Goal: Ask a question

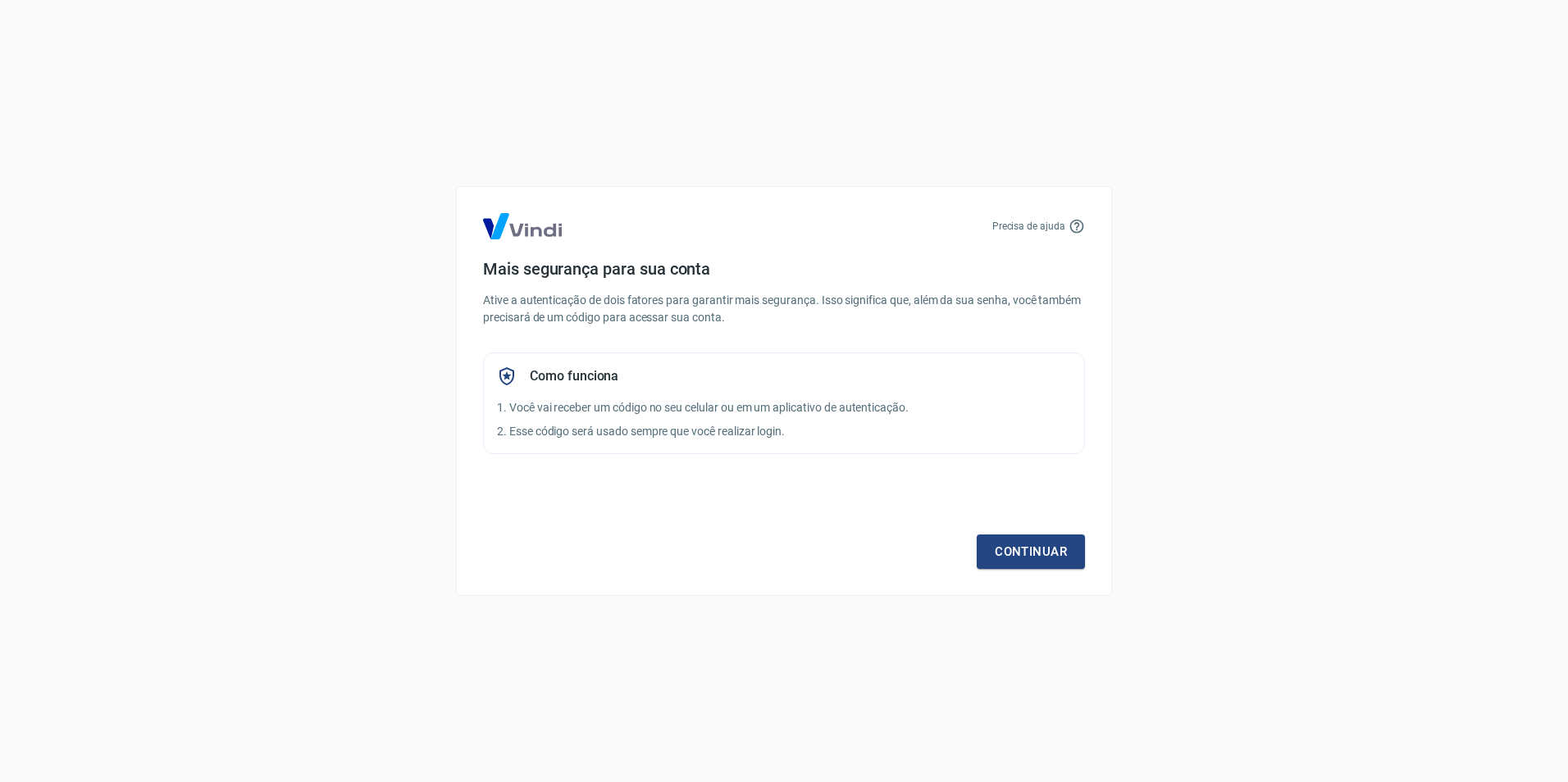
click at [1001, 525] on div "Continuar" at bounding box center [784, 521] width 602 height 95
click at [1003, 544] on link "Continuar" at bounding box center [1031, 552] width 108 height 35
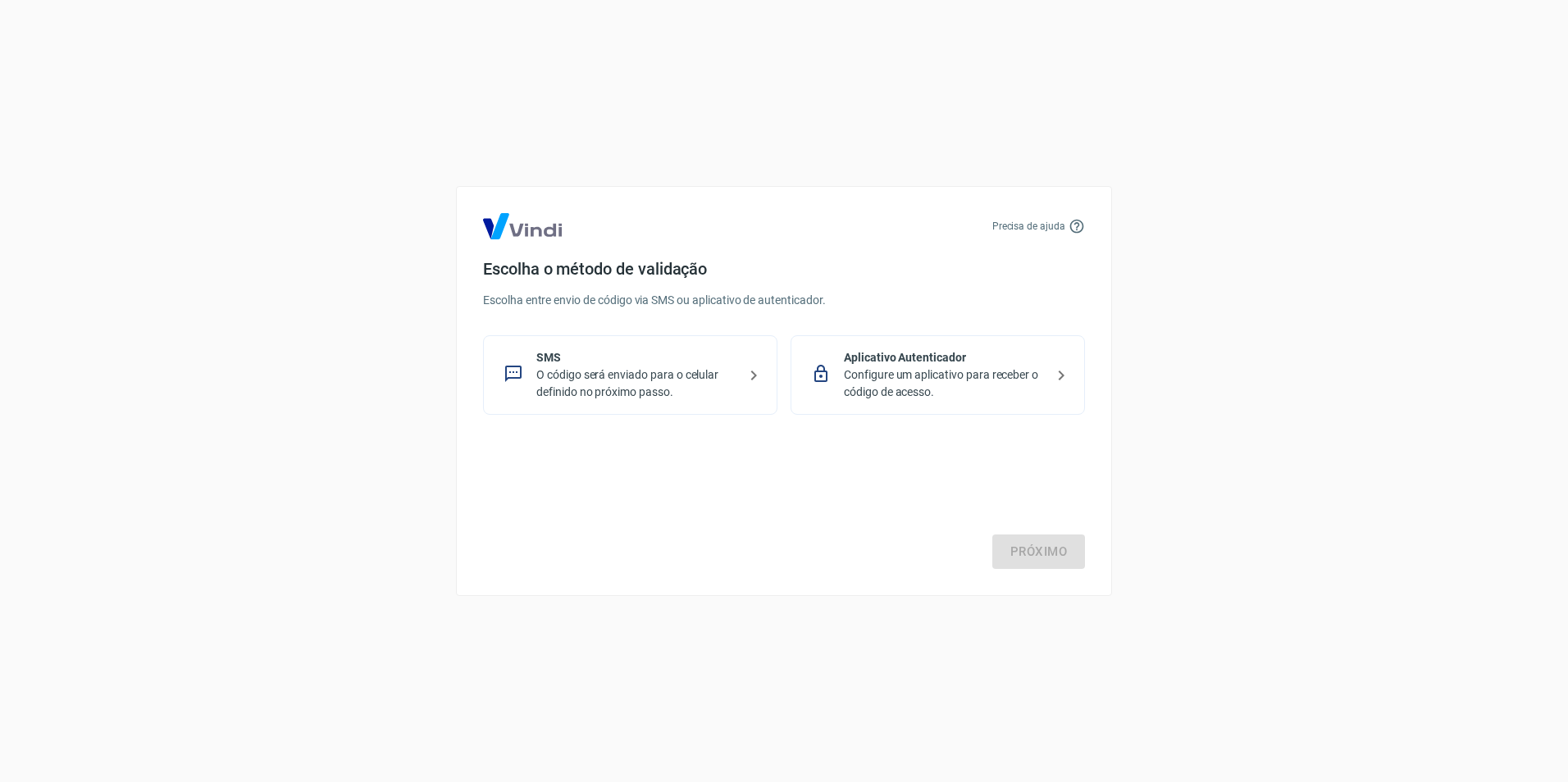
click at [910, 381] on p "Configure um aplicativo para receber o código de acesso." at bounding box center [944, 384] width 201 height 35
click at [1032, 554] on link "Próximo" at bounding box center [1038, 552] width 92 height 35
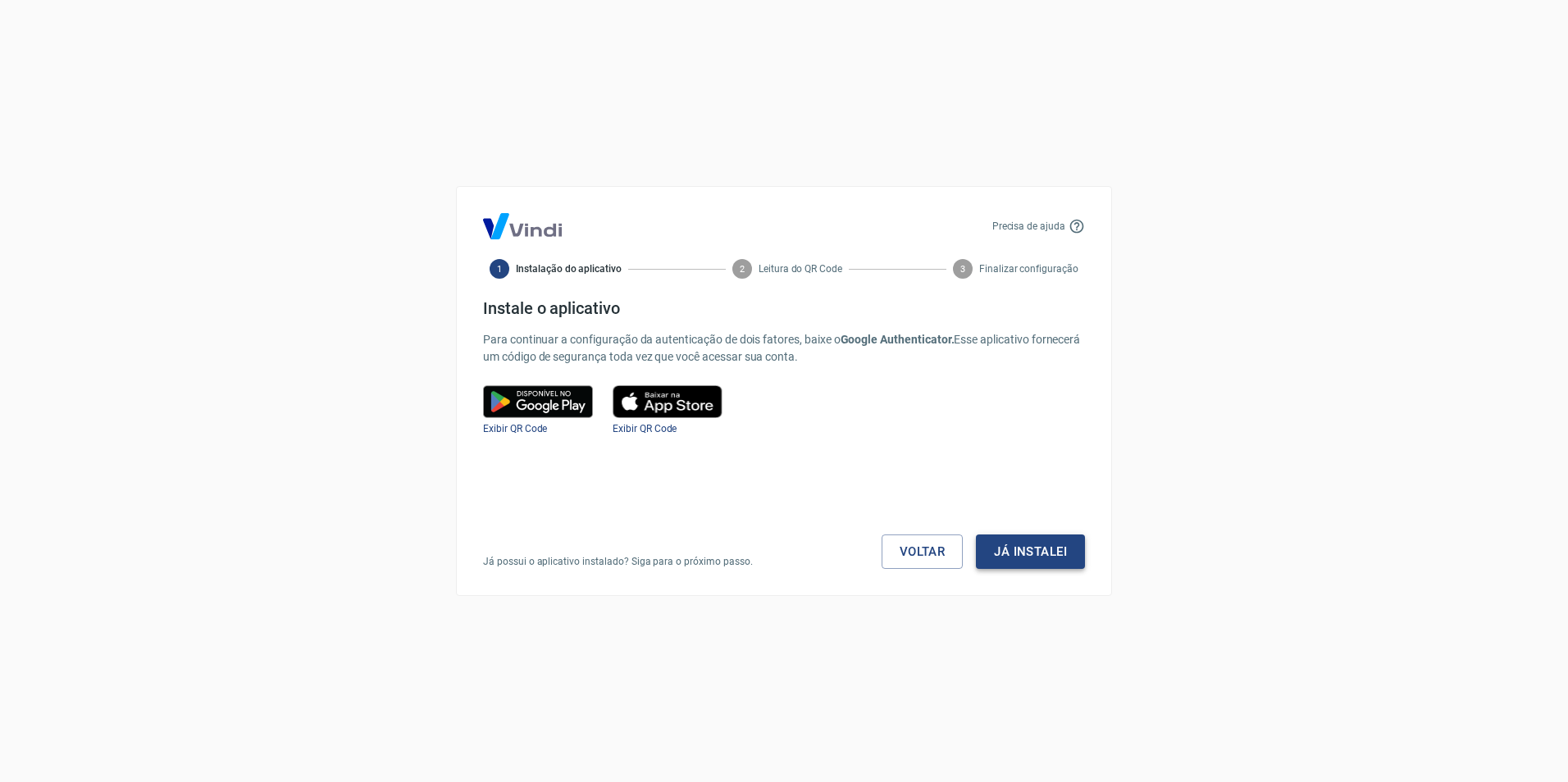
click at [1020, 556] on button "Já instalei" at bounding box center [1030, 552] width 109 height 35
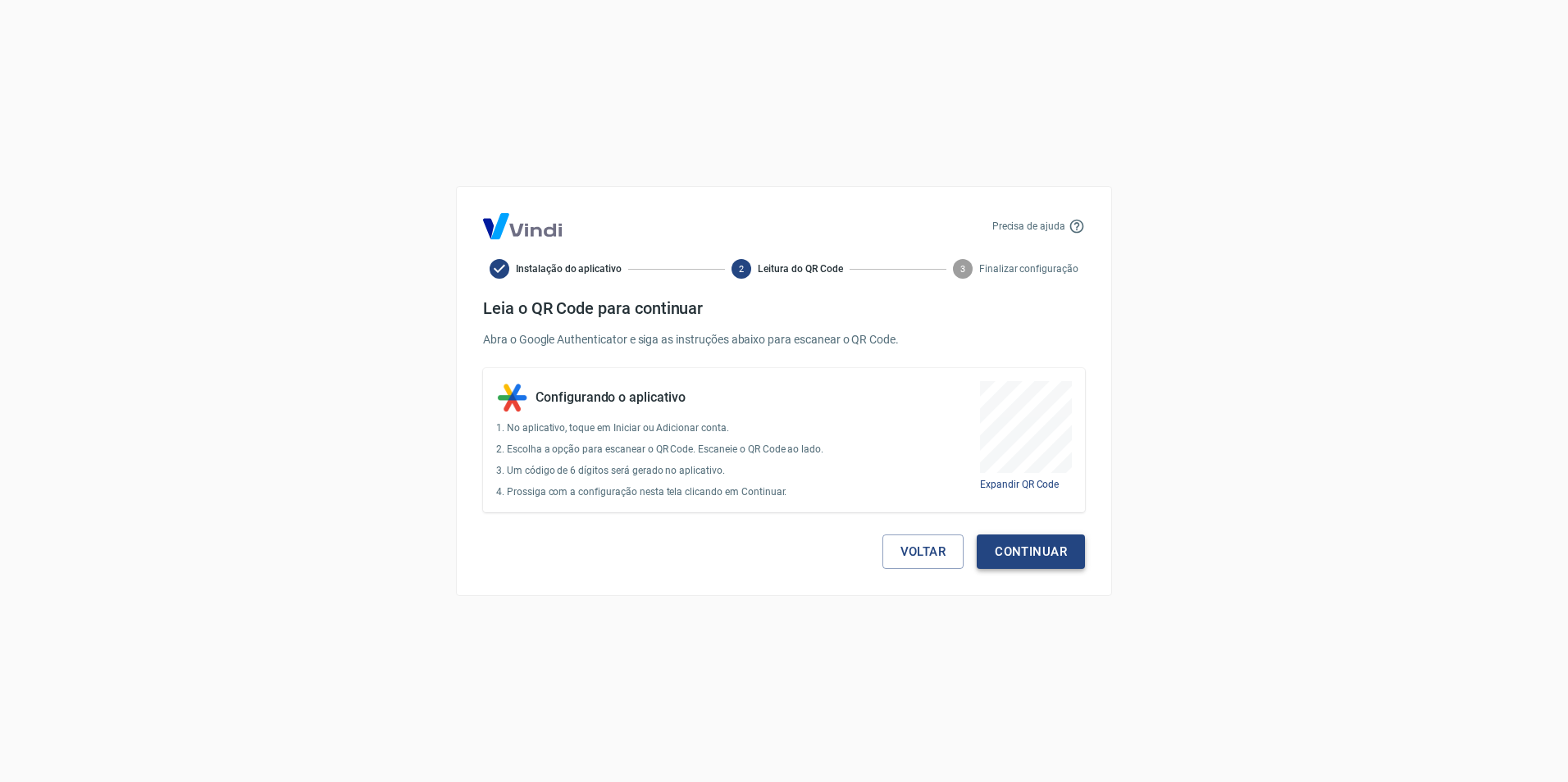
click at [1032, 544] on button "Continuar" at bounding box center [1031, 552] width 108 height 35
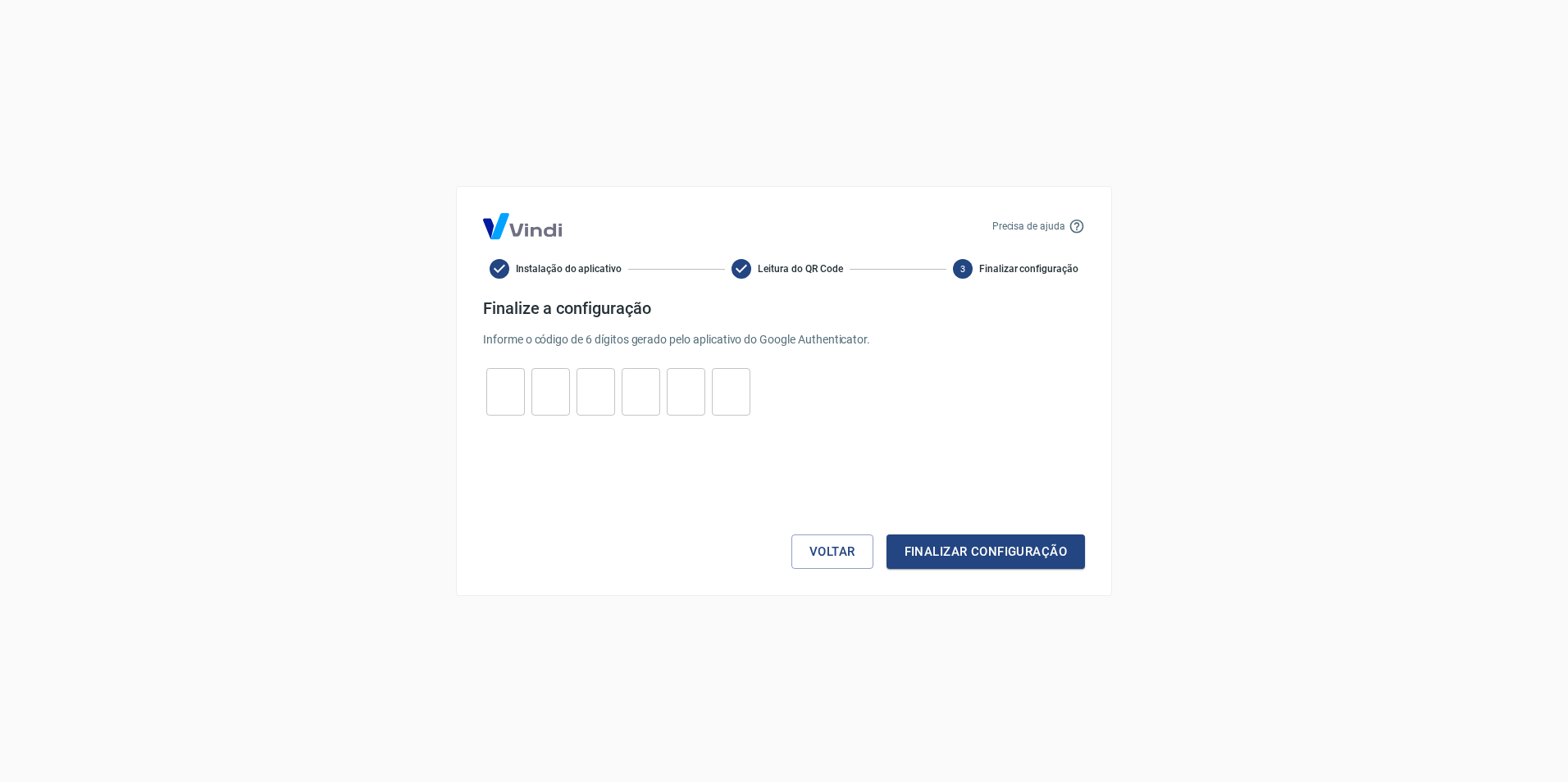
click at [506, 386] on input "tel" at bounding box center [506, 392] width 39 height 36
type input "7"
type input "5"
type input "9"
type input "8"
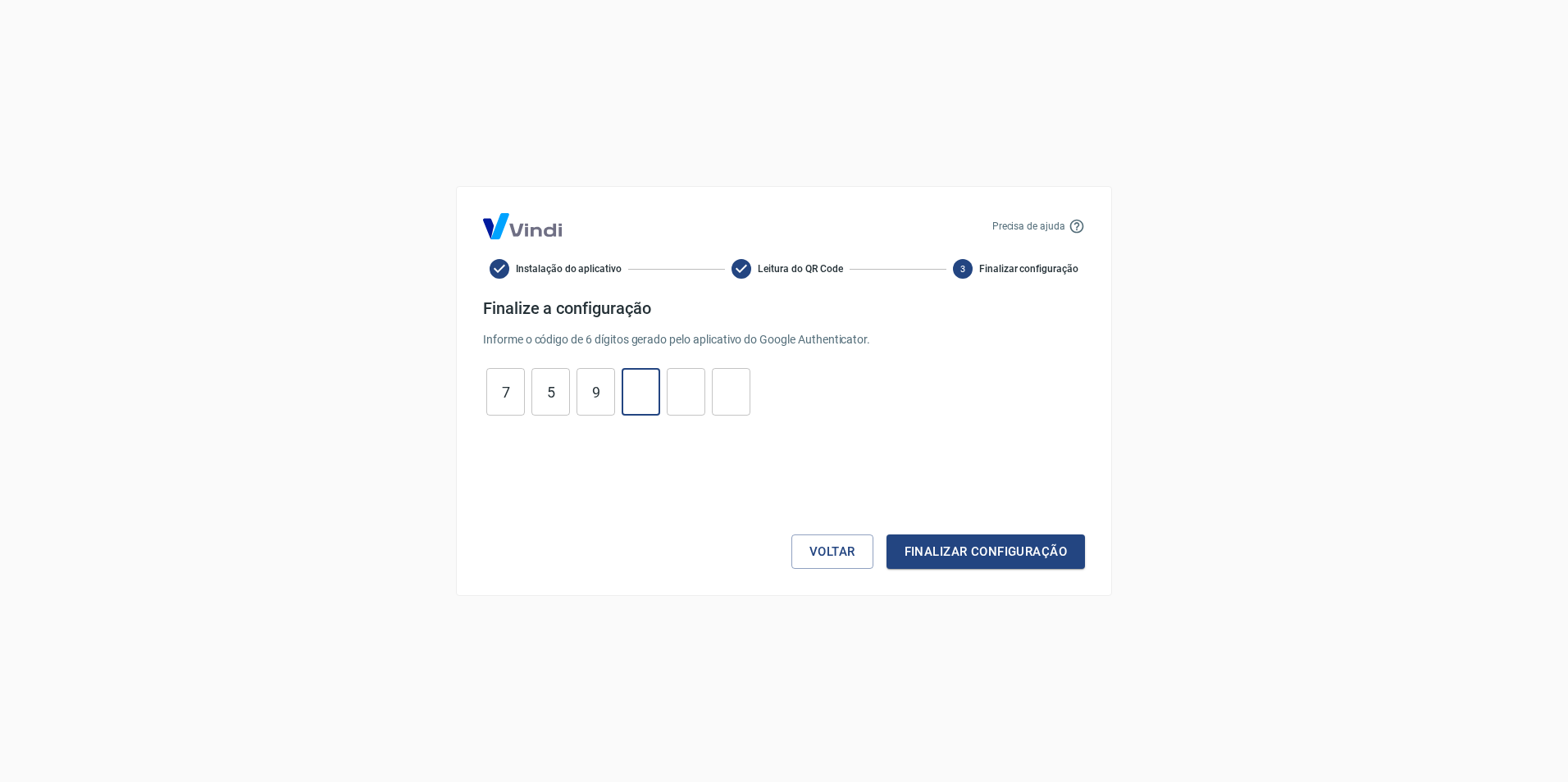
type input "9"
type input "0"
click at [1028, 561] on button "Finalizar configuração" at bounding box center [986, 552] width 198 height 35
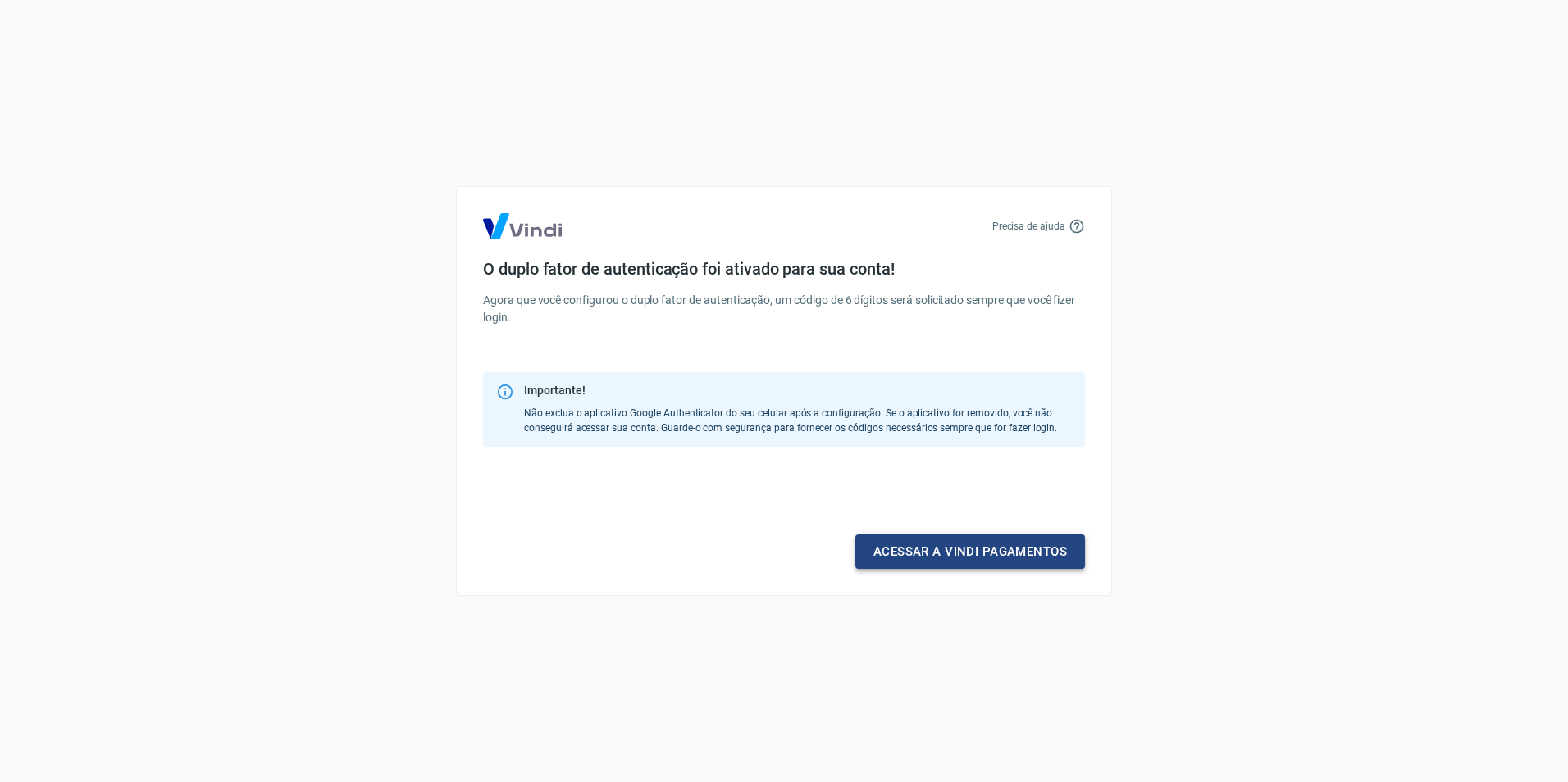
click at [1028, 561] on link "Acessar a Vindi pagamentos" at bounding box center [970, 552] width 229 height 35
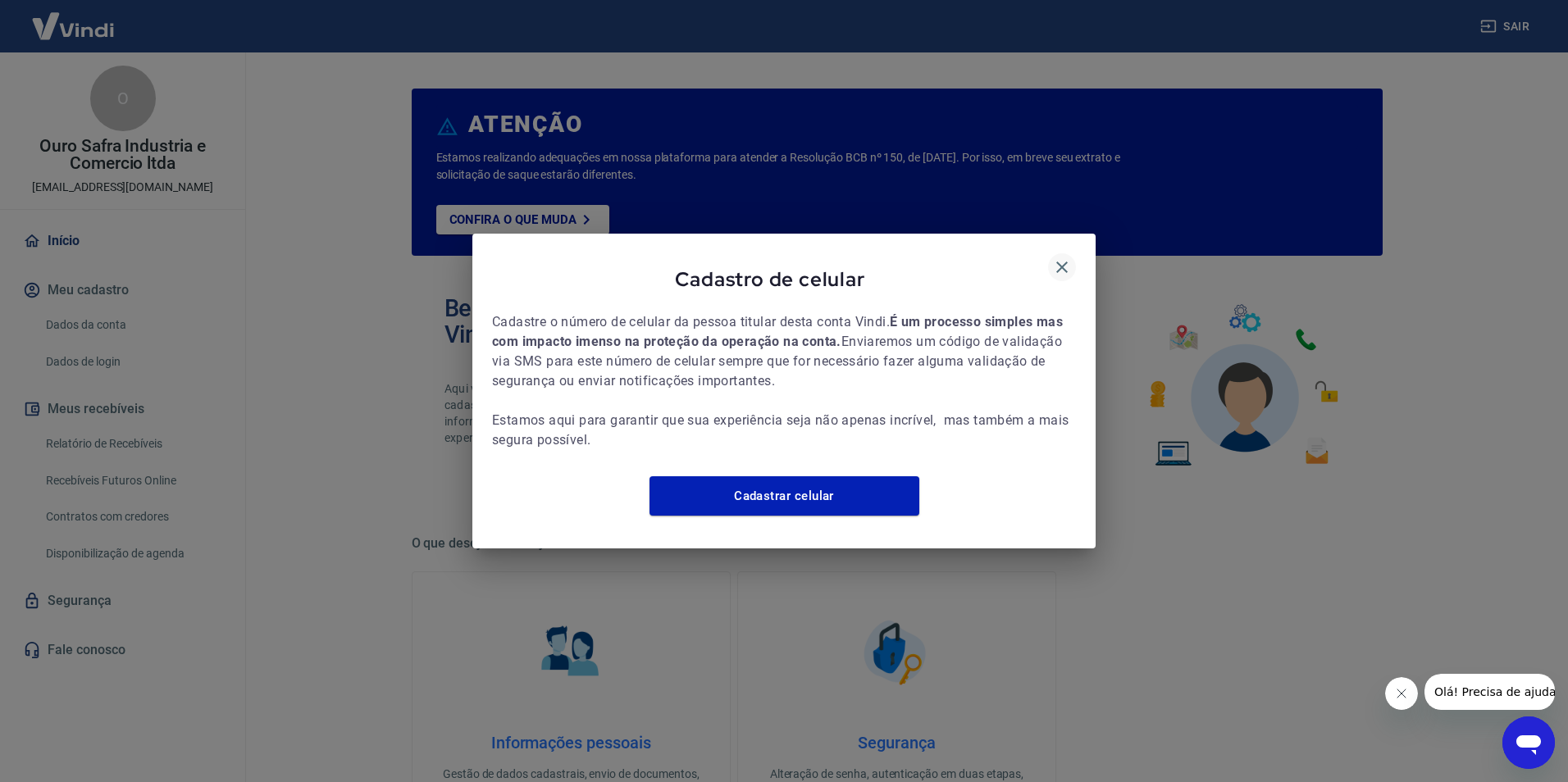
click at [1064, 262] on icon "button" at bounding box center [1062, 268] width 12 height 12
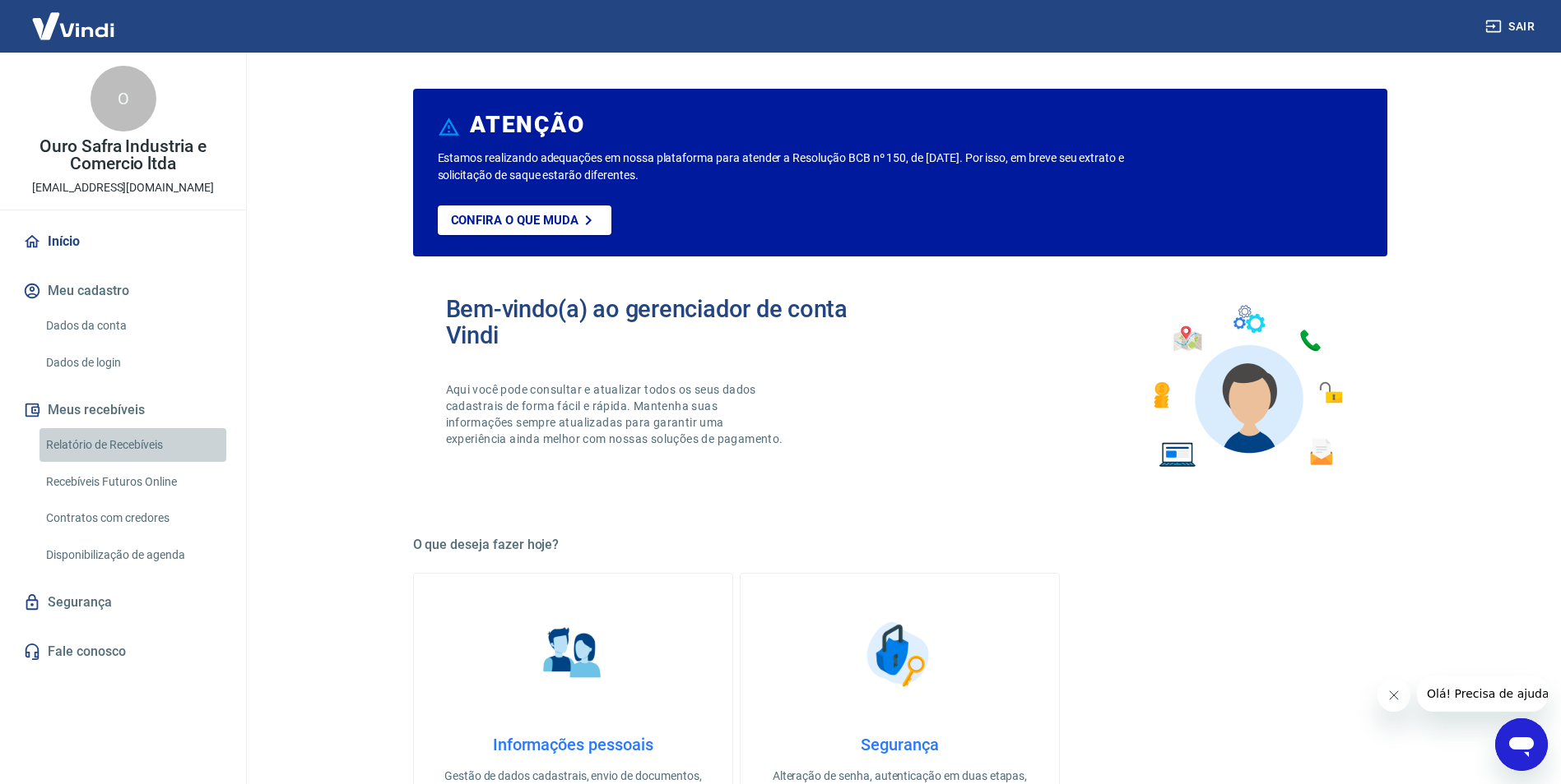
click at [153, 449] on link "Relatório de Recebíveis" at bounding box center [132, 445] width 186 height 34
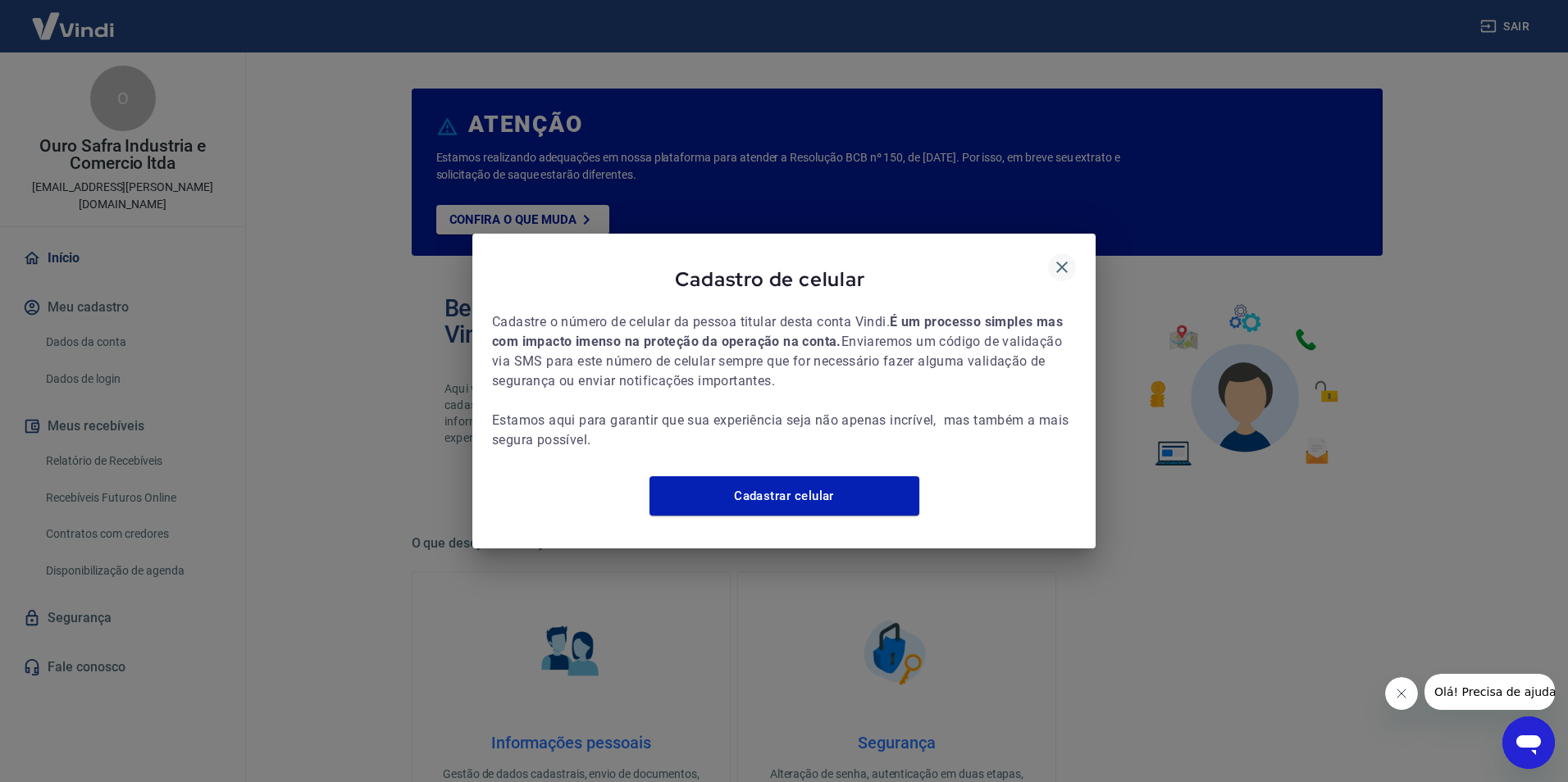
click at [1066, 265] on icon "button" at bounding box center [1062, 267] width 19 height 19
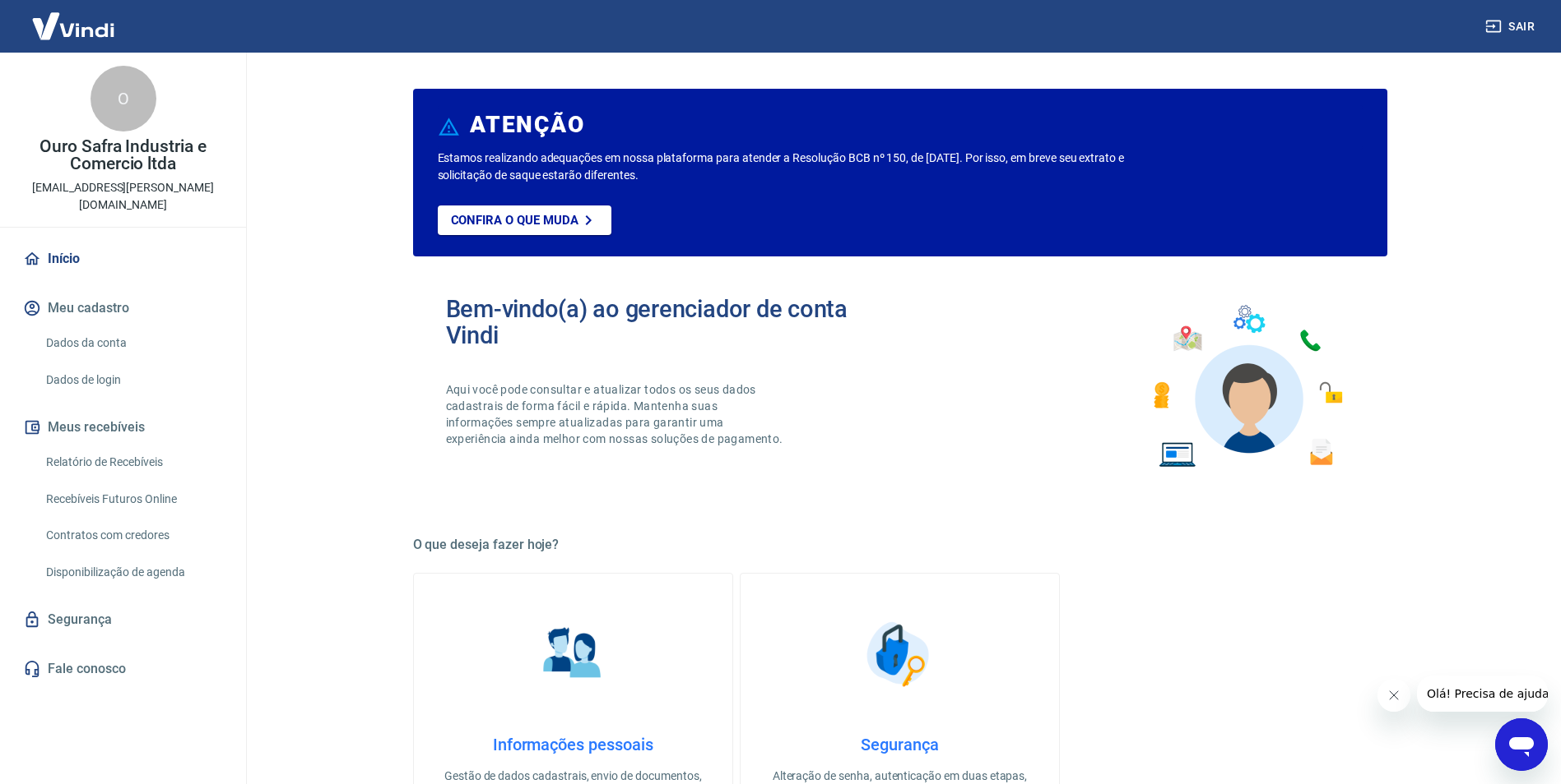
click at [122, 241] on link "Início" at bounding box center [123, 259] width 207 height 36
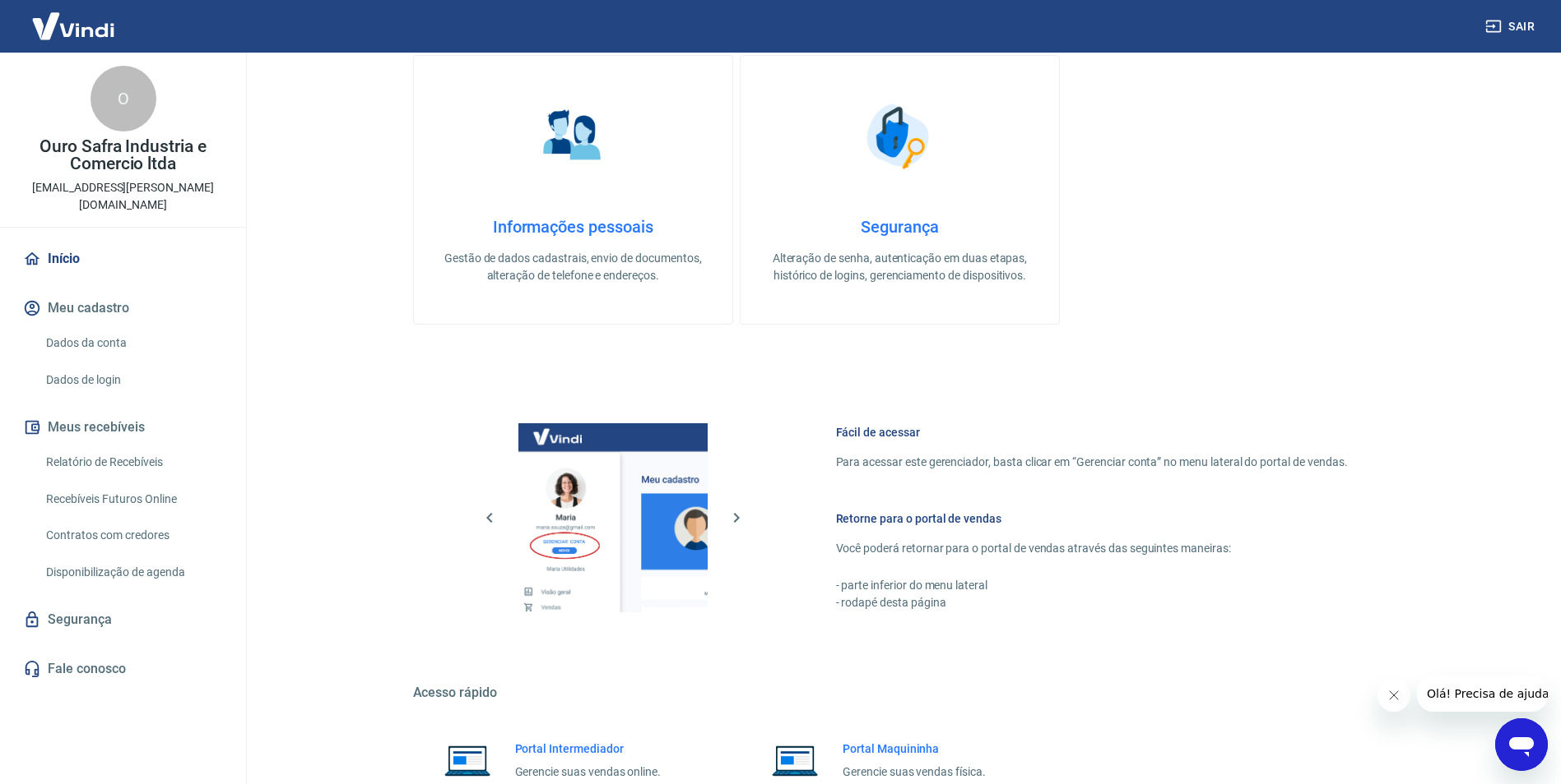
scroll to position [668, 0]
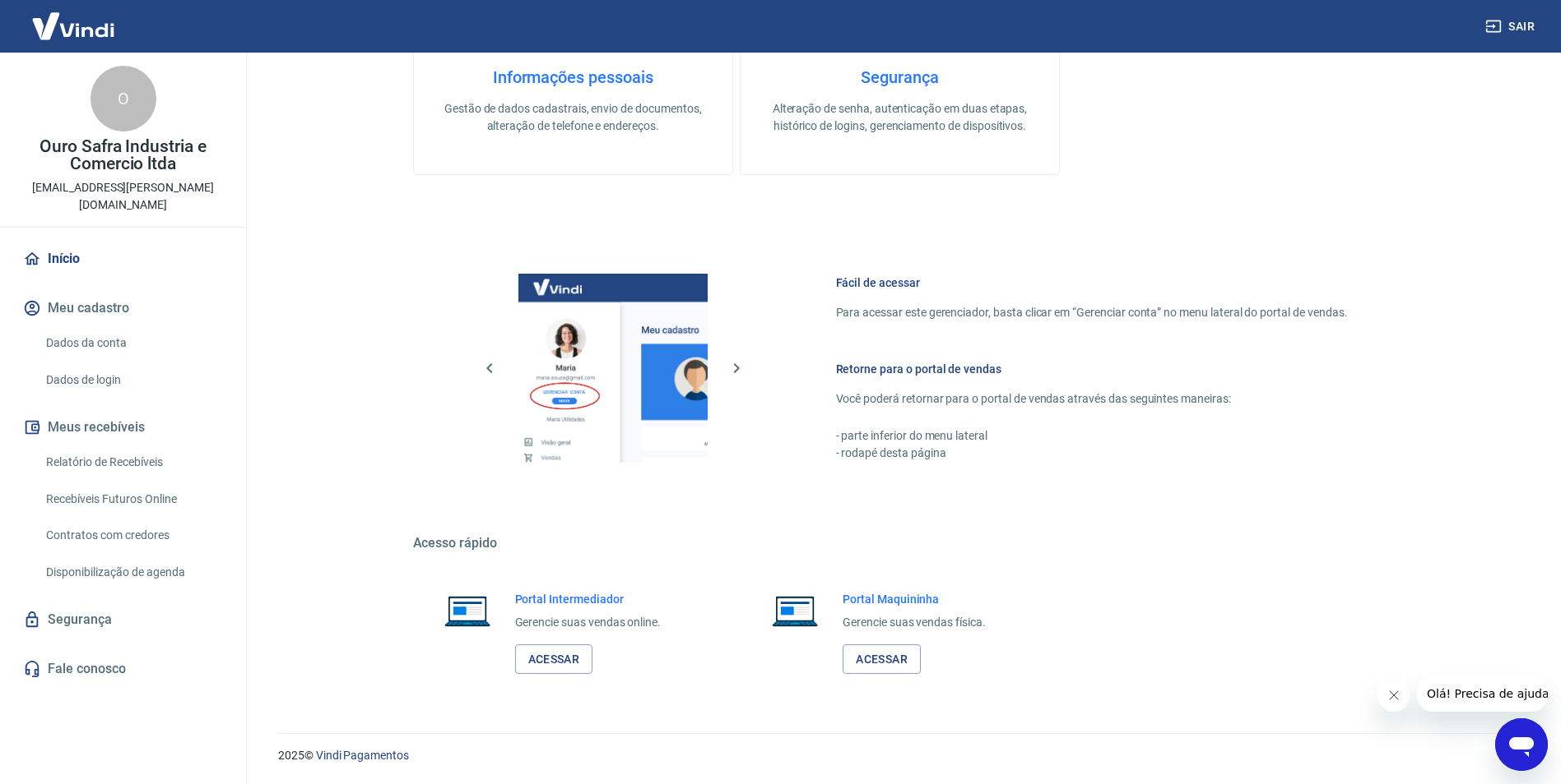
click at [83, 244] on link "Início" at bounding box center [123, 259] width 207 height 36
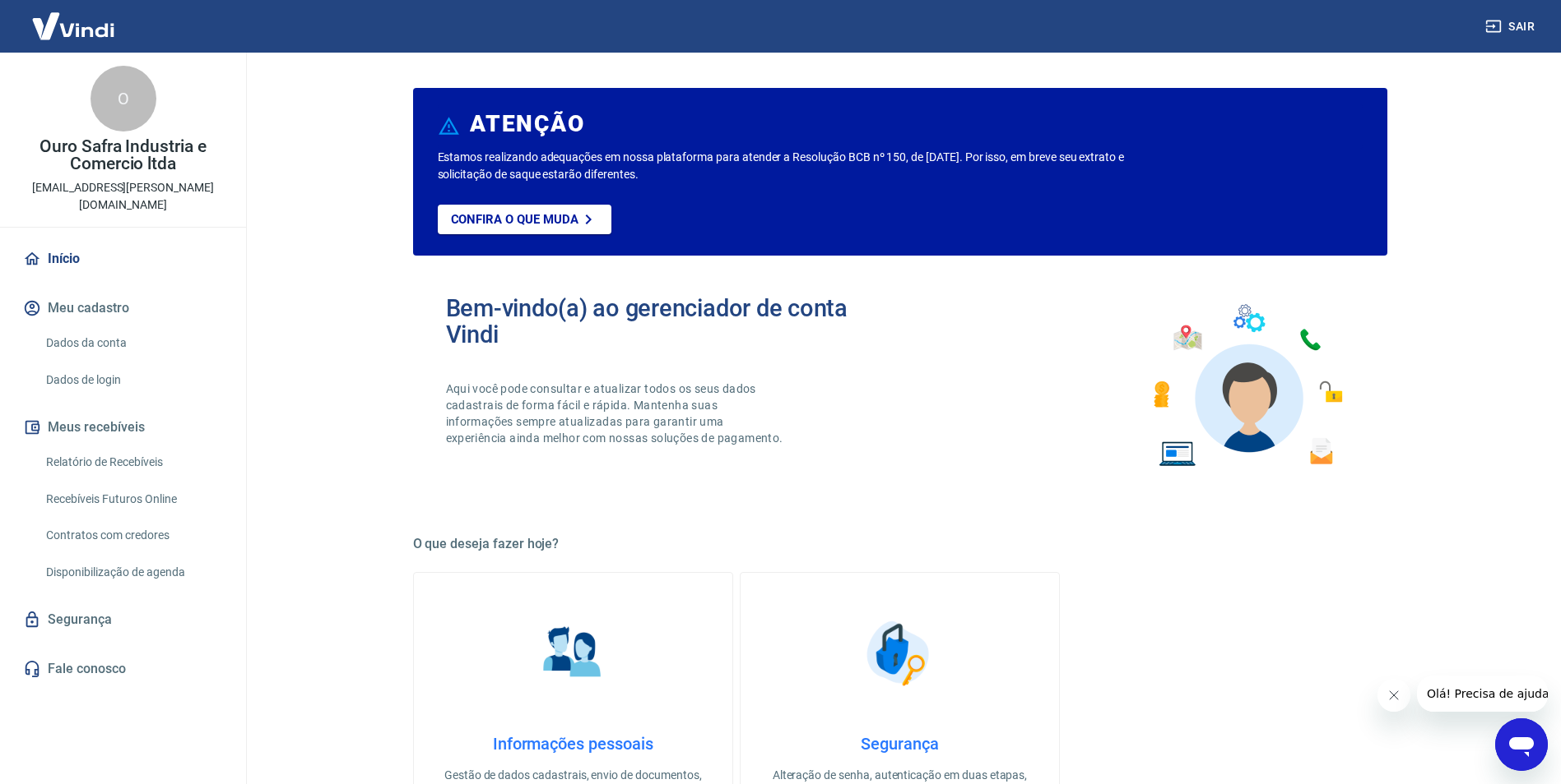
scroll to position [0, 0]
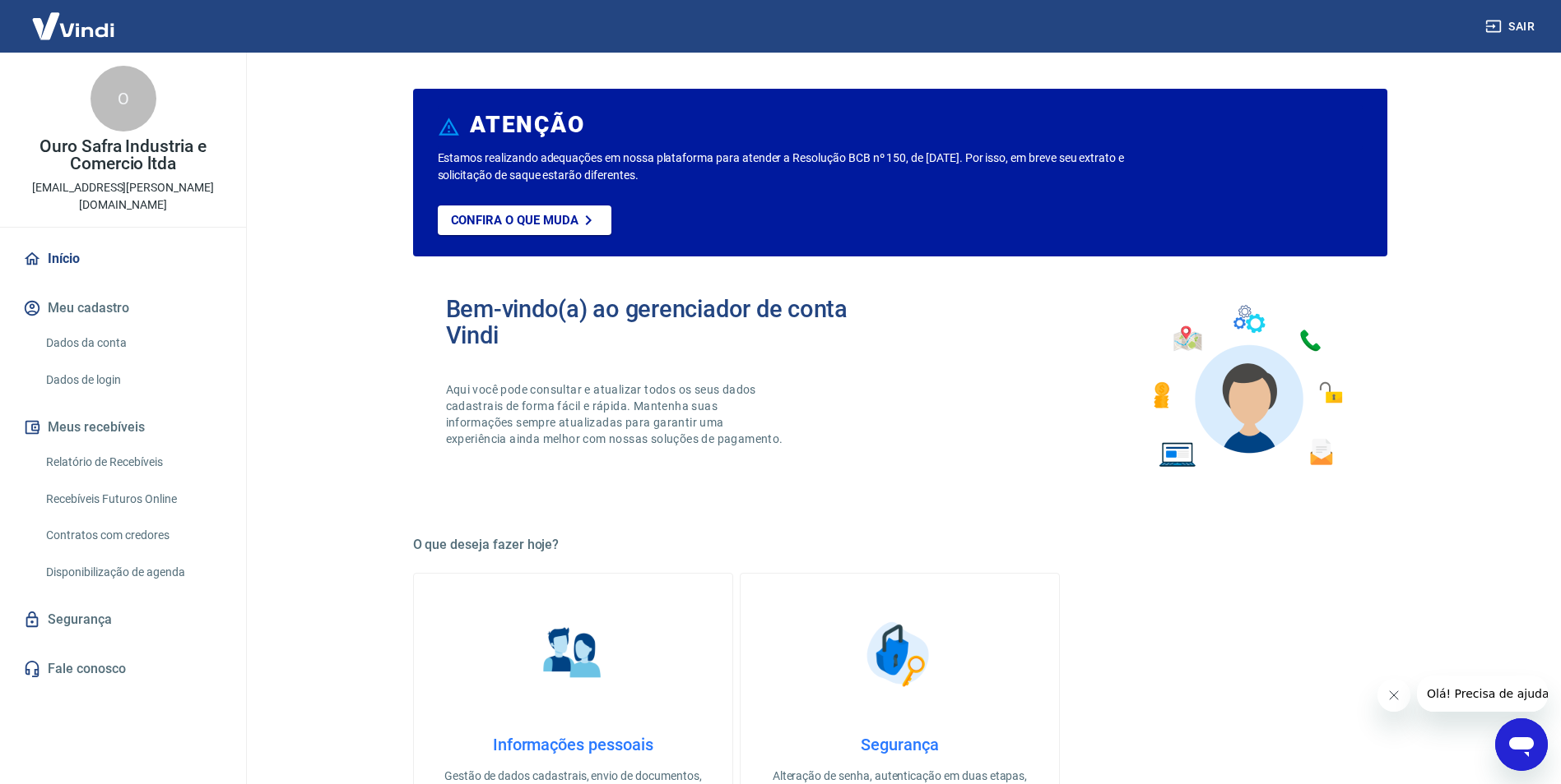
click at [131, 95] on div "O" at bounding box center [124, 98] width 66 height 66
click at [52, 291] on button "Meu cadastro" at bounding box center [123, 308] width 207 height 36
click at [58, 245] on link "Início" at bounding box center [123, 259] width 207 height 36
click at [73, 326] on link "Dados da conta" at bounding box center [132, 343] width 186 height 34
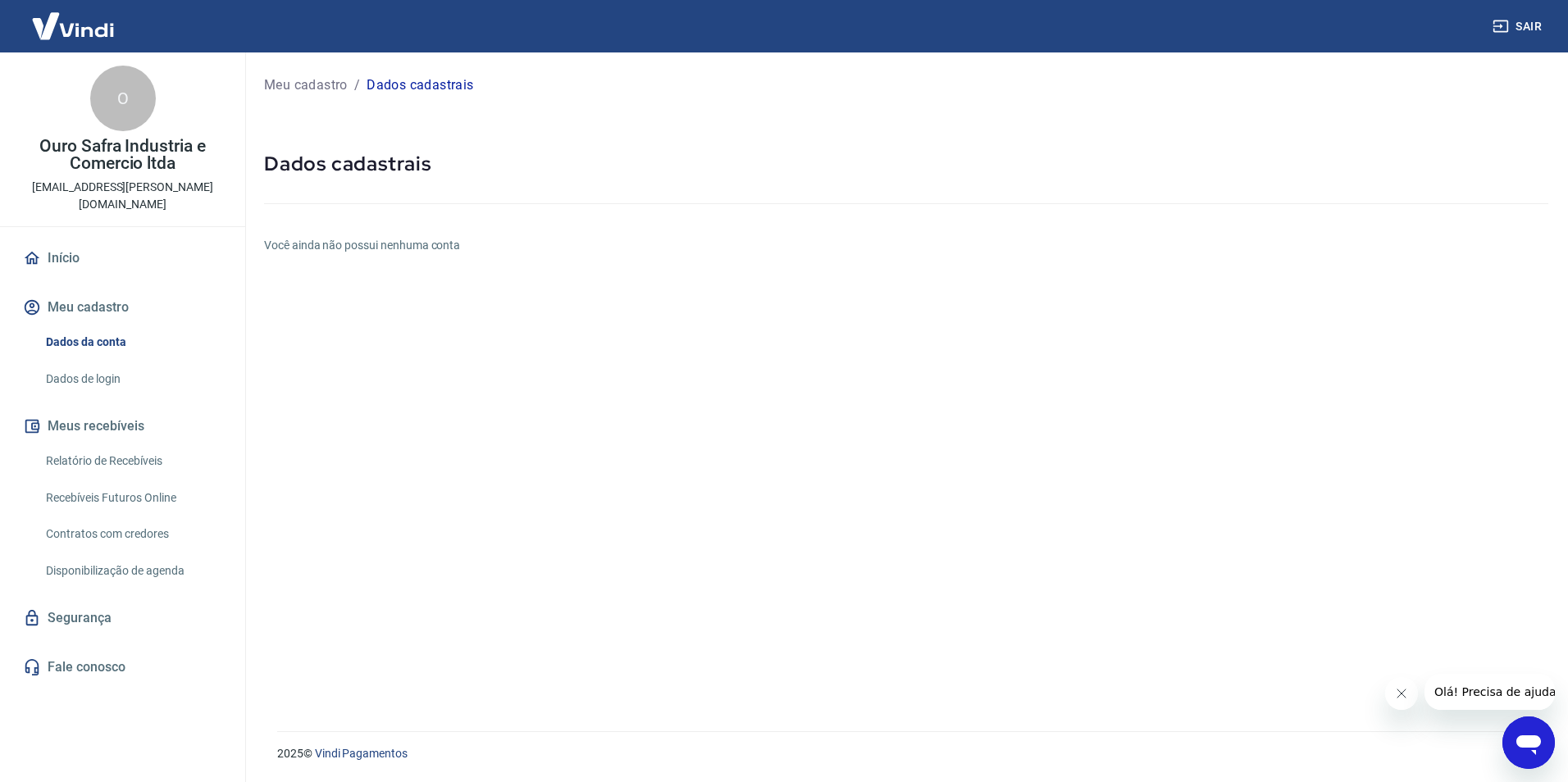
click at [299, 79] on p "Meu cadastro" at bounding box center [305, 85] width 84 height 19
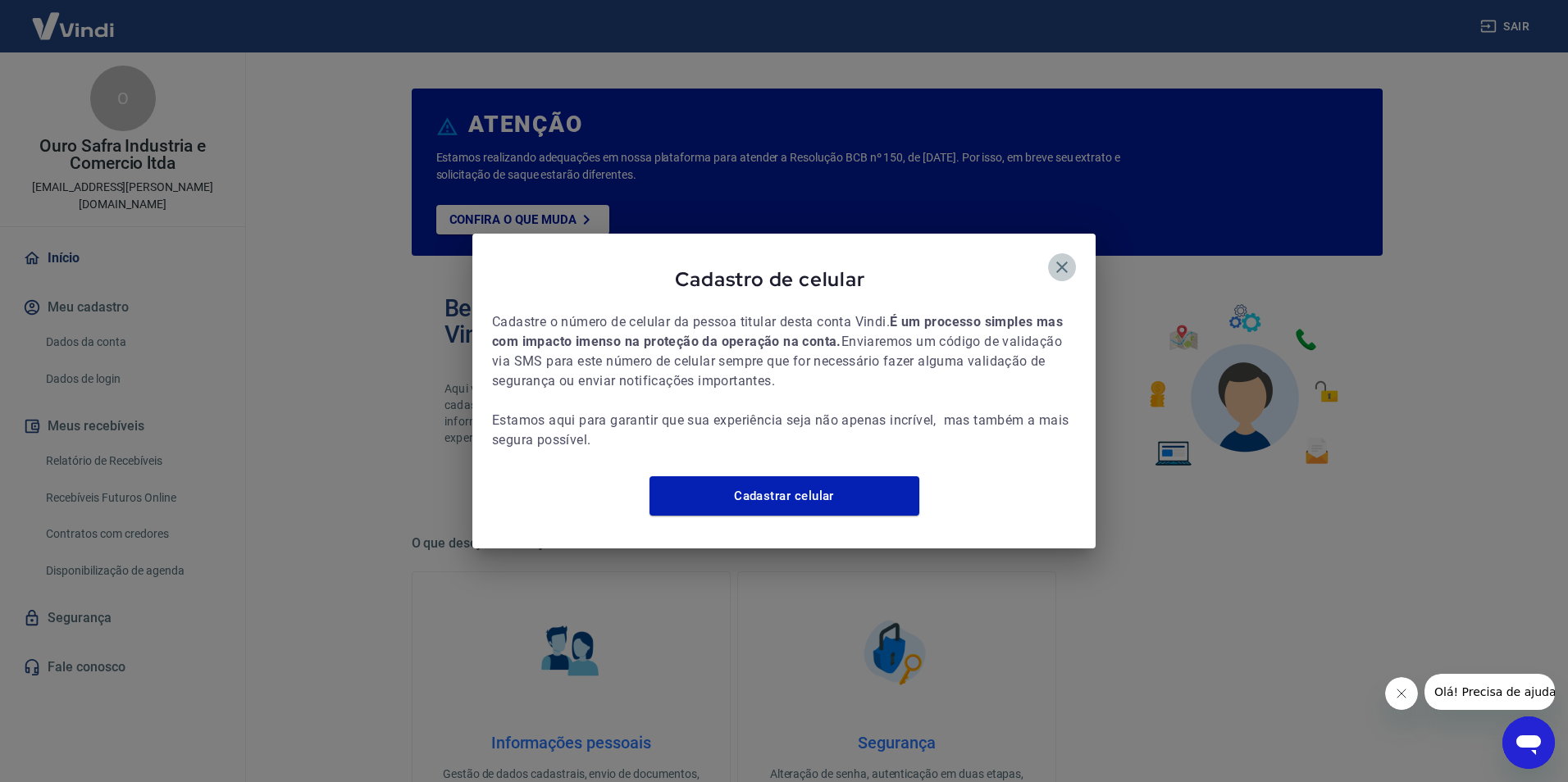
click at [1058, 263] on icon "button" at bounding box center [1062, 268] width 12 height 12
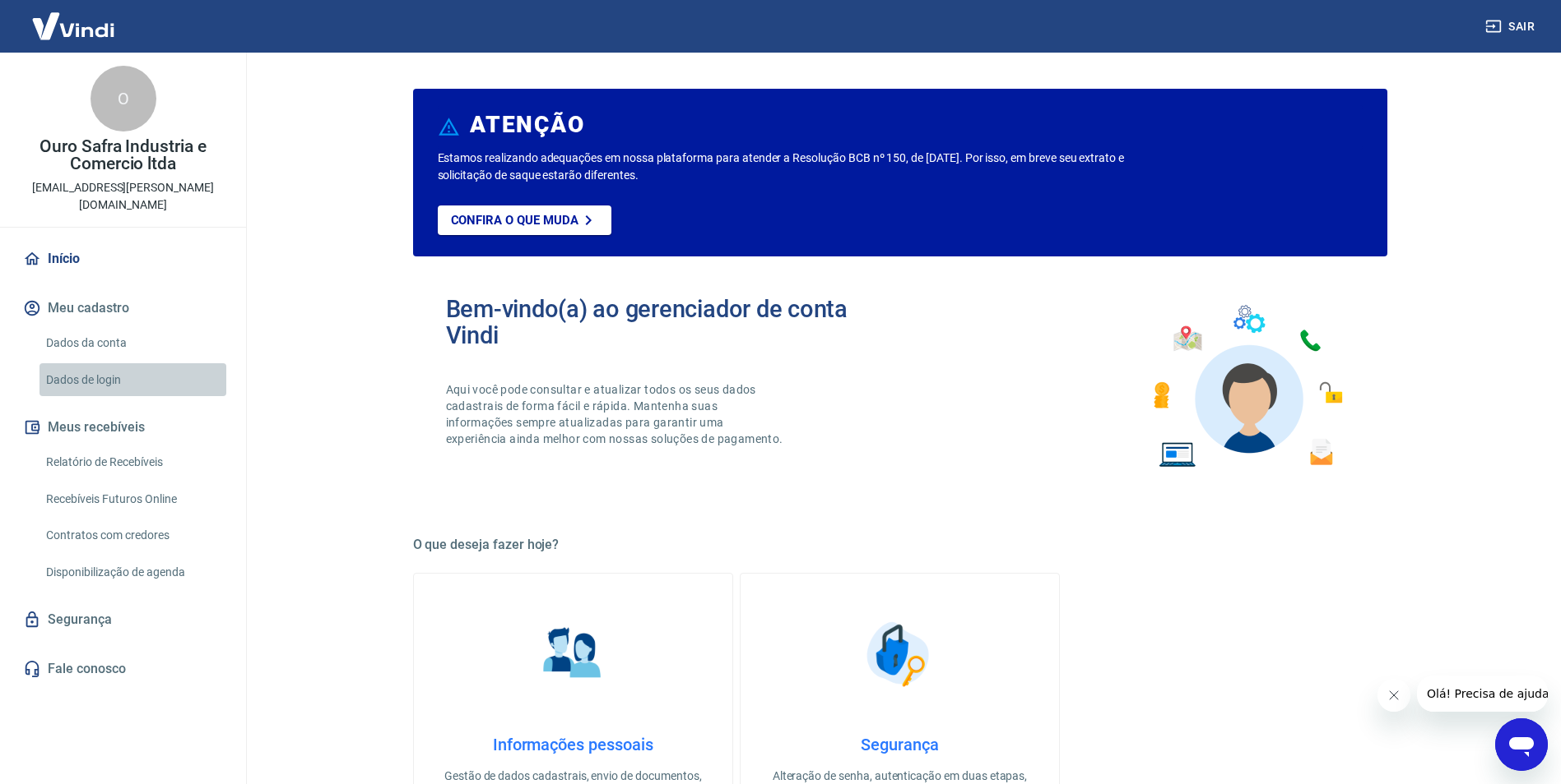
click at [110, 363] on link "Dados de login" at bounding box center [132, 379] width 186 height 34
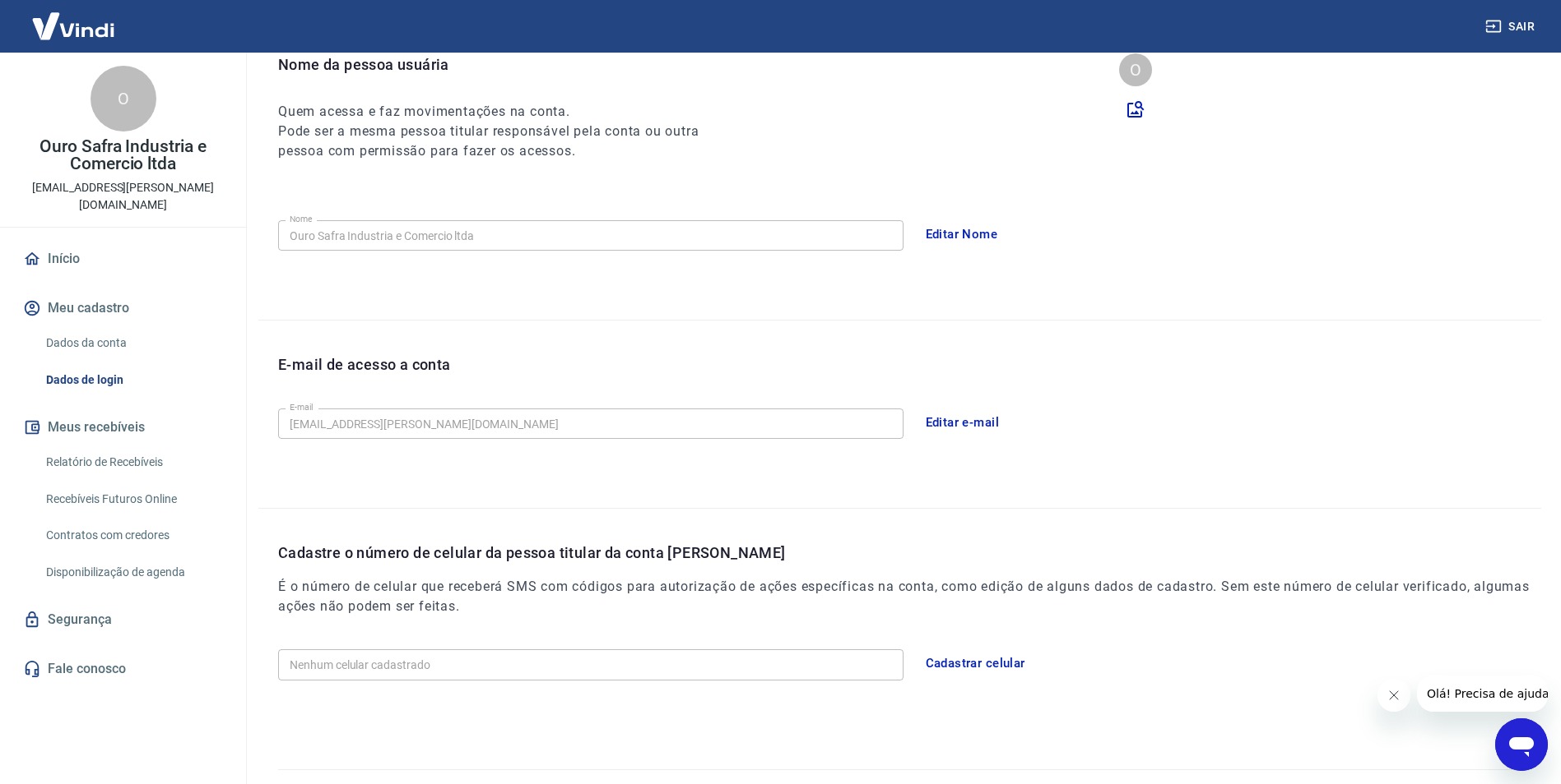
scroll to position [213, 0]
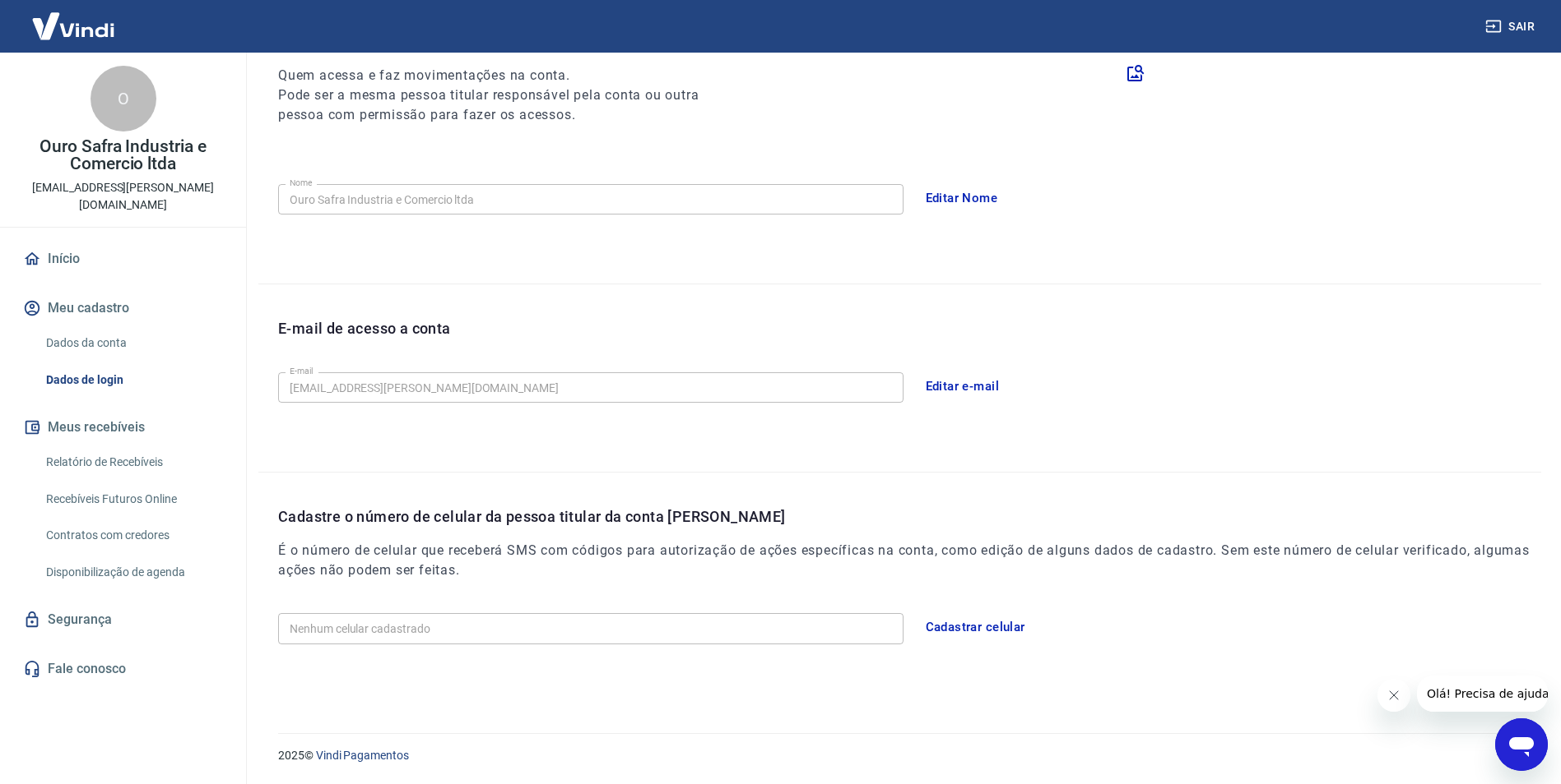
click at [105, 412] on button "Meus recebíveis" at bounding box center [123, 427] width 207 height 36
click at [120, 446] on link "Relatório de Recebíveis" at bounding box center [132, 462] width 186 height 34
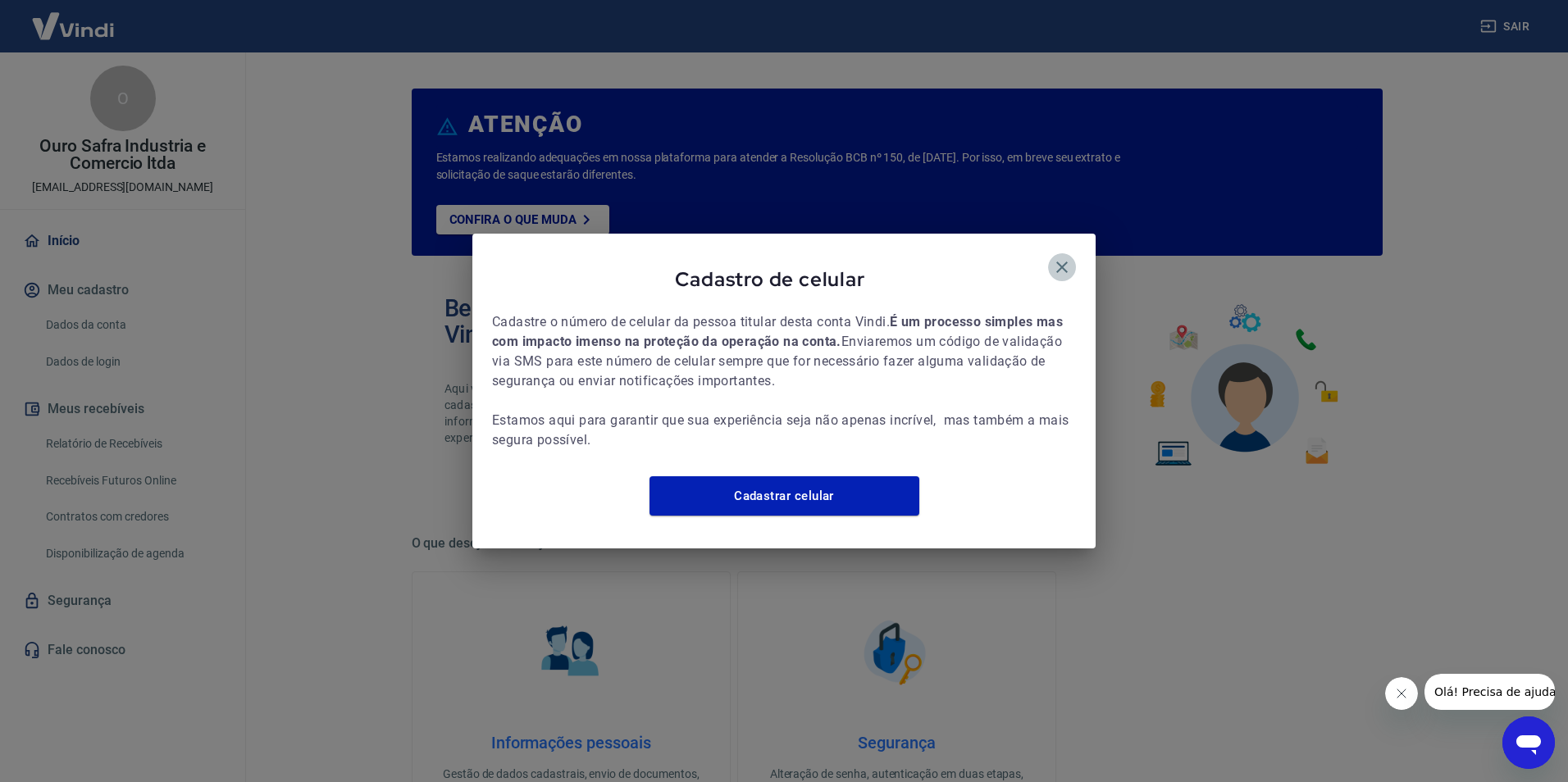
click at [1061, 262] on icon "button" at bounding box center [1062, 268] width 12 height 12
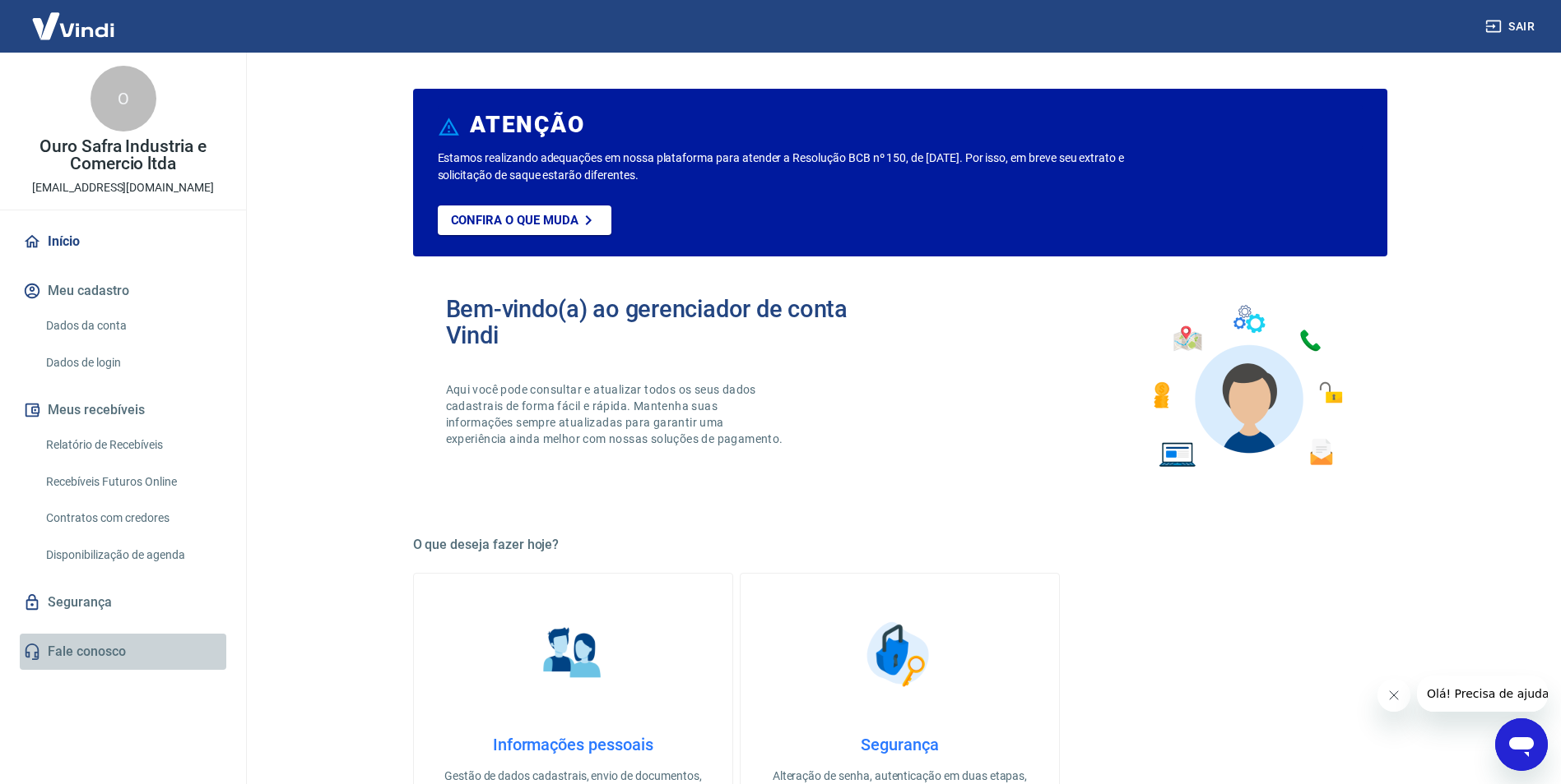
click at [97, 652] on link "Fale conosco" at bounding box center [123, 652] width 207 height 36
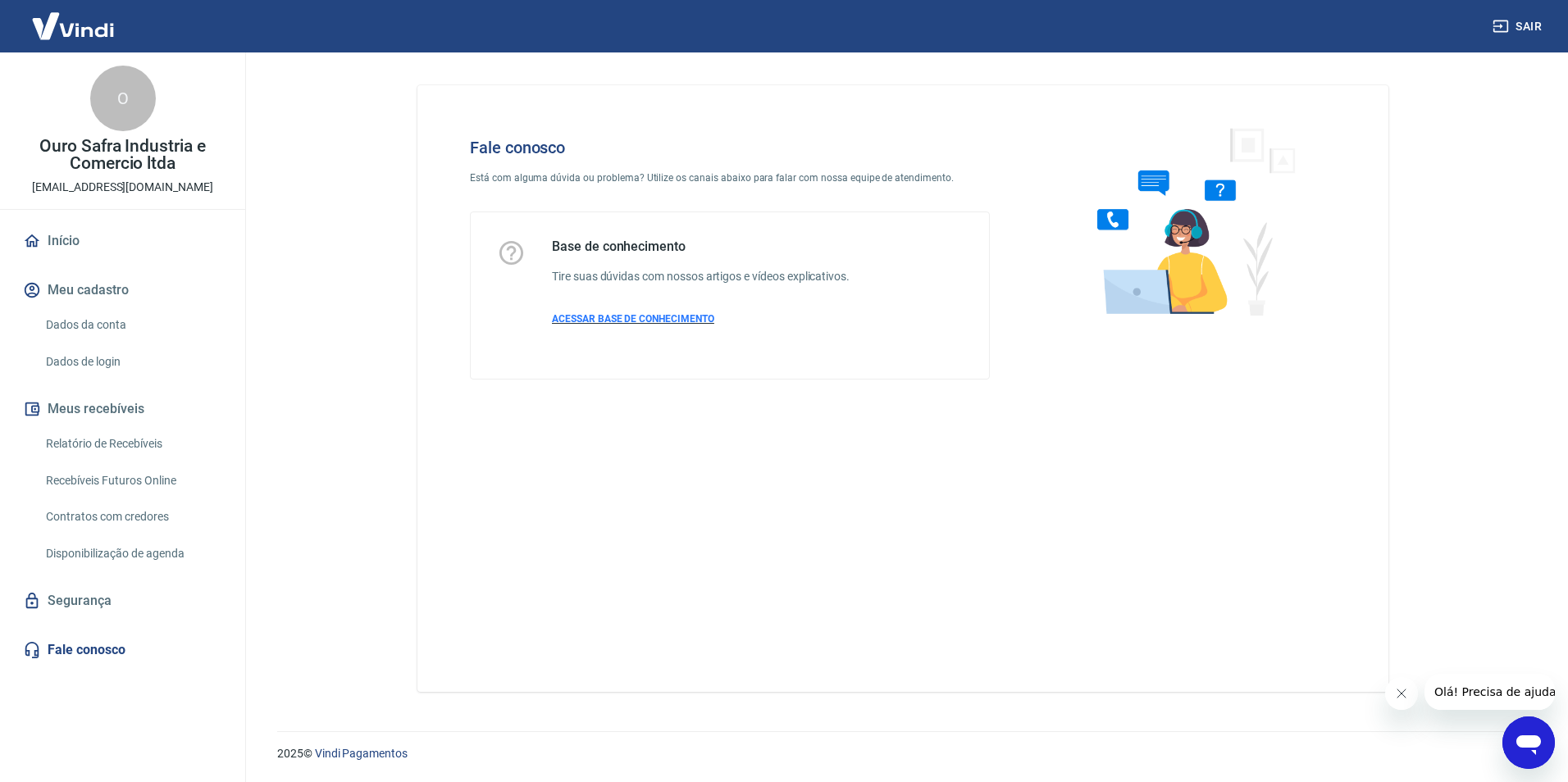
click at [593, 317] on span "ACESSAR BASE DE CONHECIMENTO" at bounding box center [633, 319] width 163 height 12
click at [1534, 742] on icon "Abrir janela de mensagens" at bounding box center [1529, 745] width 25 height 19
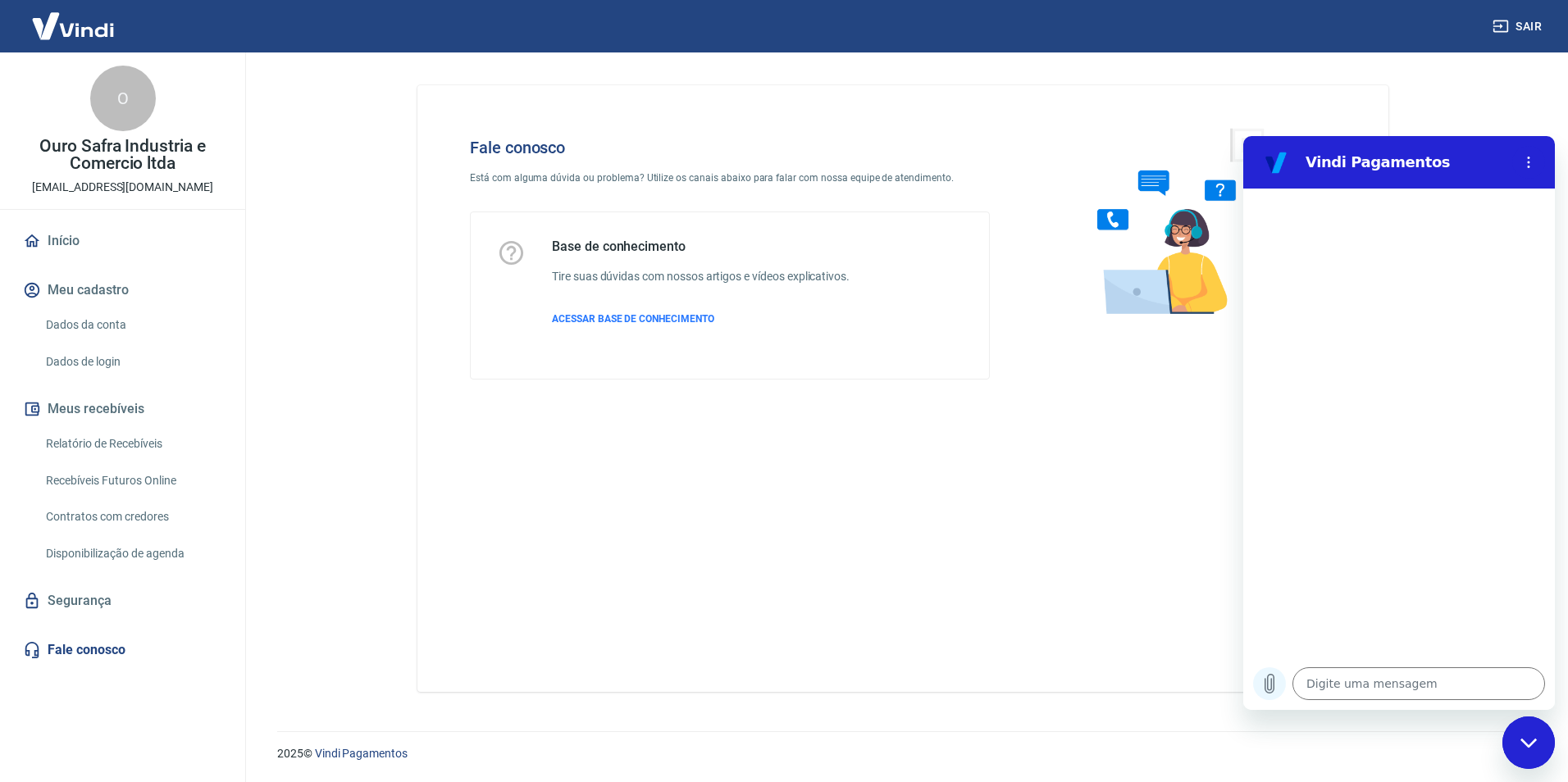
click at [1264, 687] on icon "Carregar arquivo" at bounding box center [1269, 684] width 19 height 19
type textarea "x"
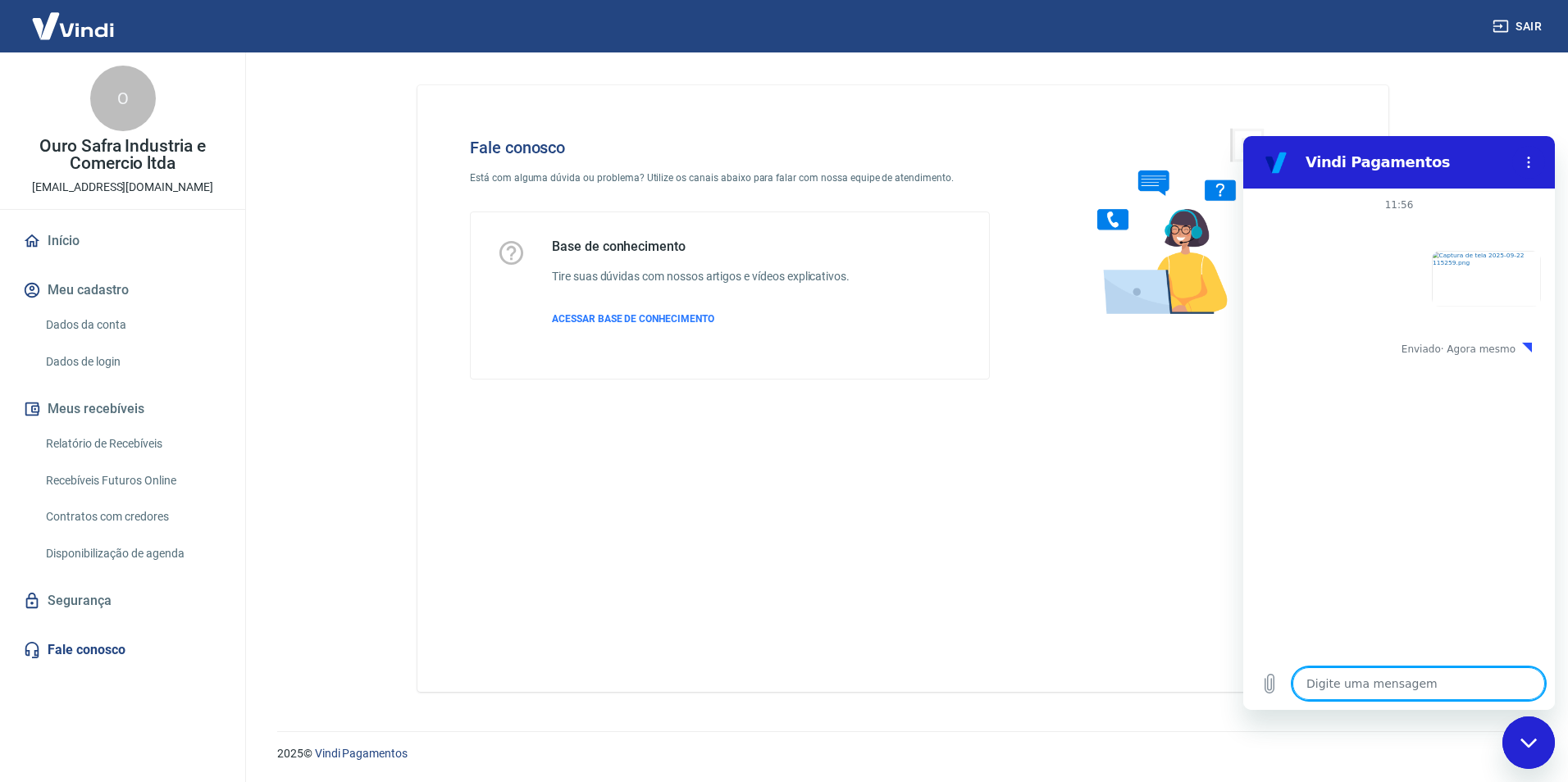
type textarea "B"
type textarea "x"
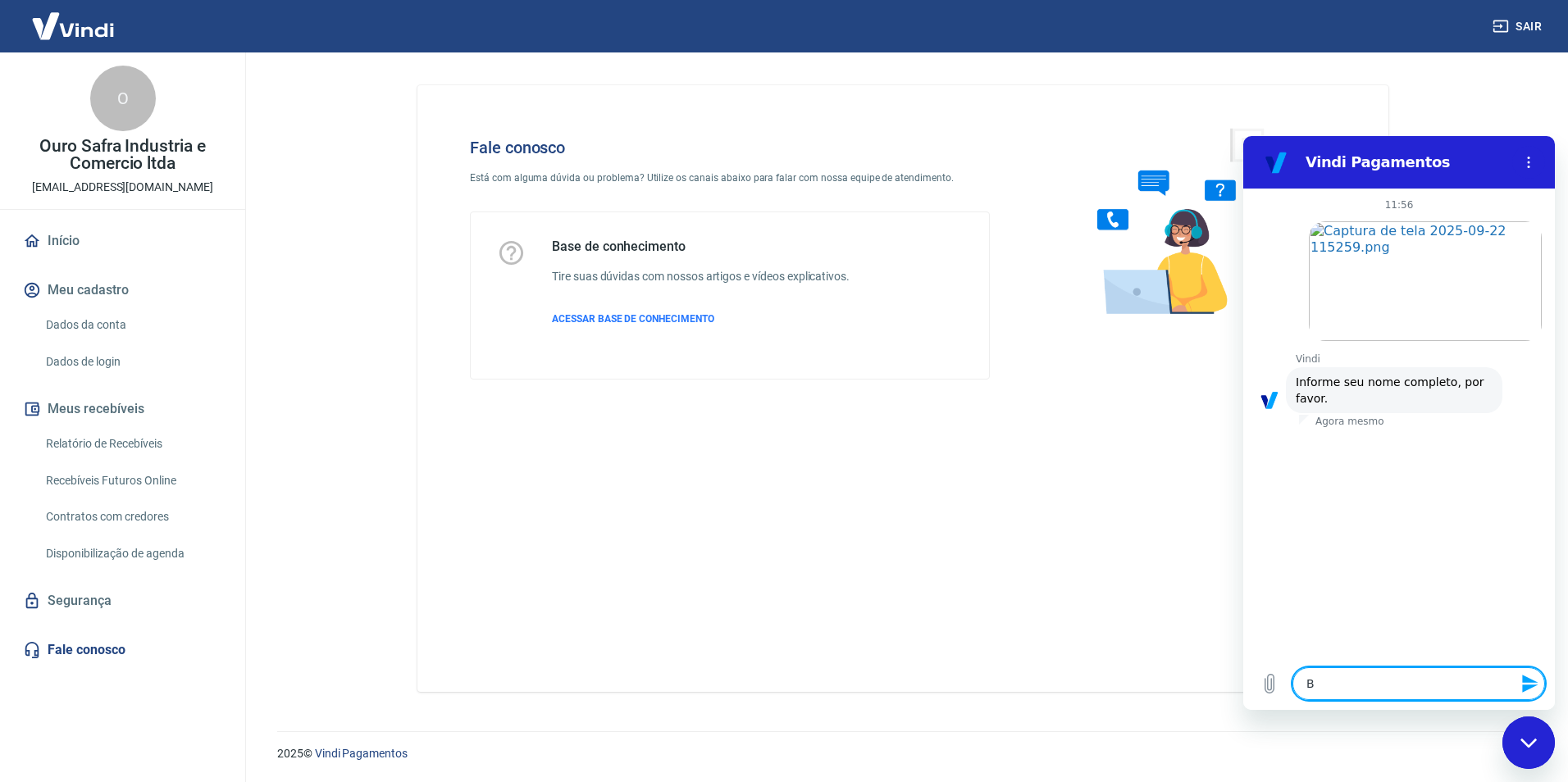
type textarea "Bo"
type textarea "x"
type textarea "B"
type textarea "x"
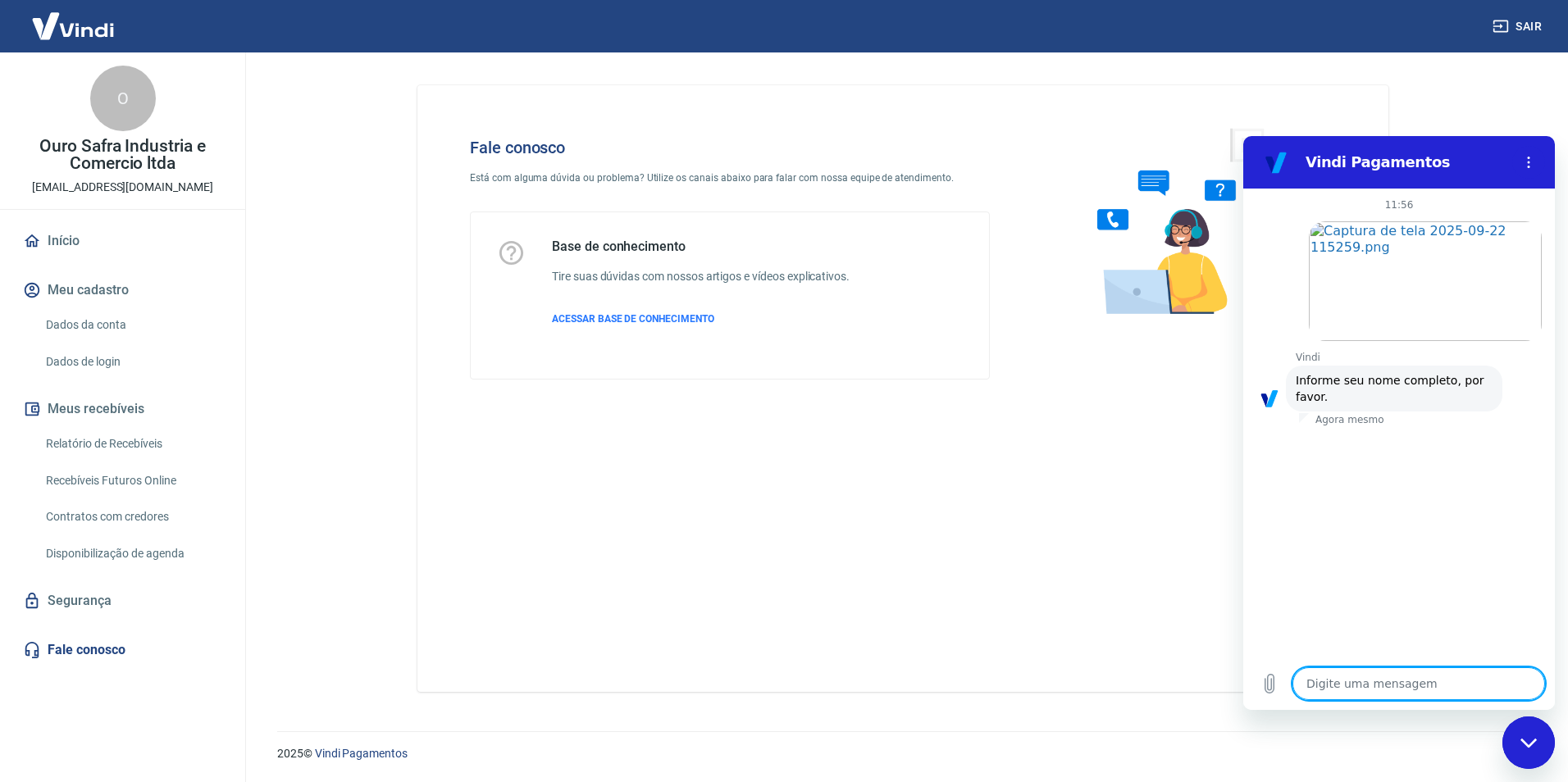
type textarea "L"
type textarea "x"
type textarea "Lí"
type textarea "x"
type textarea "Lív"
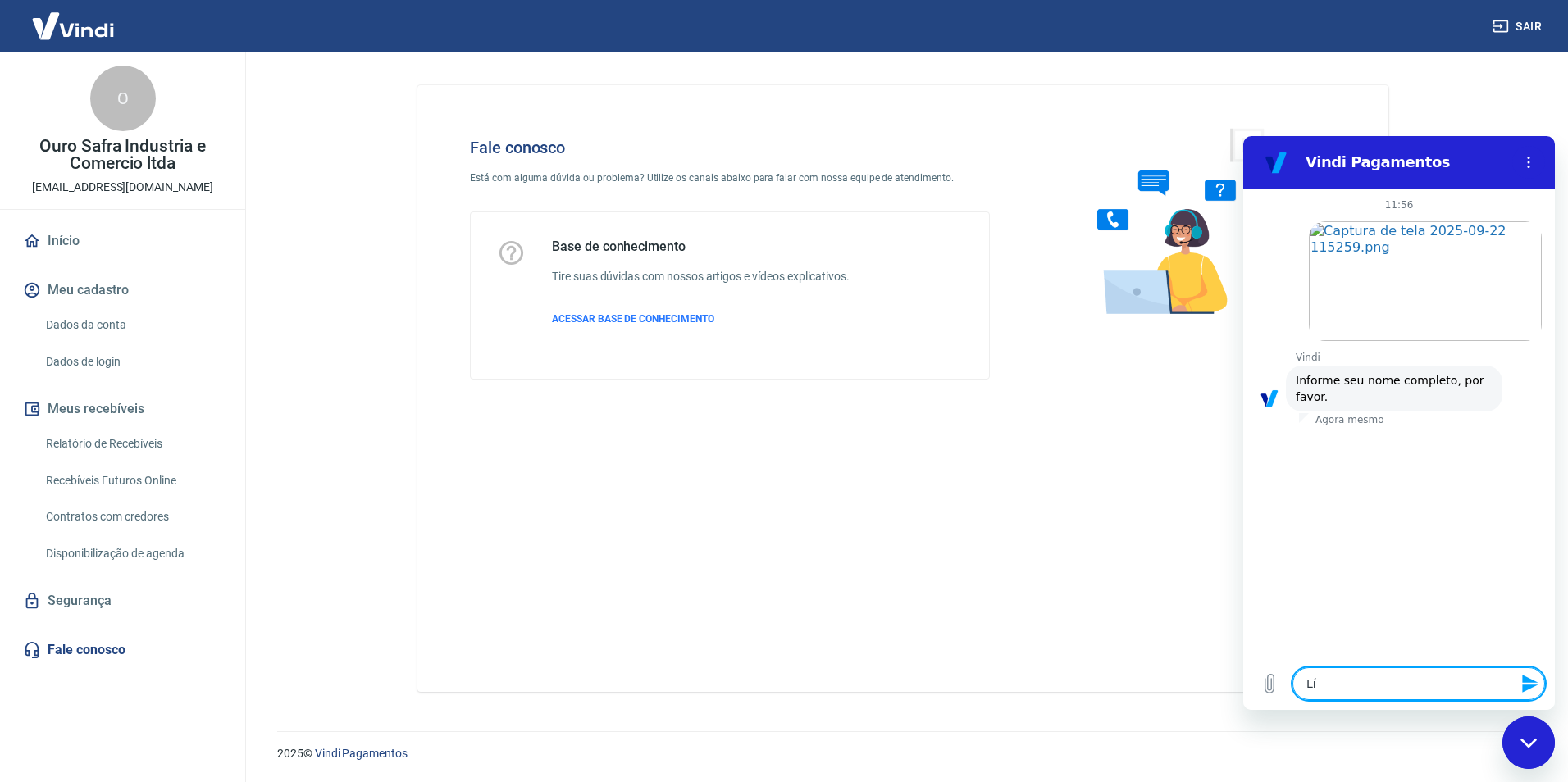
type textarea "x"
type textarea "Lívi"
type textarea "x"
type textarea "Lívia"
type textarea "x"
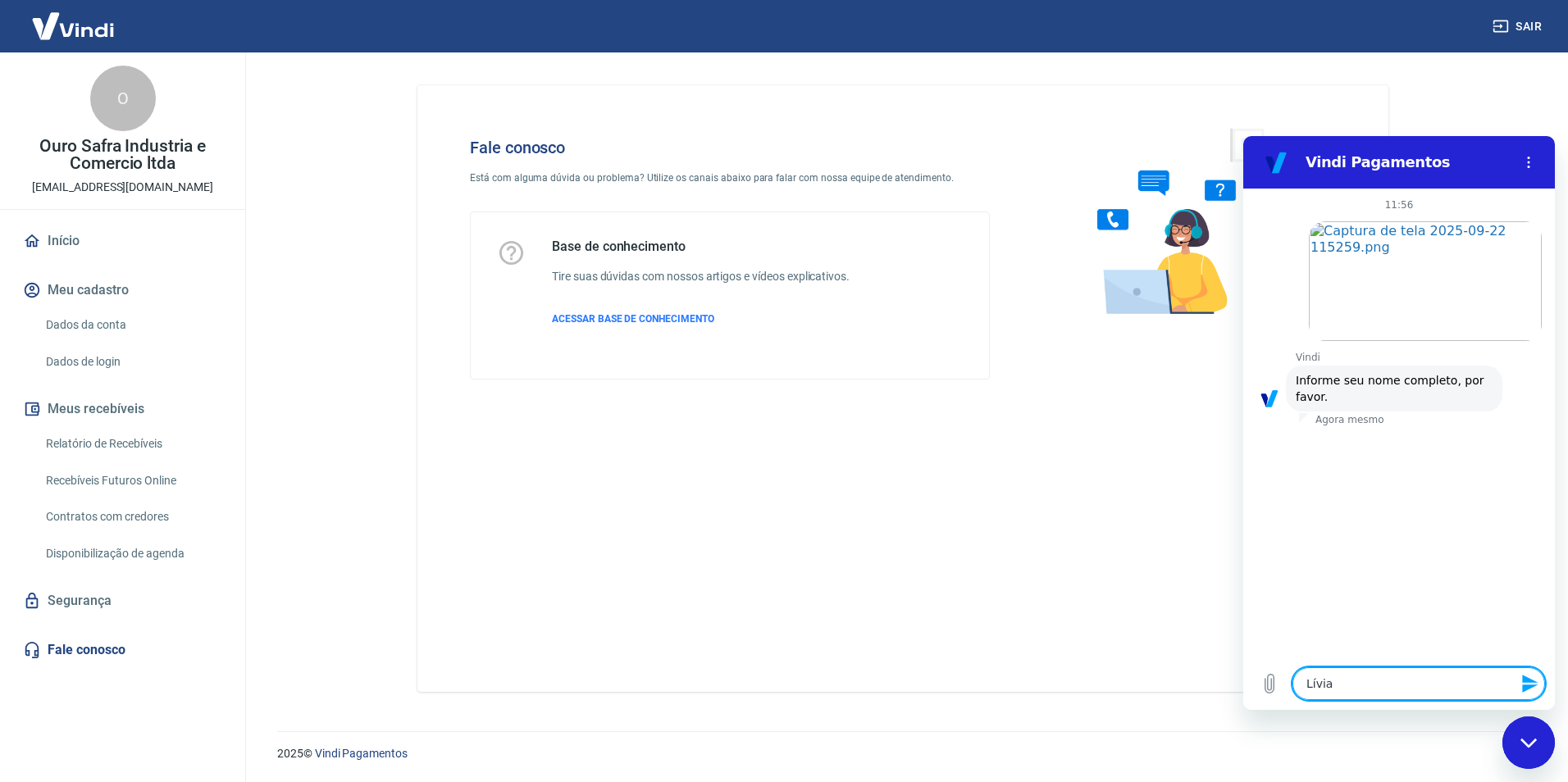
type textarea "Lívia"
type textarea "x"
type textarea "Lívia"
type textarea "x"
type textarea "Lívi"
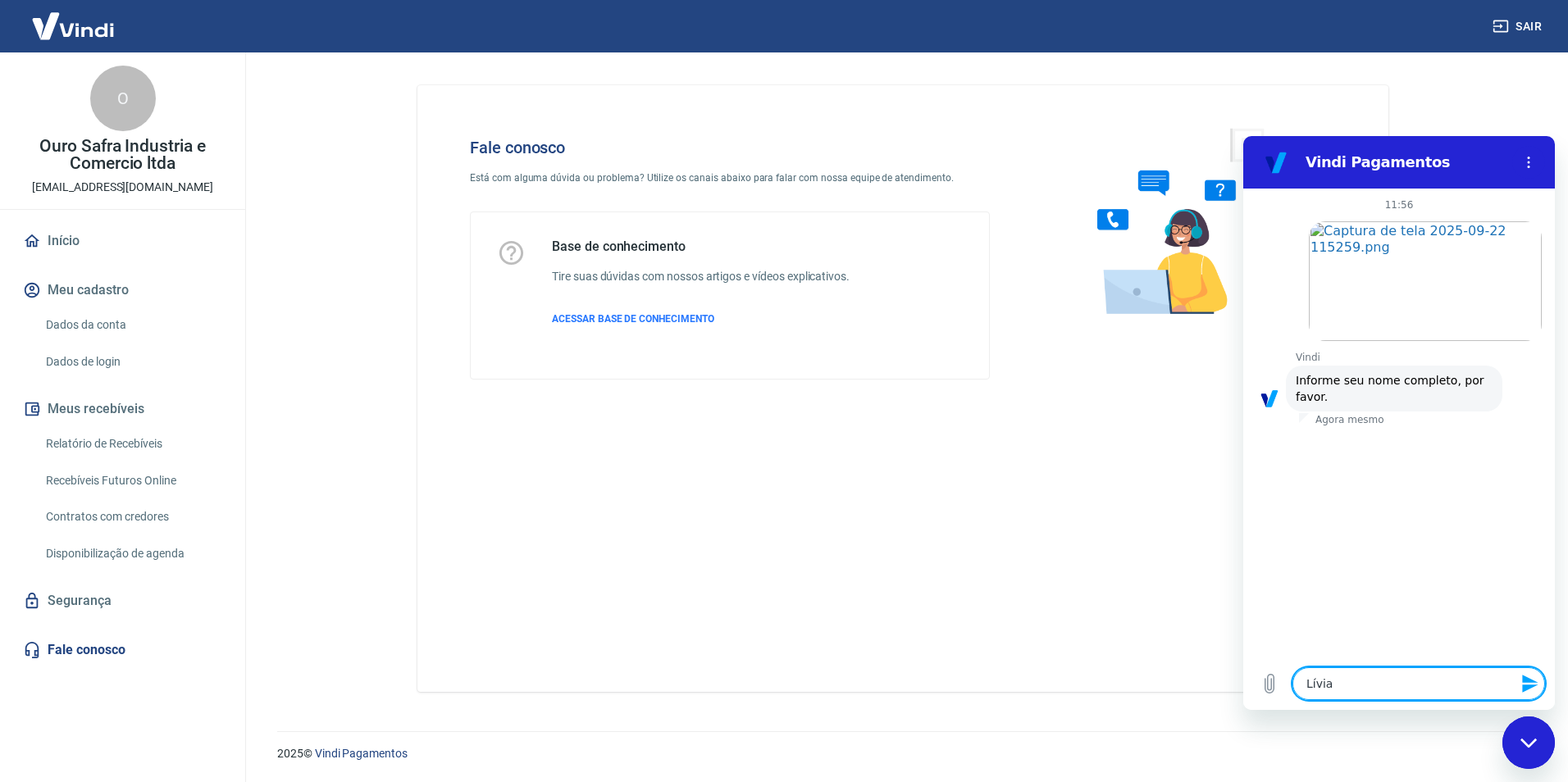
type textarea "x"
type textarea "Lív"
type textarea "x"
type textarea "Lí"
type textarea "x"
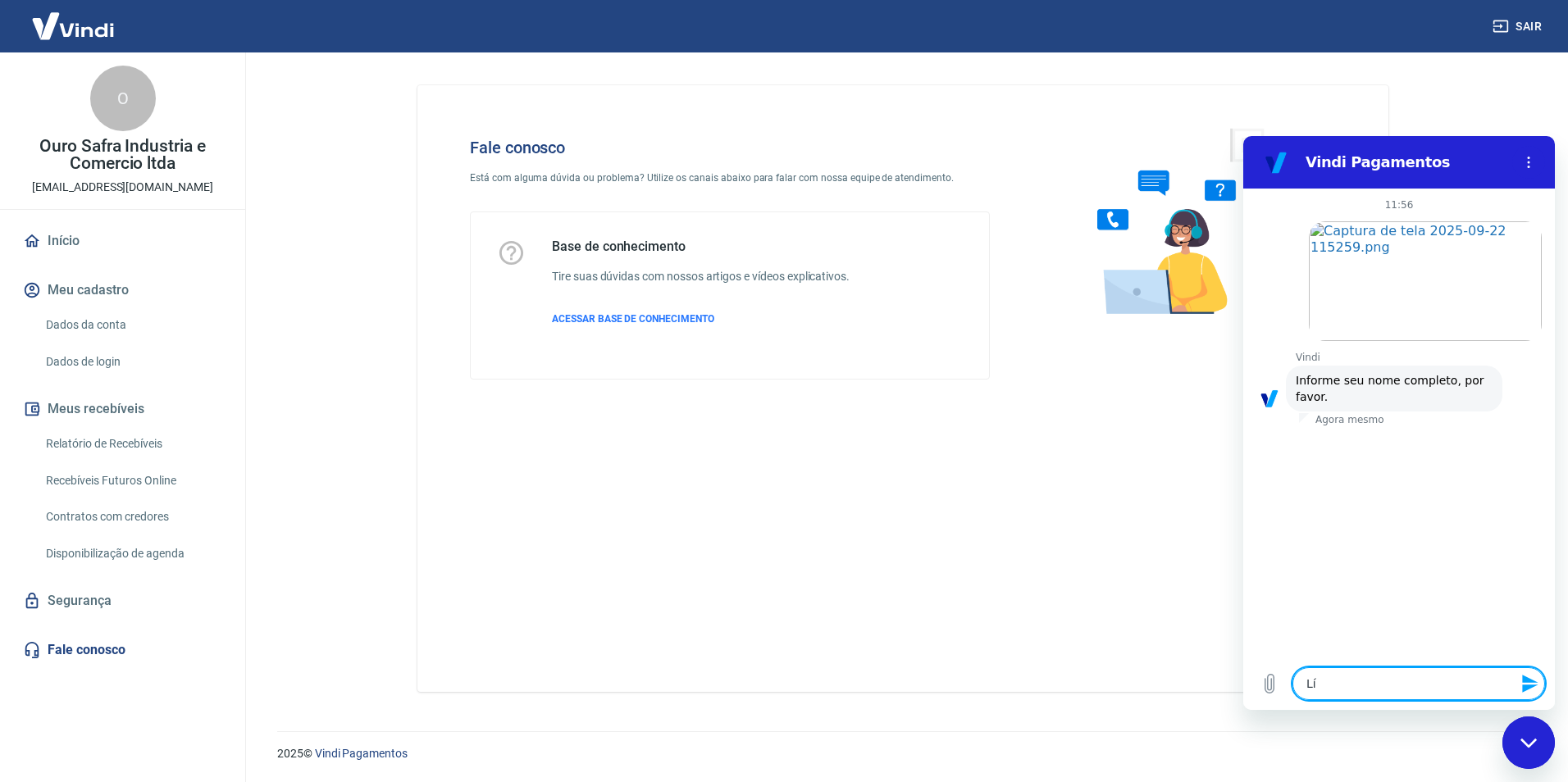
type textarea "L"
type textarea "x"
type textarea "O"
type textarea "x"
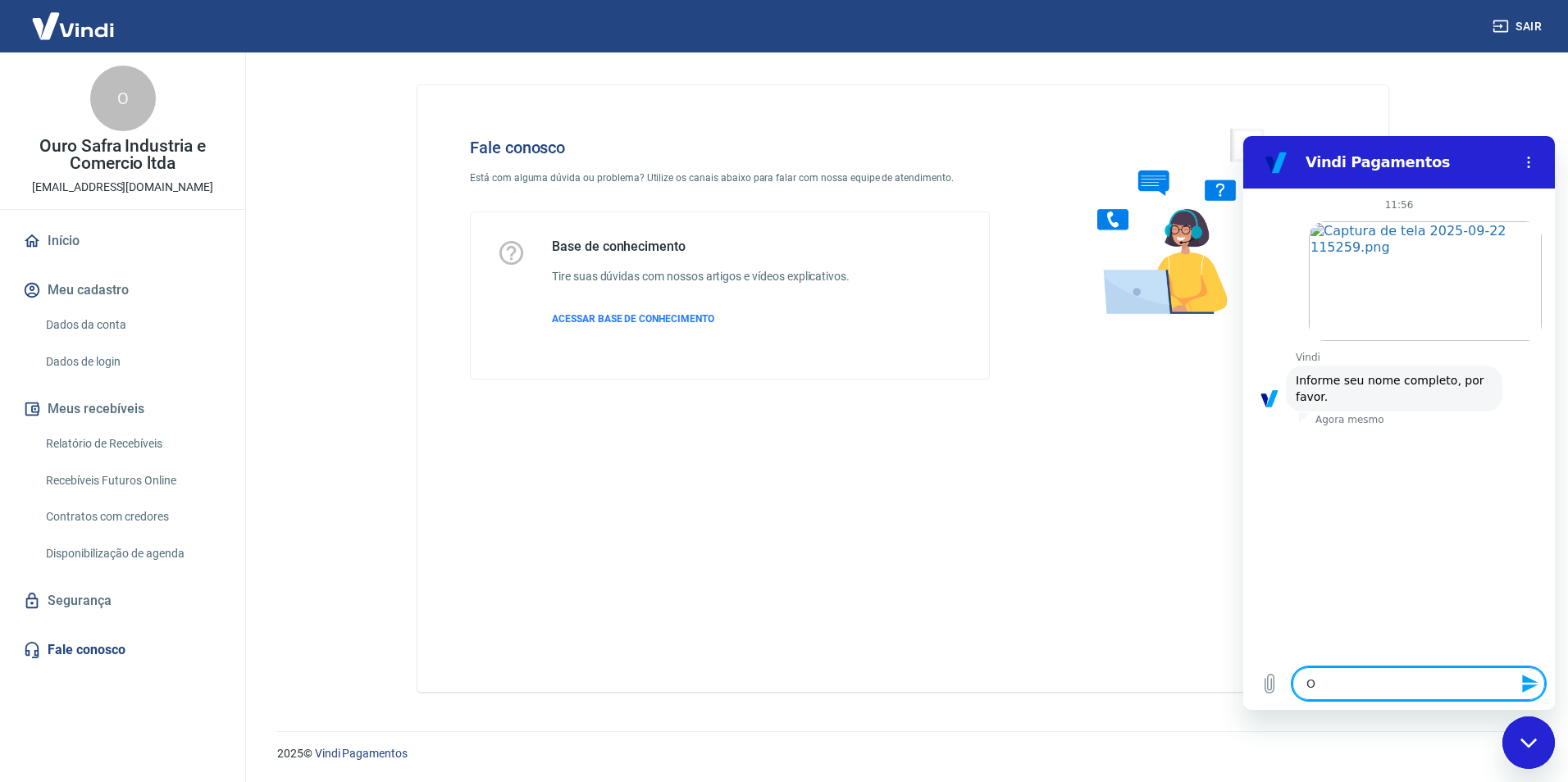
type textarea "Ou"
type textarea "x"
type textarea "Our"
type textarea "x"
type textarea "Ouro"
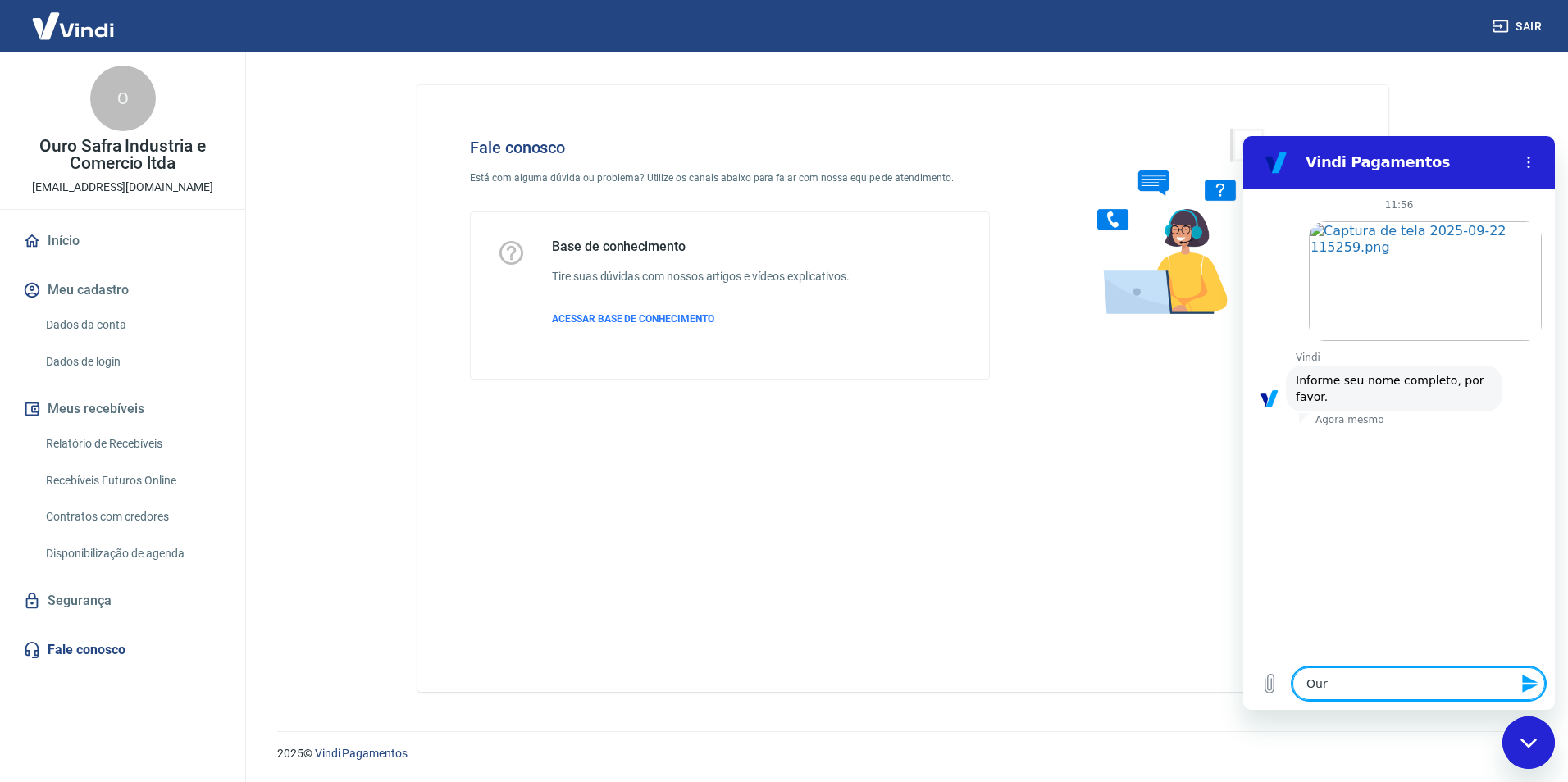
type textarea "x"
type textarea "Ouro"
type textarea "x"
type textarea "Ouro S"
type textarea "x"
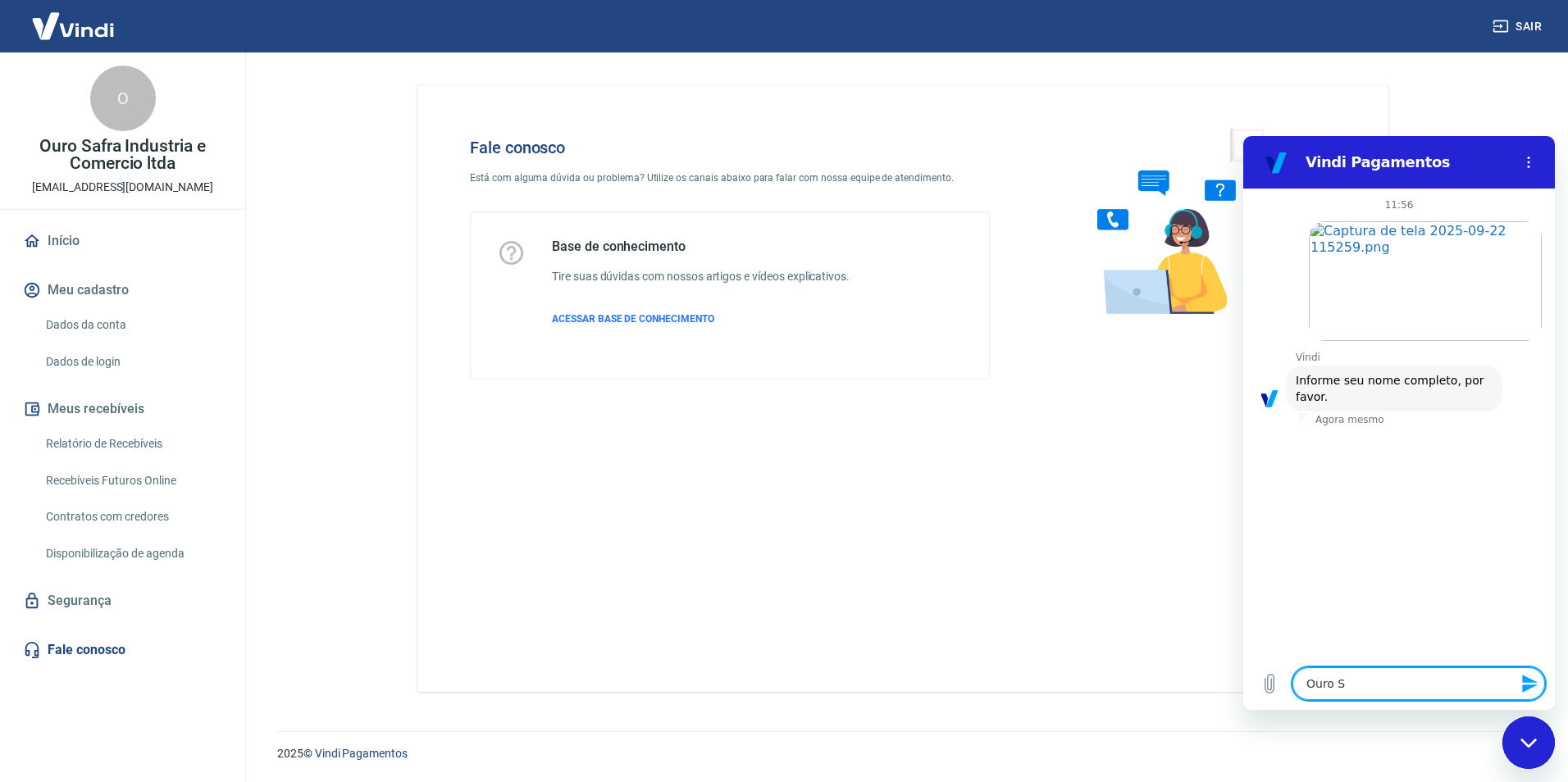
type textarea "Ouro Sa"
type textarea "x"
type textarea "Ouro Saf"
type textarea "x"
type textarea "Ouro Safr"
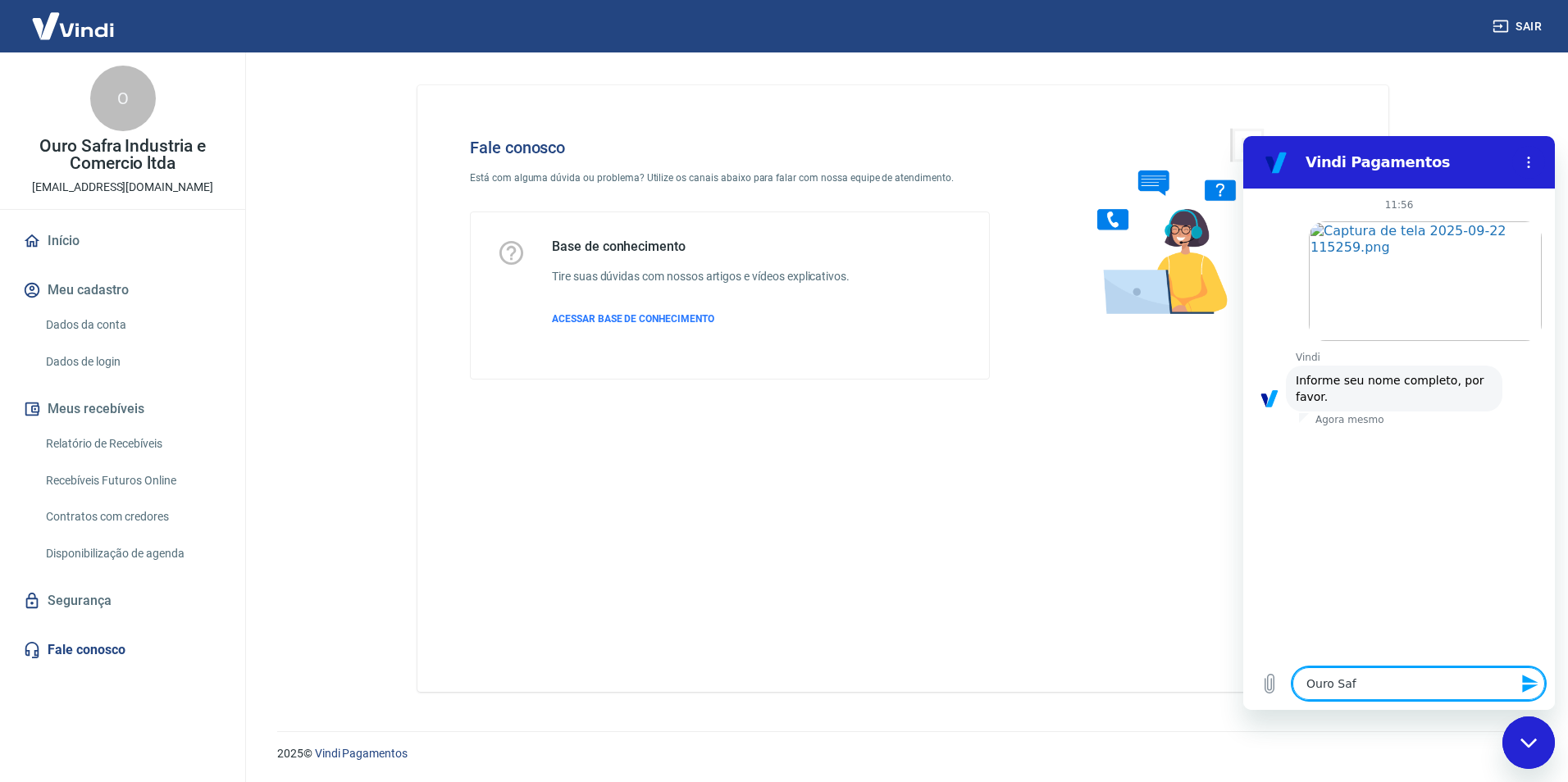
type textarea "x"
type textarea "Ouro Safra"
type textarea "x"
type textarea "Ouro Safra"
type textarea "x"
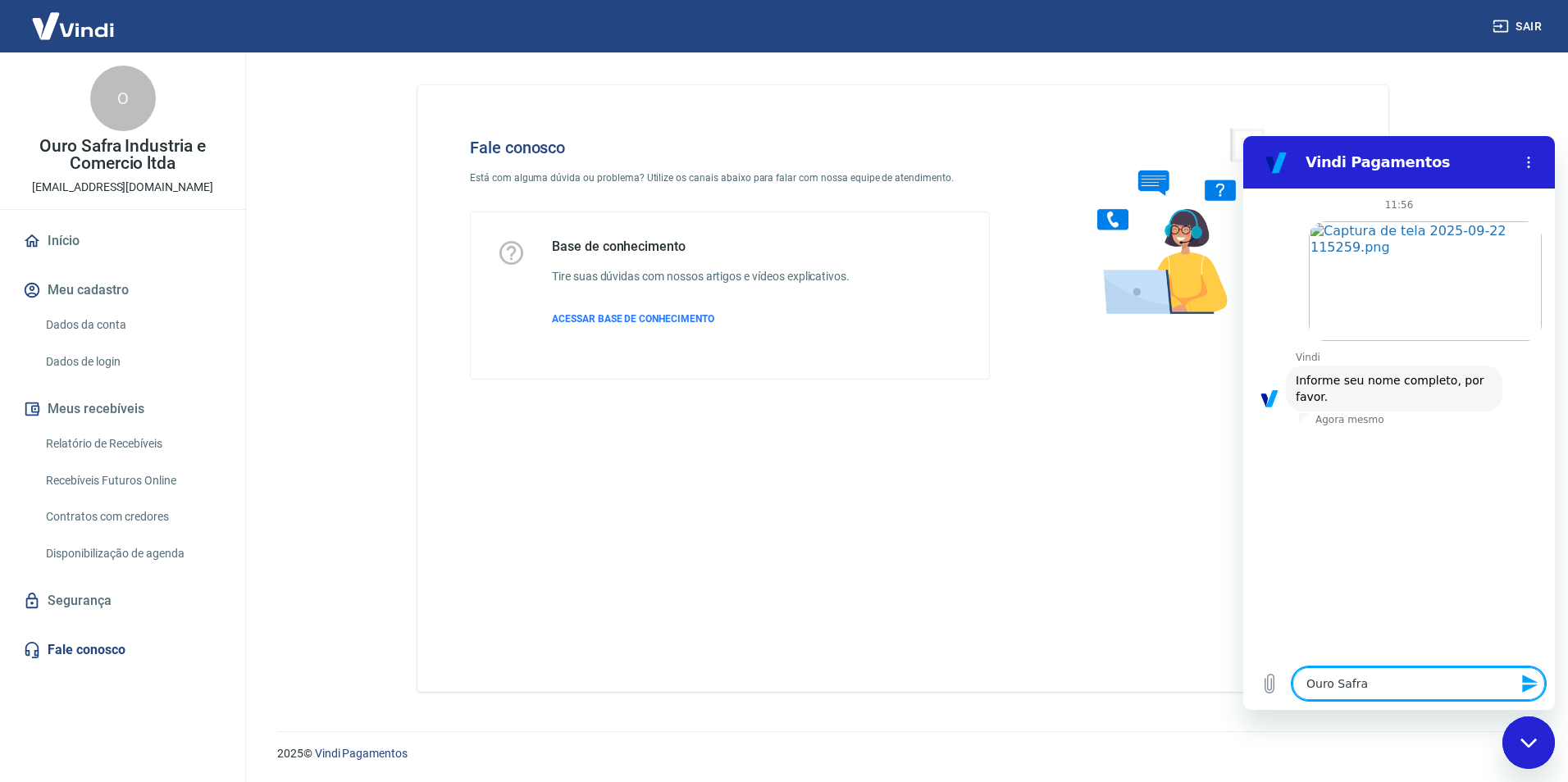
type textarea "Ouro Safra I"
type textarea "x"
type textarea "Ouro Safra In"
type textarea "x"
type textarea "Ouro Safra Ind"
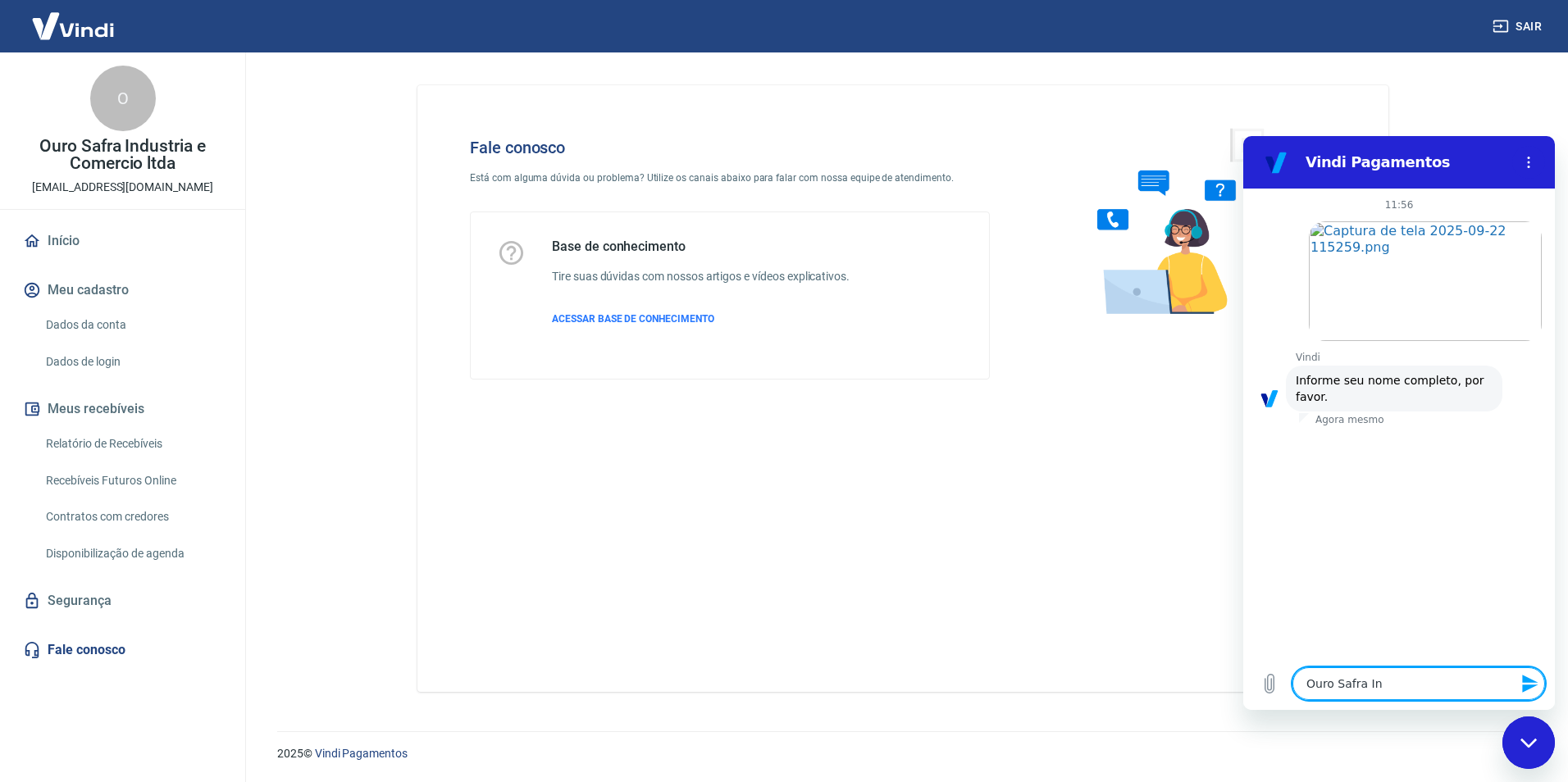
type textarea "x"
type textarea "Ouro Safra Indu"
type textarea "x"
type textarea "Ouro Safra Indus"
type textarea "x"
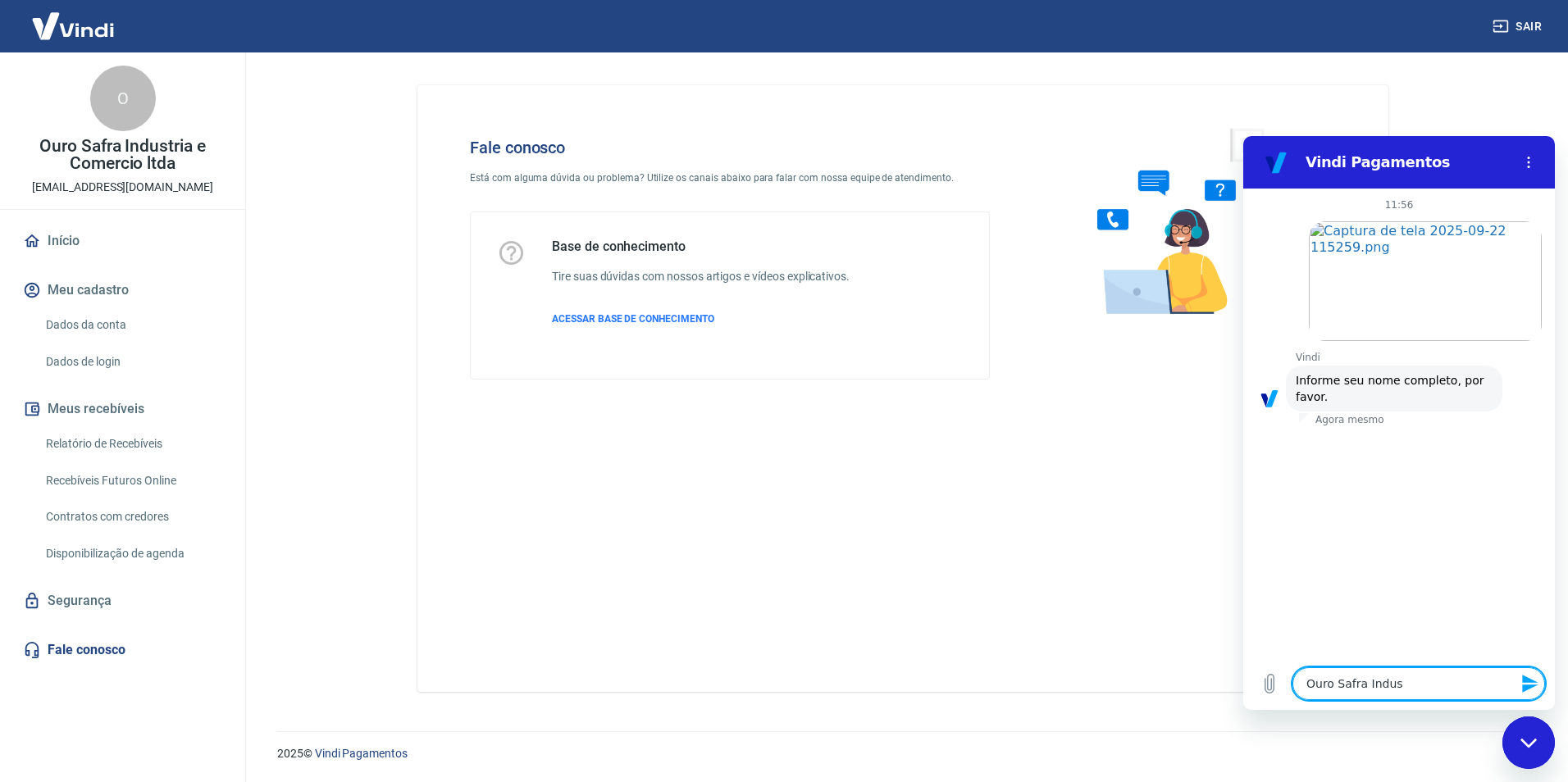
type textarea "Ouro Safra Indust"
type textarea "x"
type textarea "Ouro Safra Industr"
type textarea "x"
type textarea "Ouro Safra Industri"
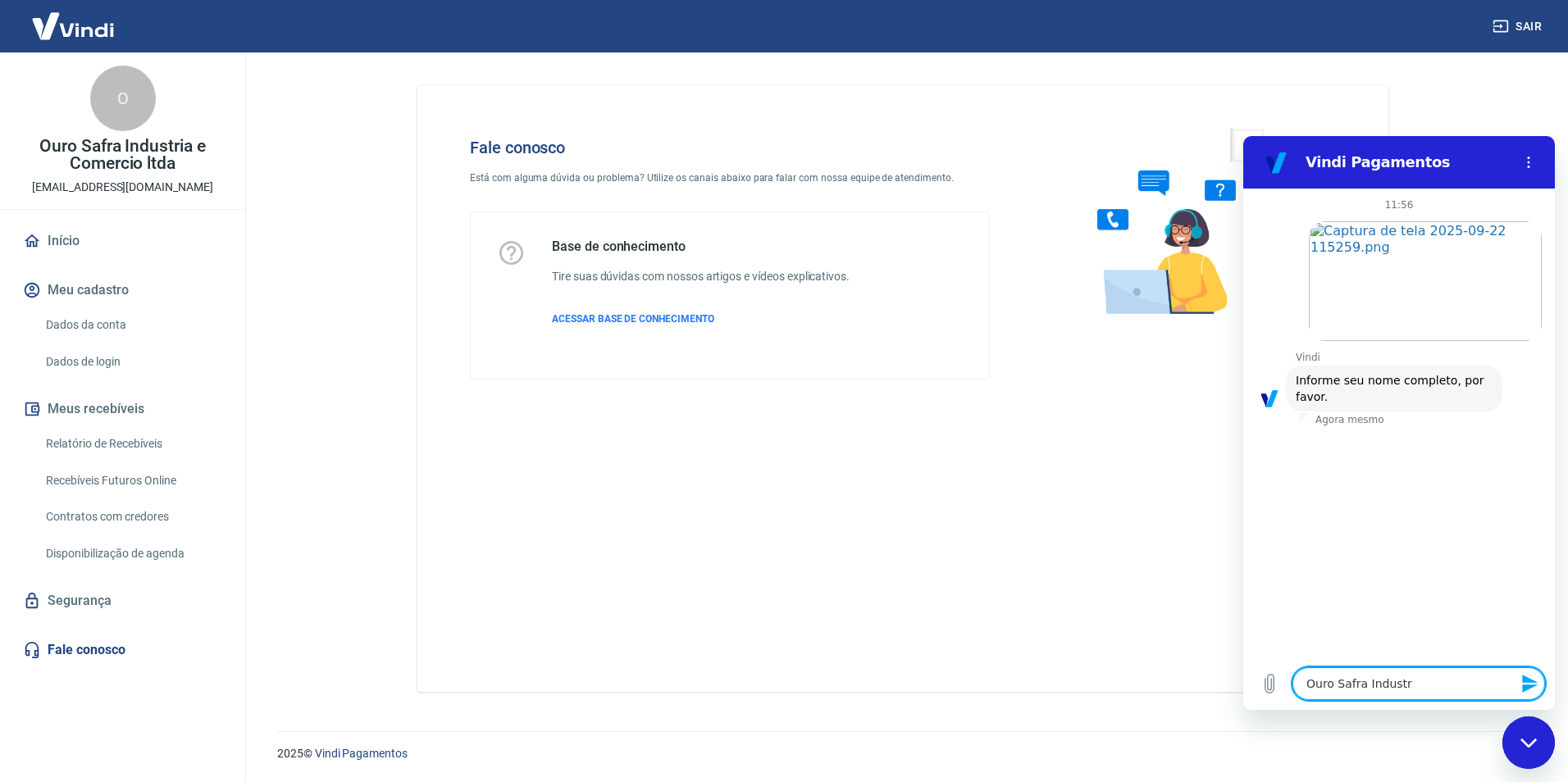
type textarea "x"
type textarea "Ouro Safra Industria"
type textarea "x"
type textarea "Ouro Safra Industria"
type textarea "x"
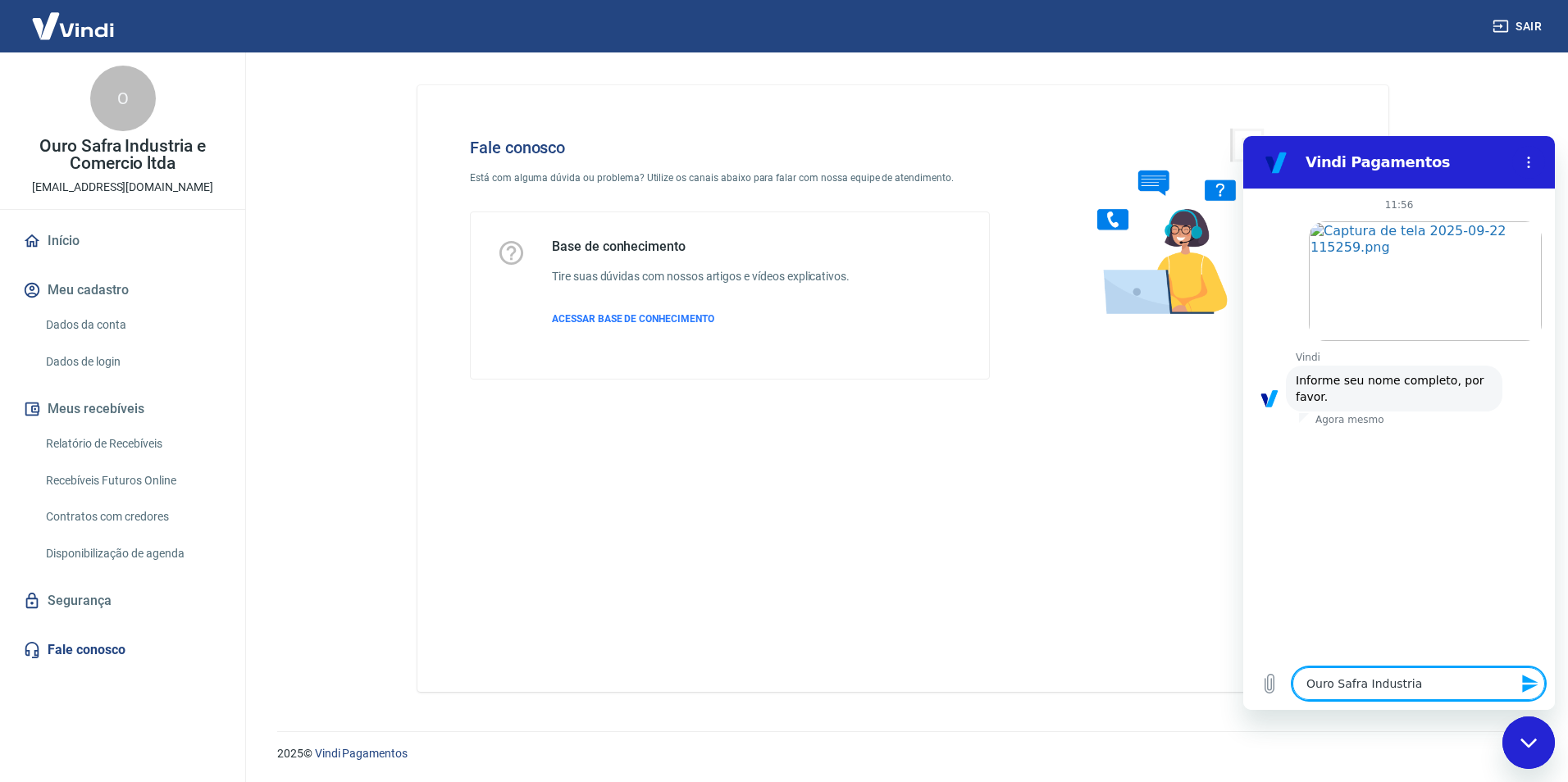
type textarea "Ouro Safra Industria e"
type textarea "x"
type textarea "Ouro Safra Industria e"
type textarea "x"
type textarea "Ouro Safra Industria e C"
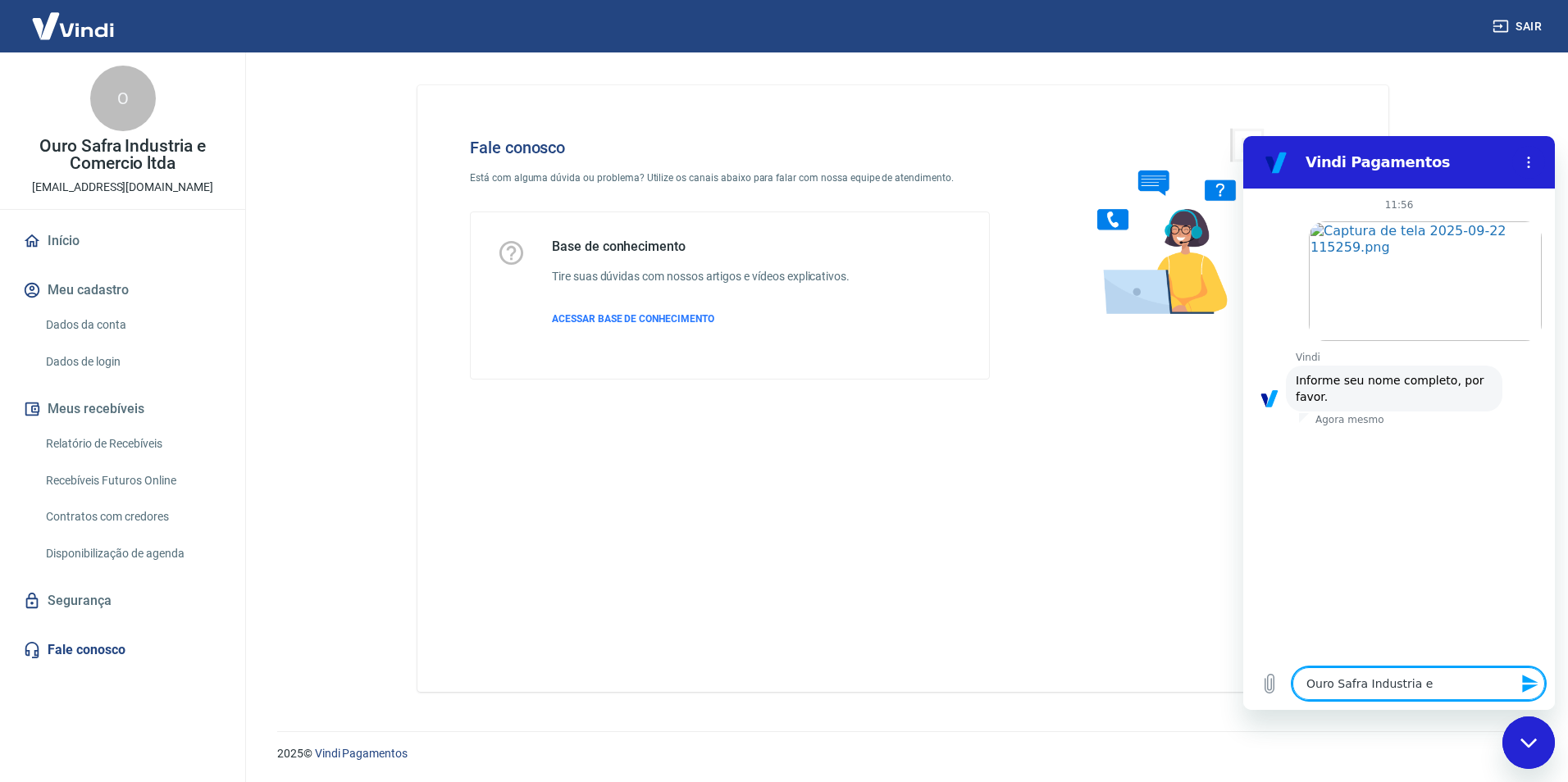
type textarea "x"
type textarea "Ouro Safra Industria e Co"
type textarea "x"
type textarea "Ouro Safra Industria e Com"
type textarea "x"
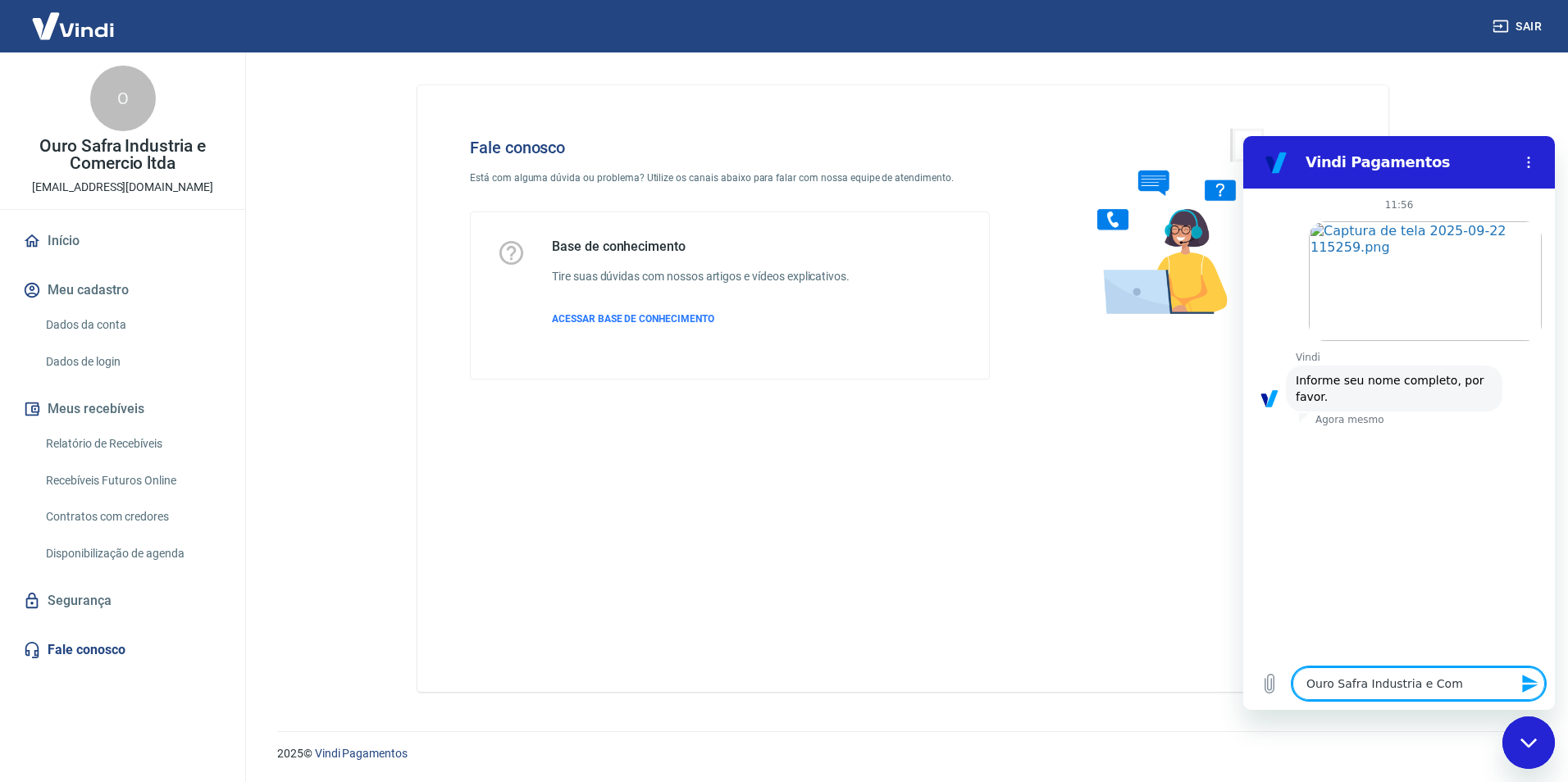
type textarea "Ouro Safra Industria e Come"
type textarea "x"
type textarea "Ouro Safra Industria e Comer"
type textarea "x"
type textarea "Ouro Safra Industria e Comerc"
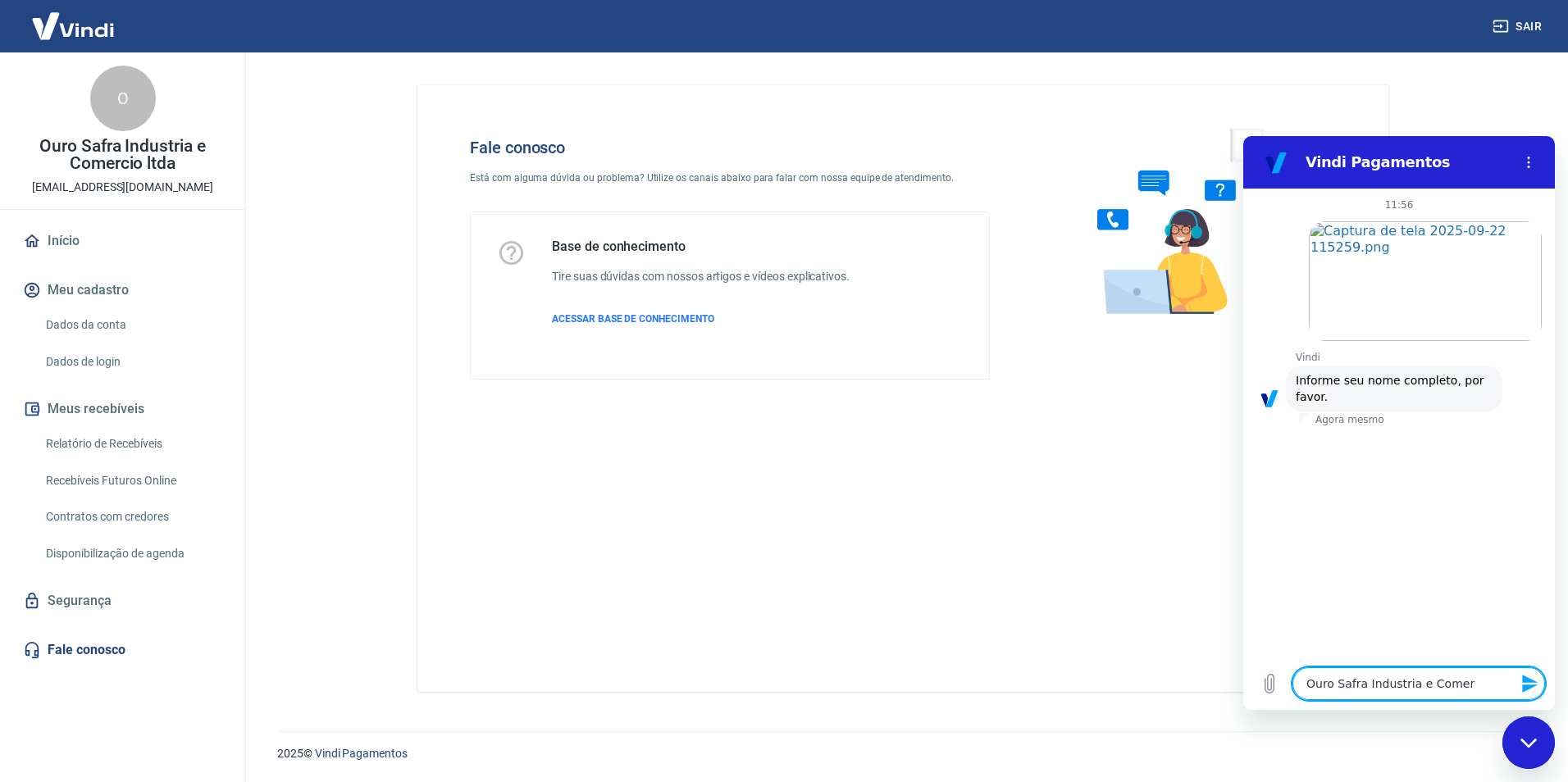
type textarea "x"
type textarea "Ouro Safra Industria e Comerci"
type textarea "x"
type textarea "Ouro Safra Industria e Comercio"
type textarea "x"
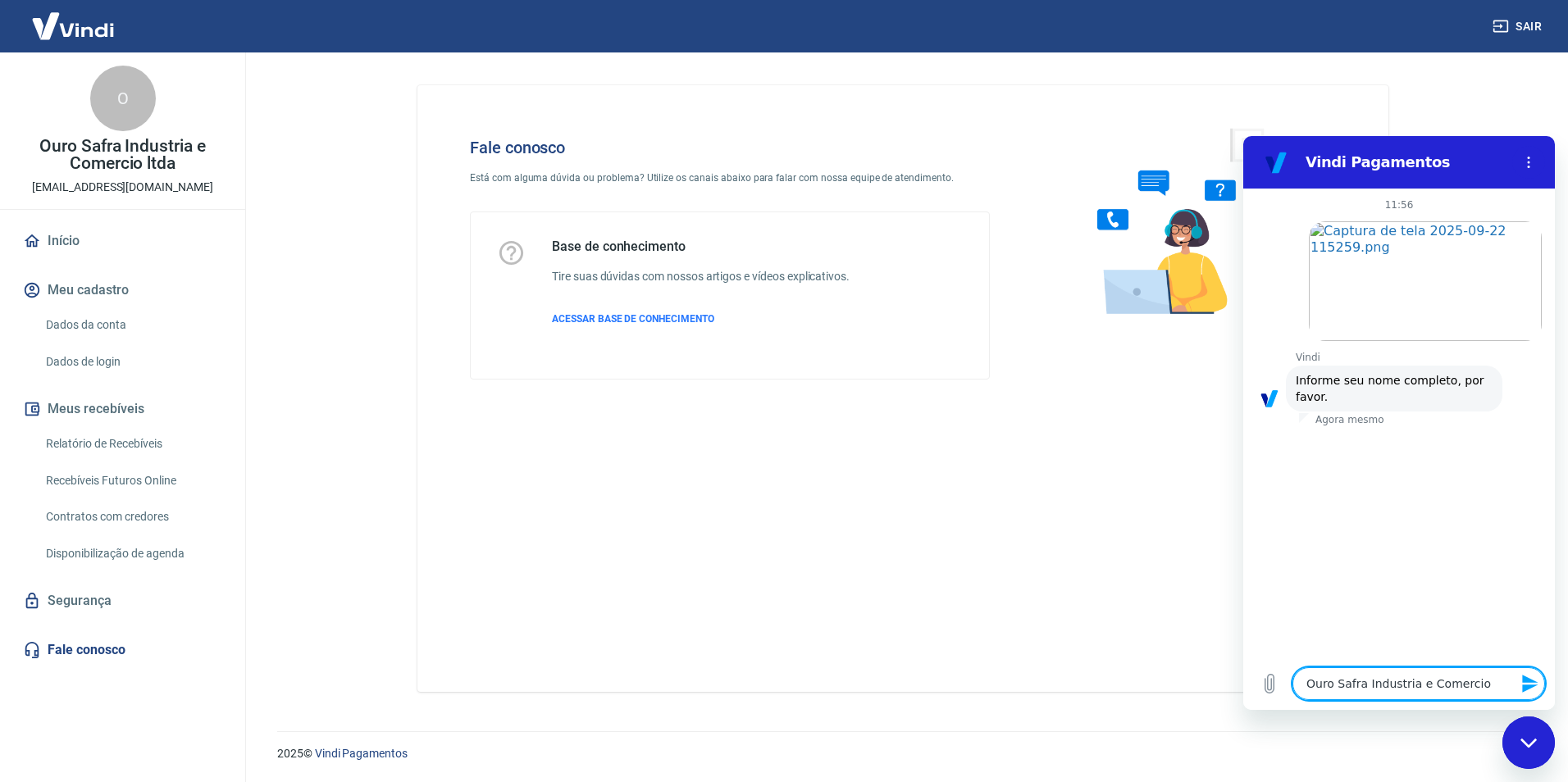
type textarea "Ouro Safra Industria e Comercio"
type textarea "x"
type textarea "Ouro Safra Industria e Comercio l"
type textarea "x"
type textarea "Ouro Safra Industria e Comercio lt"
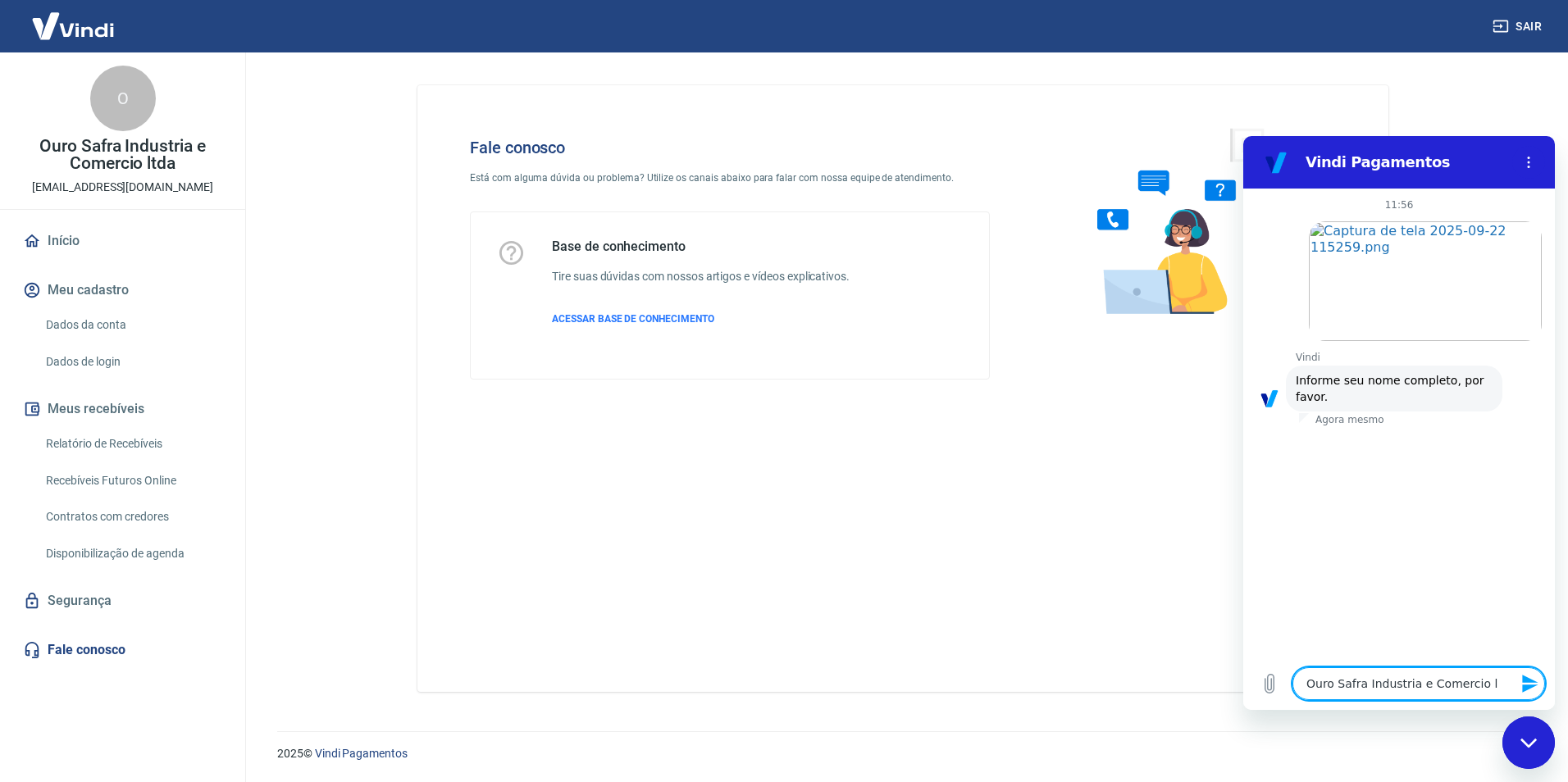
type textarea "x"
type textarea "Ouro Safra Industria e Comercio ltd"
type textarea "x"
type textarea "Ouro Safra Industria e Comercio ltda"
type textarea "x"
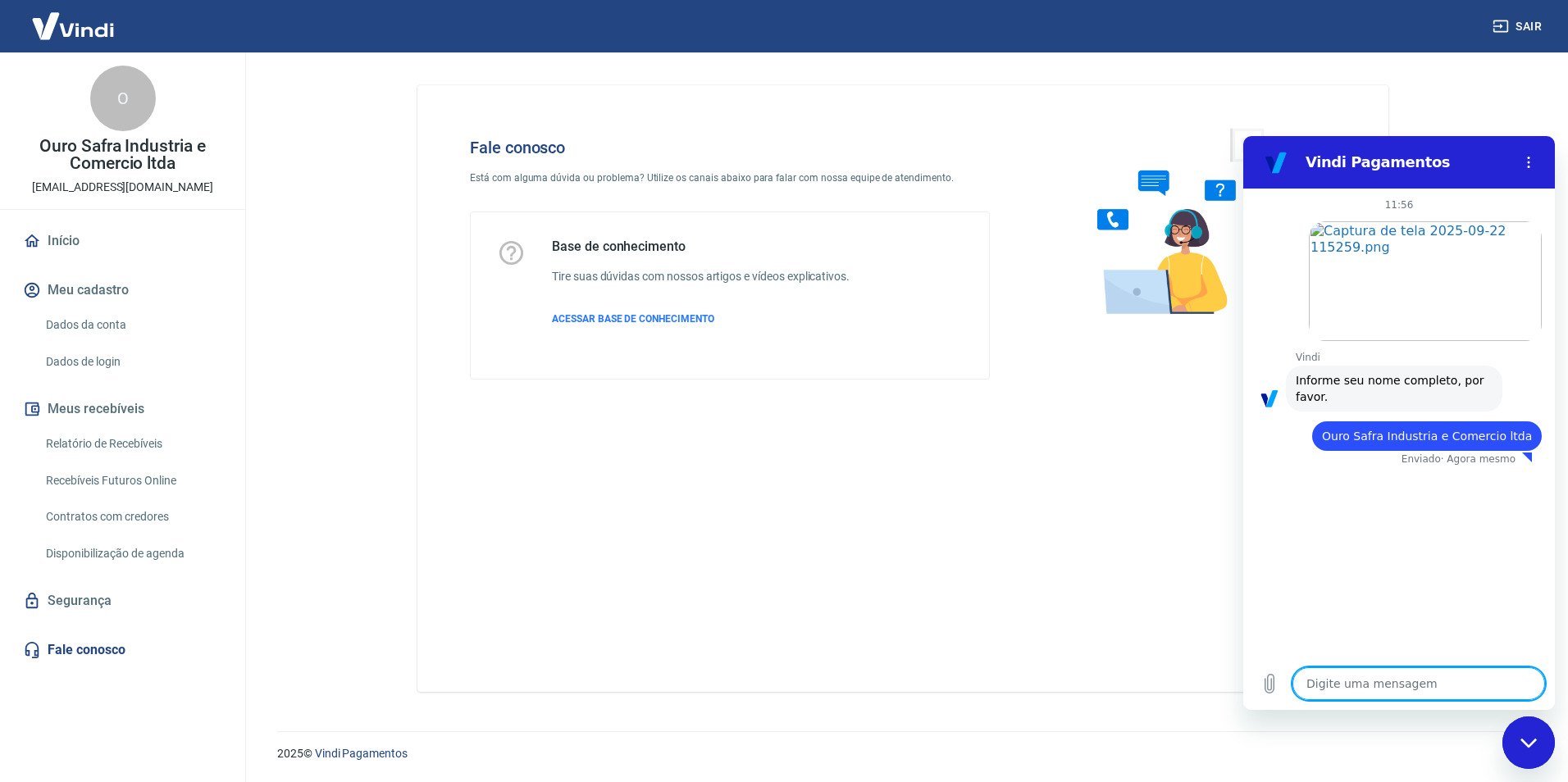
type textarea "x"
type textarea "0"
type textarea "x"
type textarea "07"
type textarea "x"
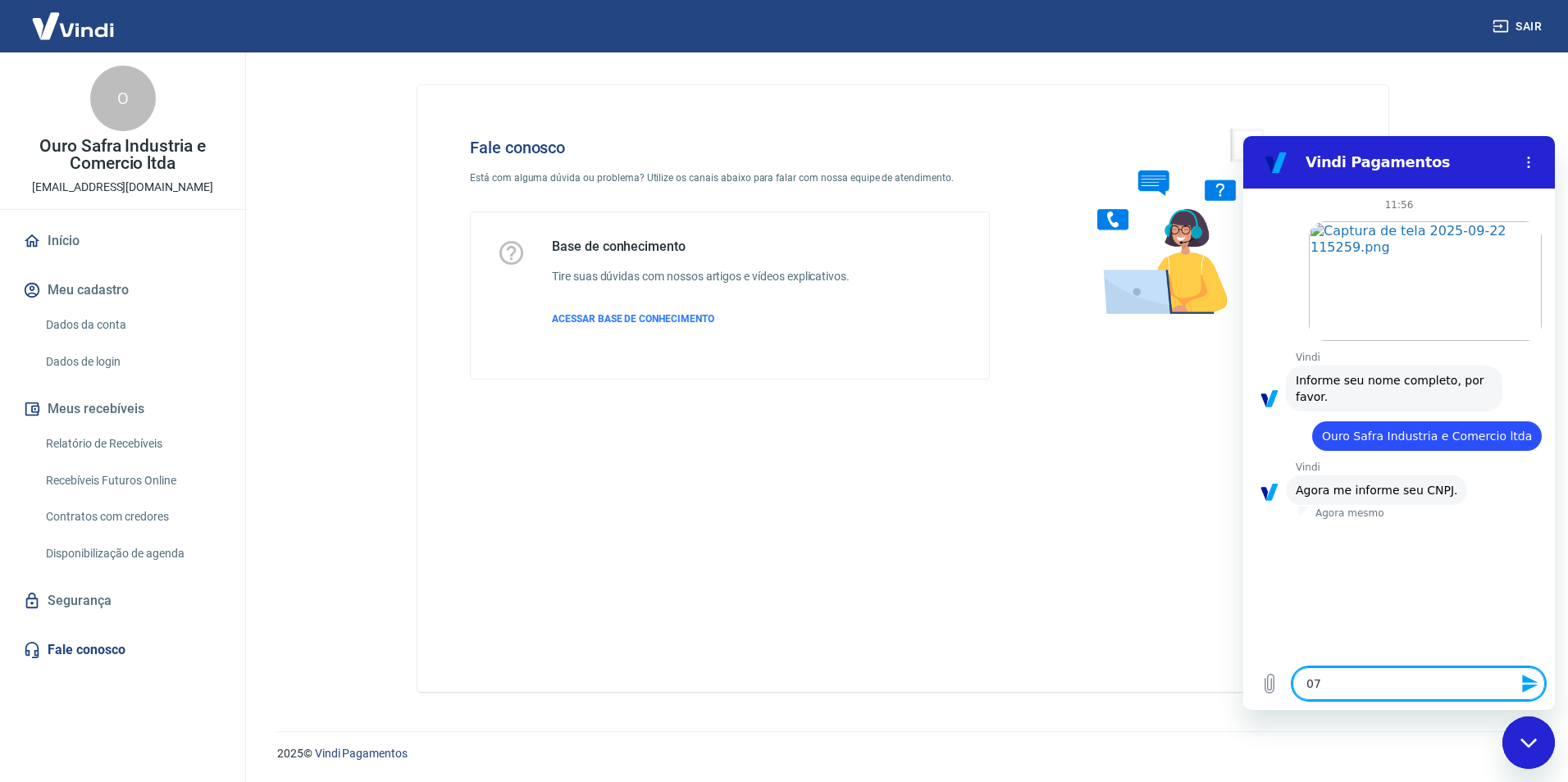
type textarea "071"
type textarea "x"
type textarea "0719"
type textarea "x"
type textarea "07191"
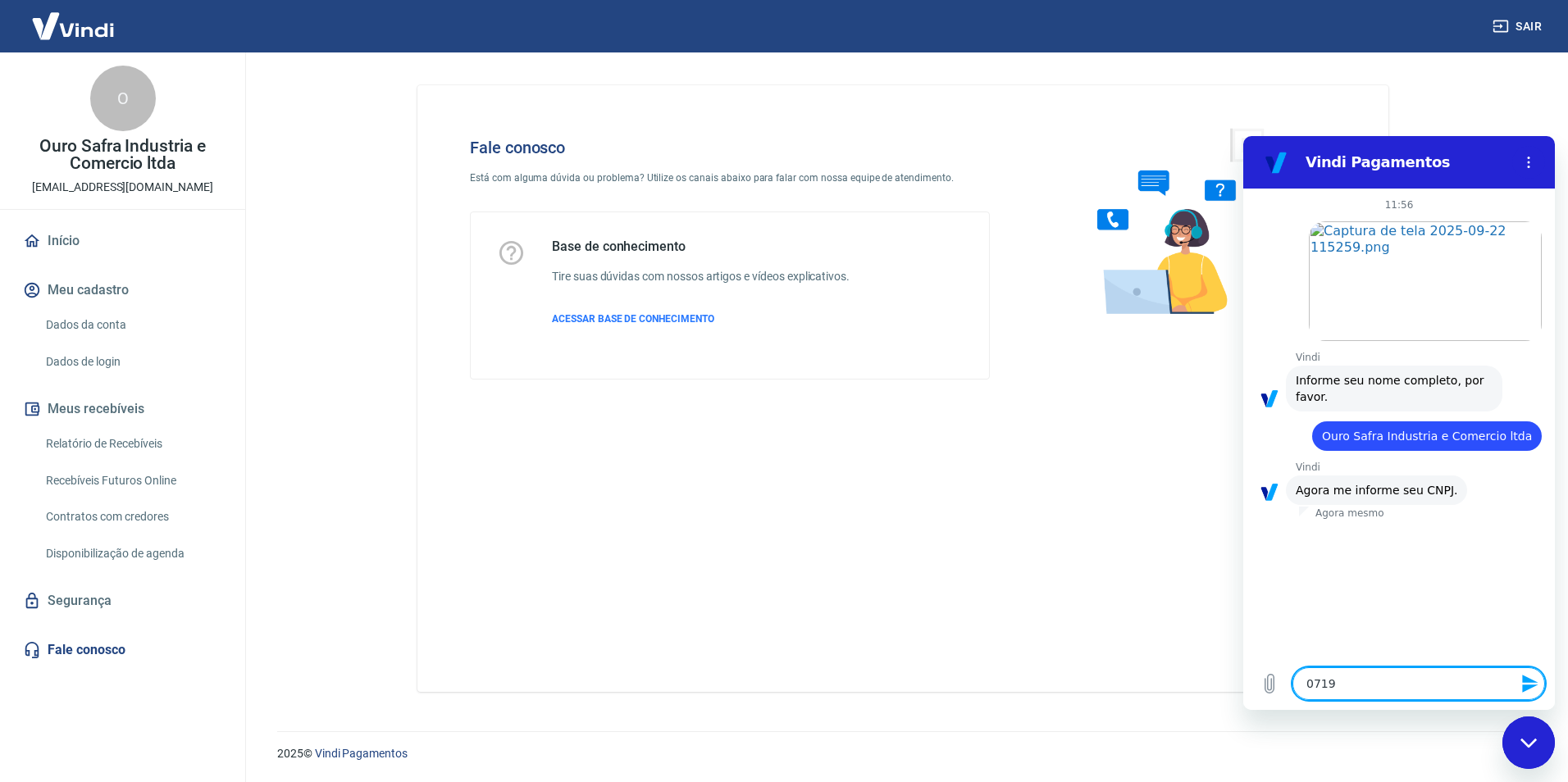
type textarea "x"
type textarea "071912"
type textarea "x"
type textarea "0719122"
type textarea "x"
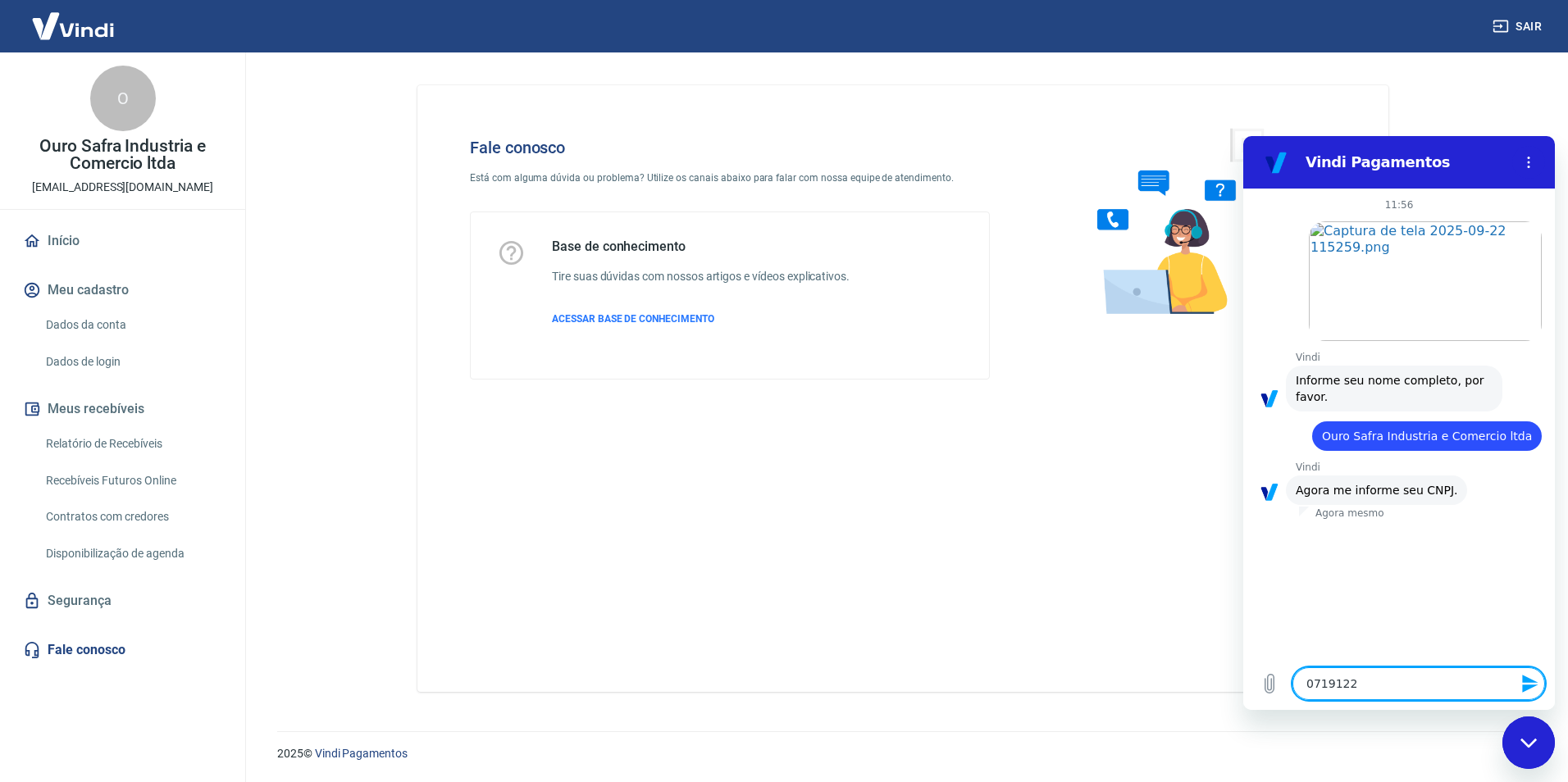
type textarea "07191228"
type textarea "x"
type textarea "071912280"
type textarea "x"
type textarea "0719122800"
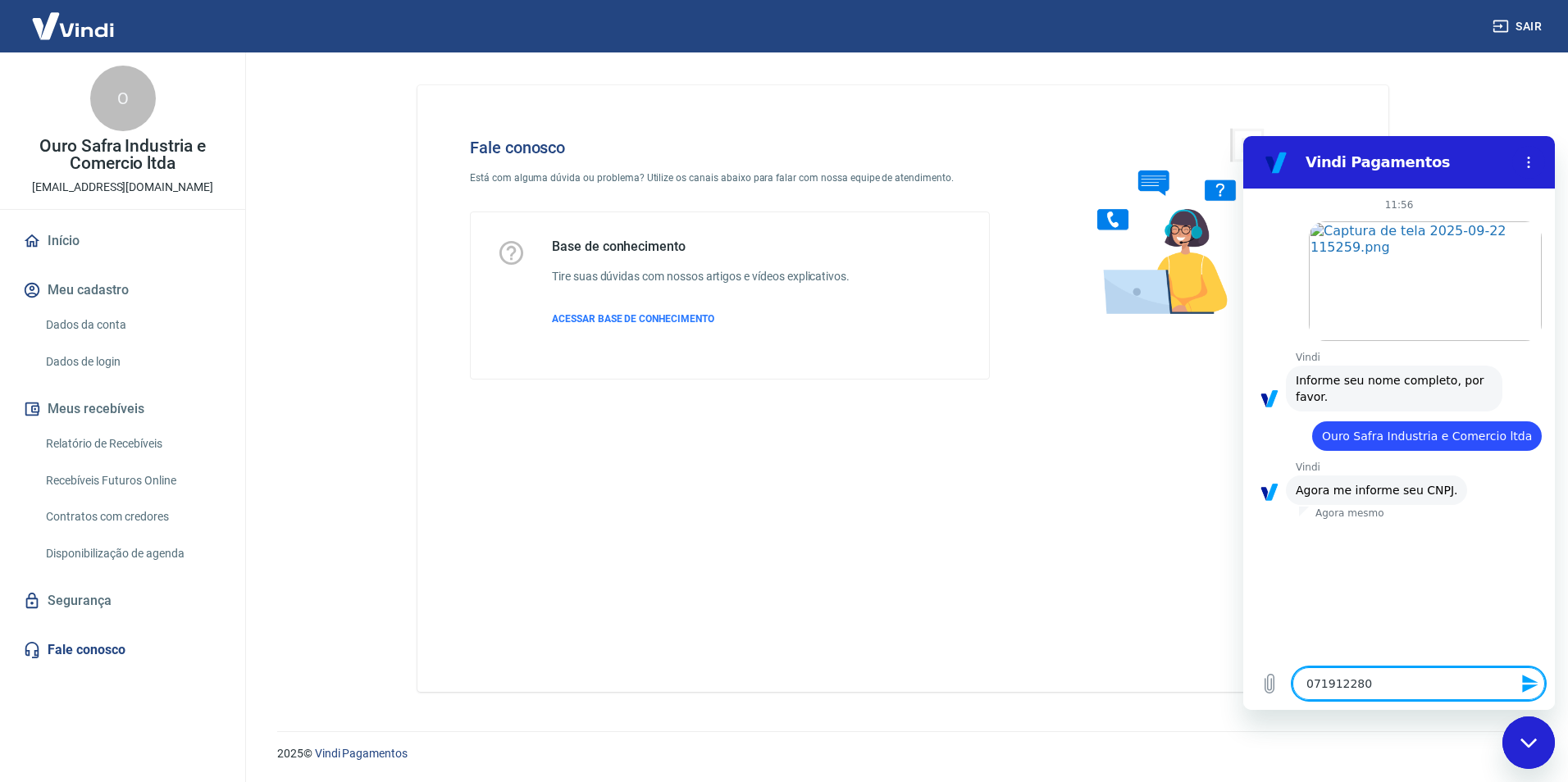
type textarea "x"
type textarea "07191228006"
type textarea "x"
type textarea "071912280062"
type textarea "x"
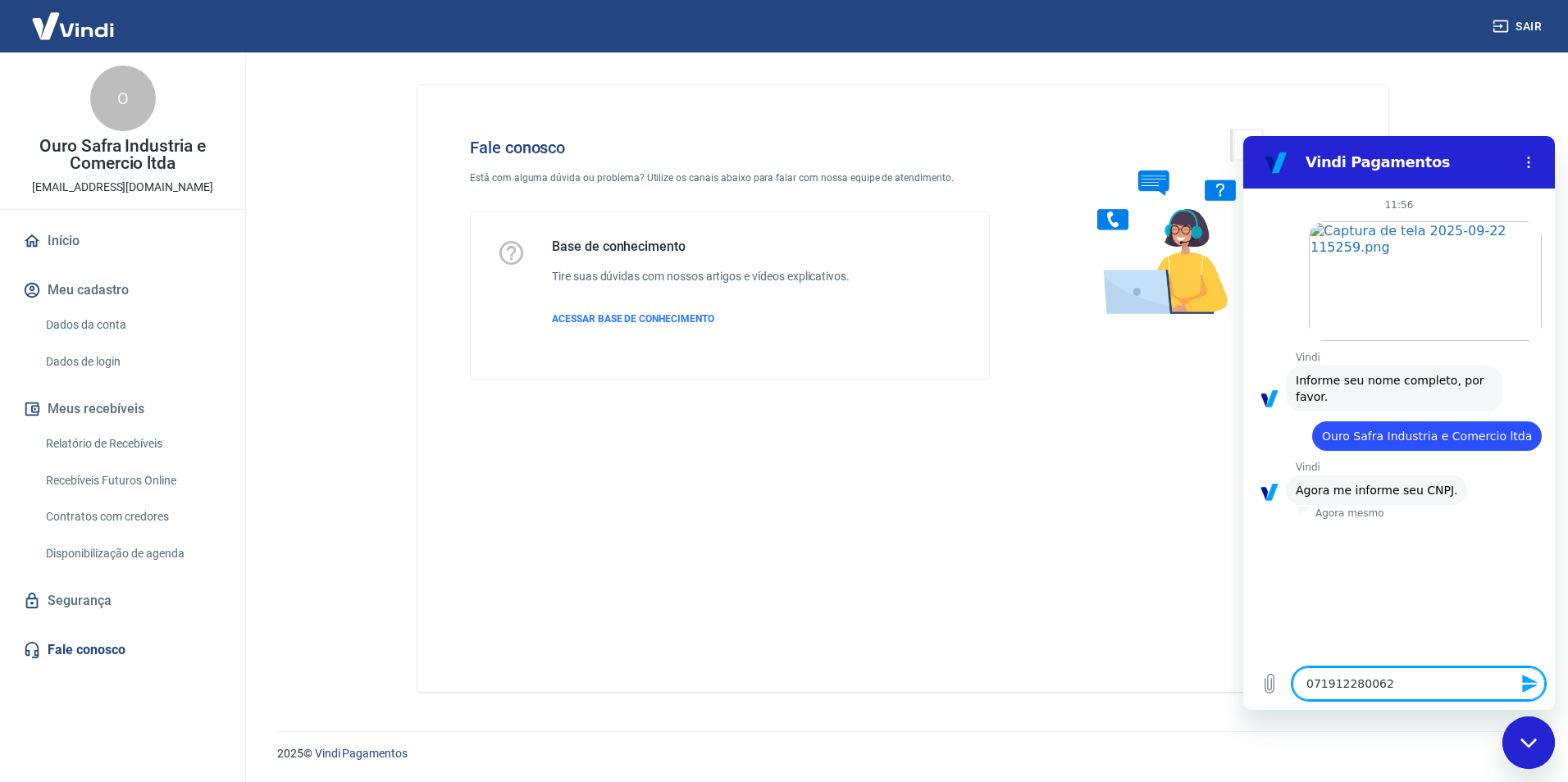
type textarea "0719122800627"
type textarea "x"
type textarea "07191228006277"
type textarea "x"
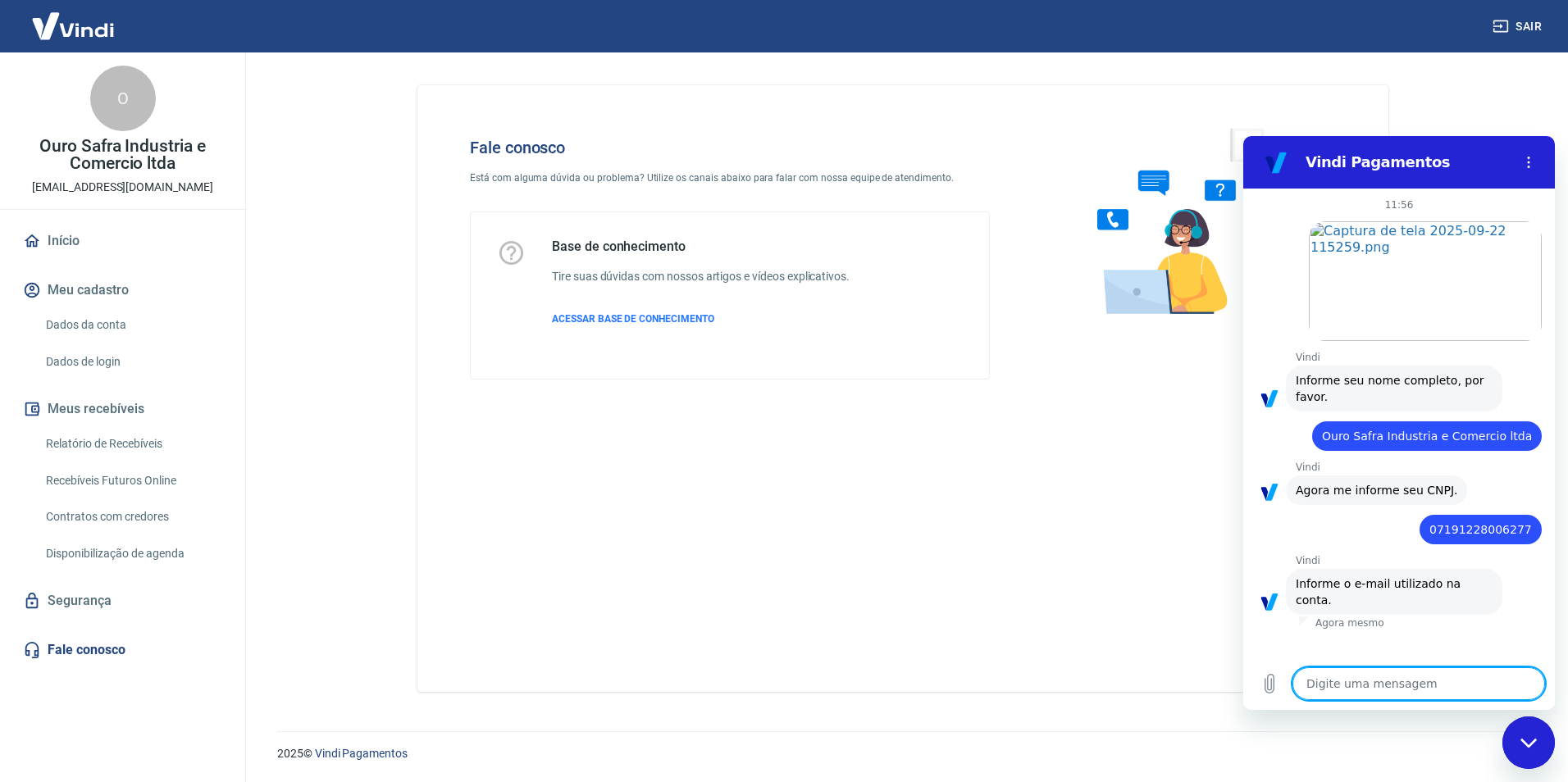
type textarea "l"
type textarea "x"
type textarea "li"
type textarea "x"
type textarea "liv"
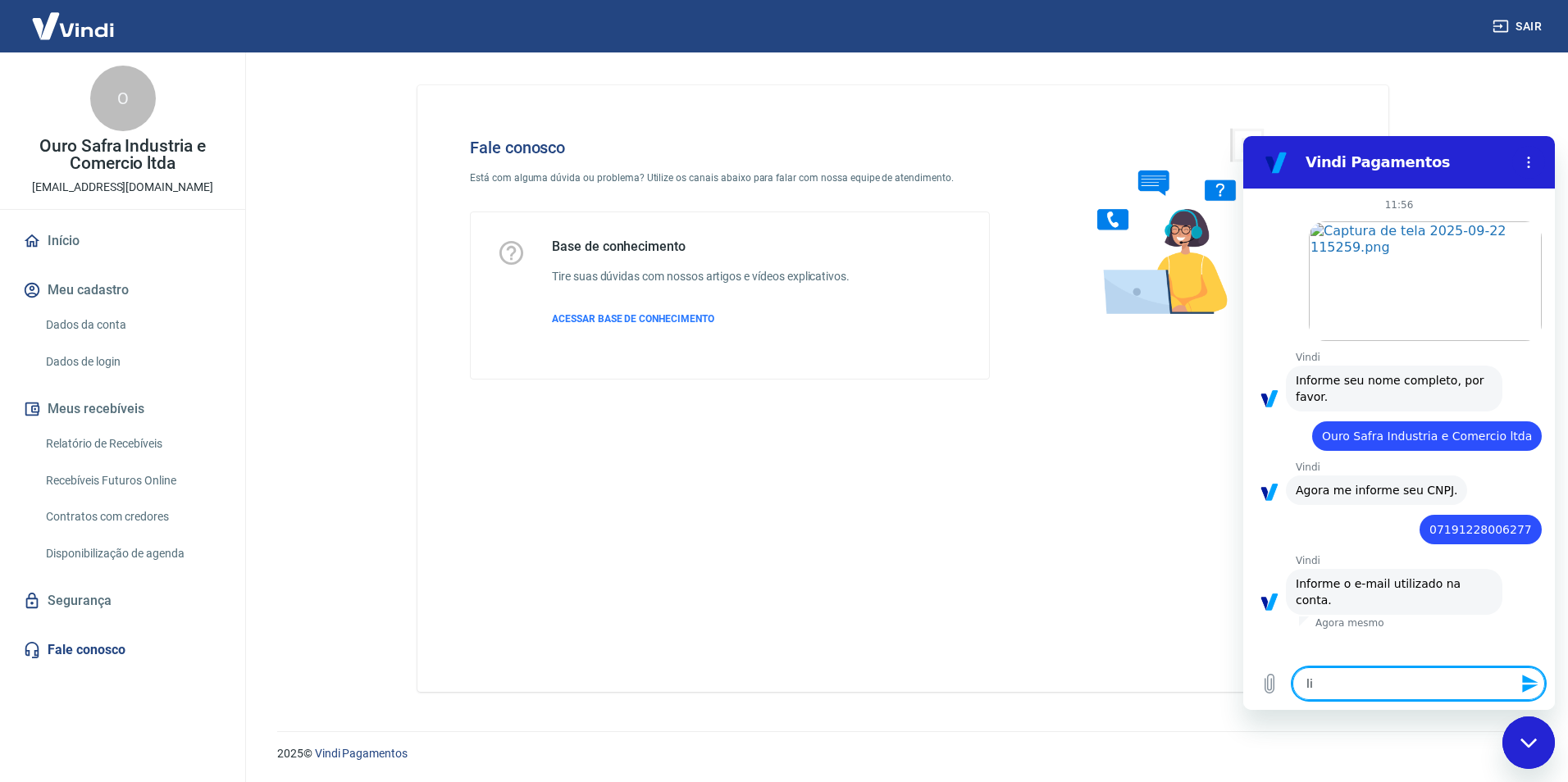
type textarea "x"
type textarea "livi"
type textarea "x"
type textarea "livia"
type textarea "x"
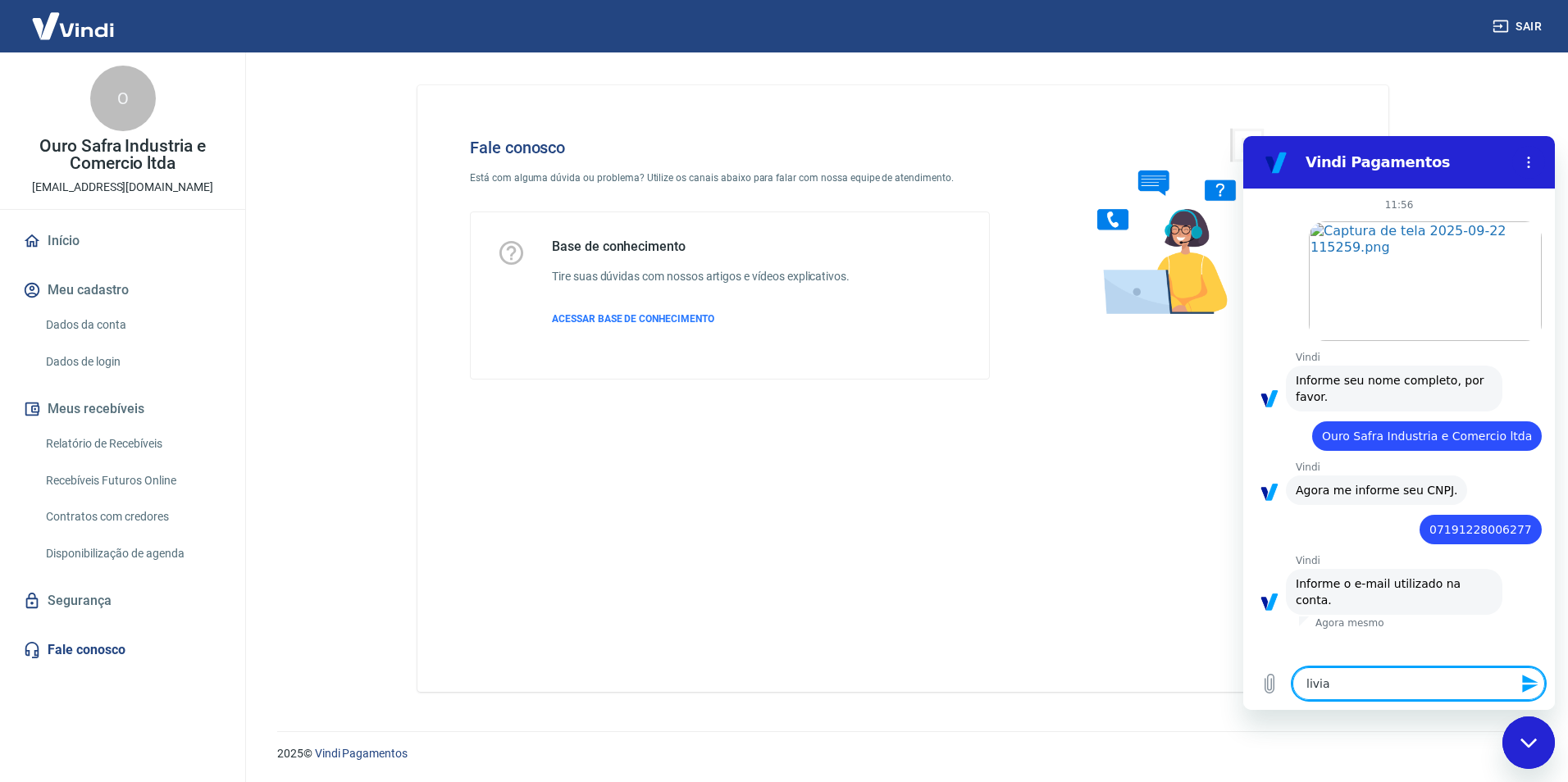
type textarea "livia."
type textarea "x"
type textarea "livia.s"
type textarea "x"
type textarea "livia.so"
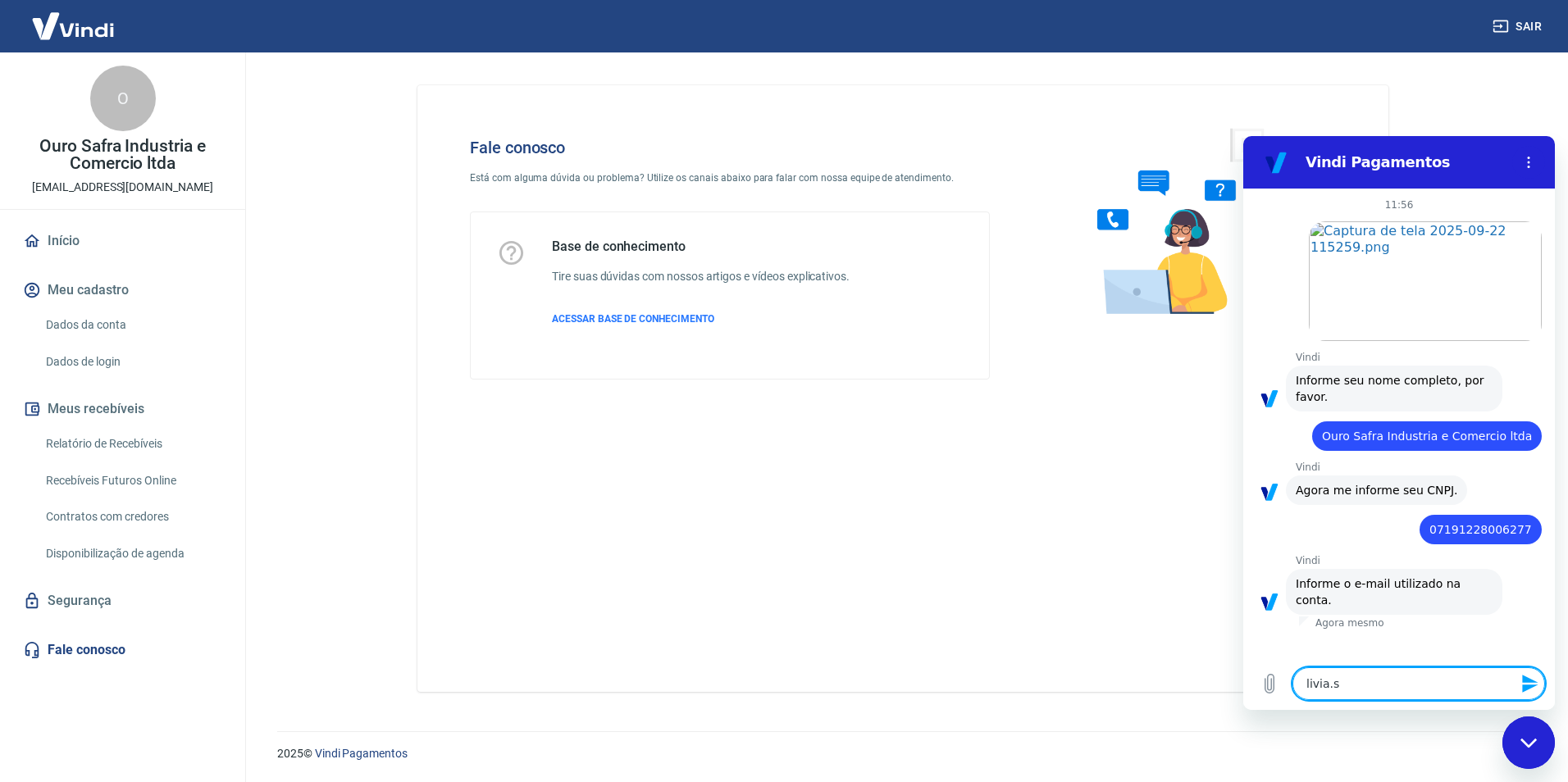
type textarea "x"
type textarea "livia.sou"
type textarea "x"
type textarea "livia.souz"
type textarea "x"
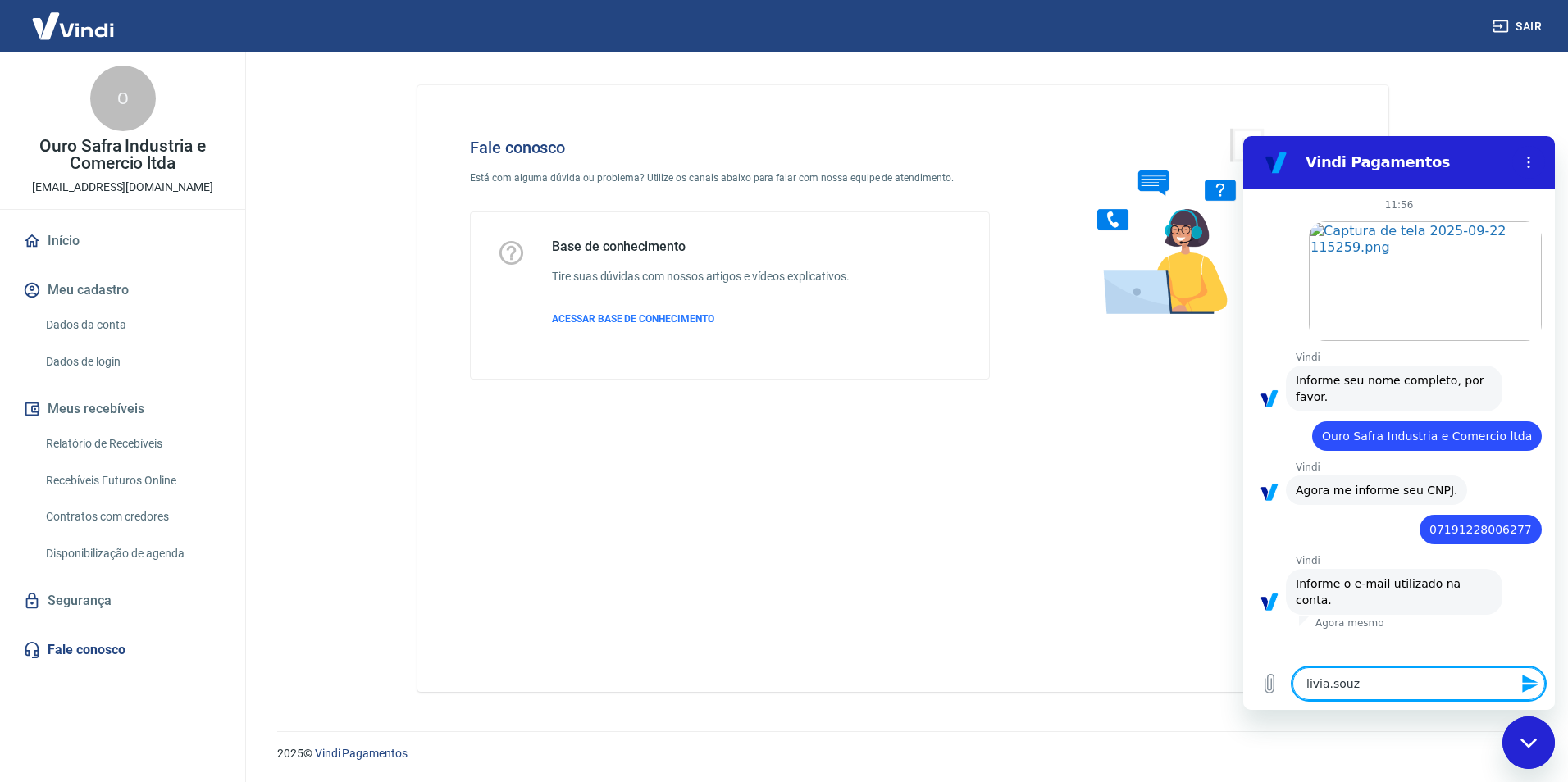
type textarea "livia.souza"
type textarea "x"
type textarea "livia.souza@"
type textarea "x"
type textarea "livia.souza@o"
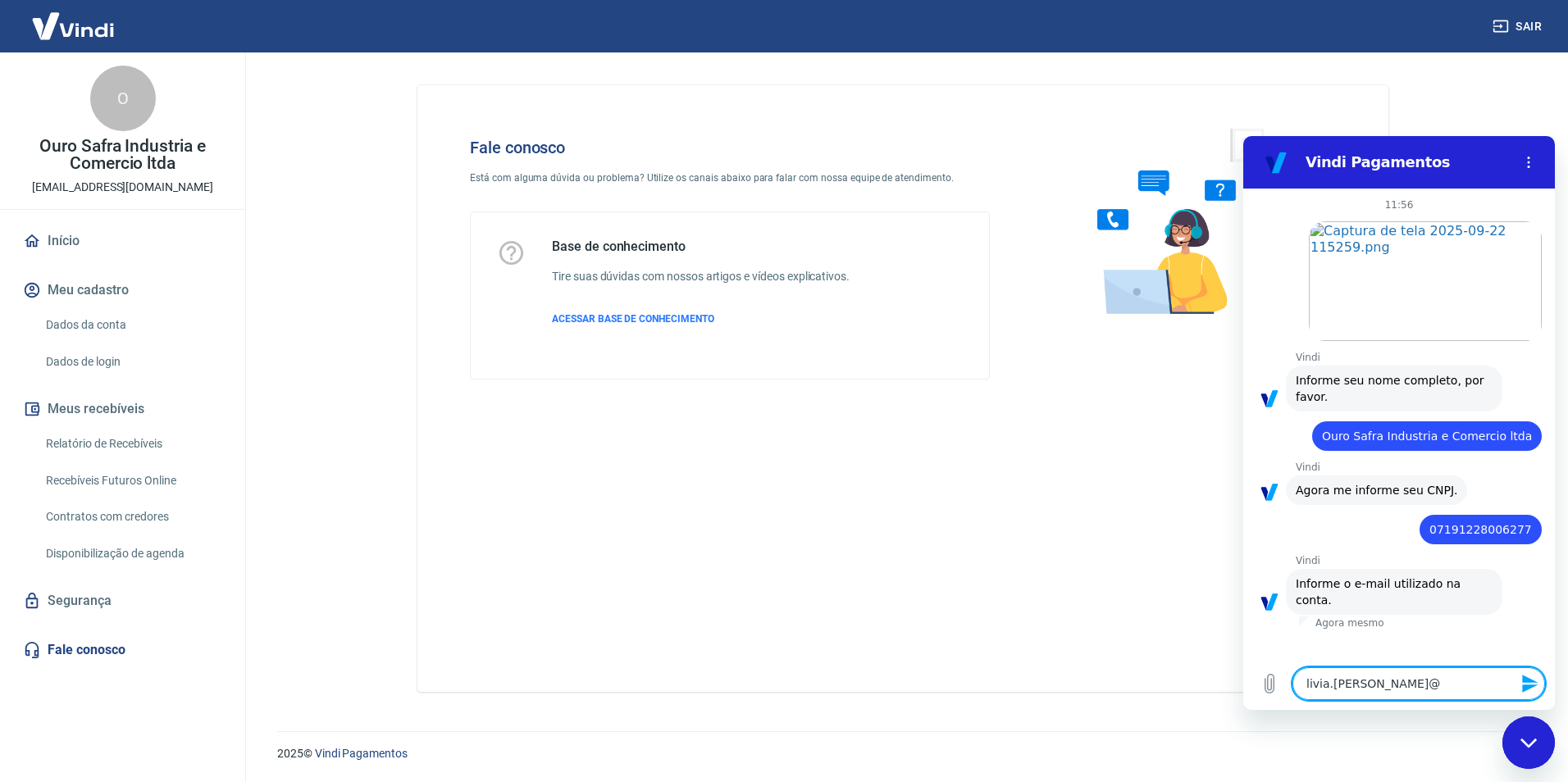
type textarea "x"
type textarea "livia.souza@ou"
type textarea "x"
type textarea "livia.souza@our"
type textarea "x"
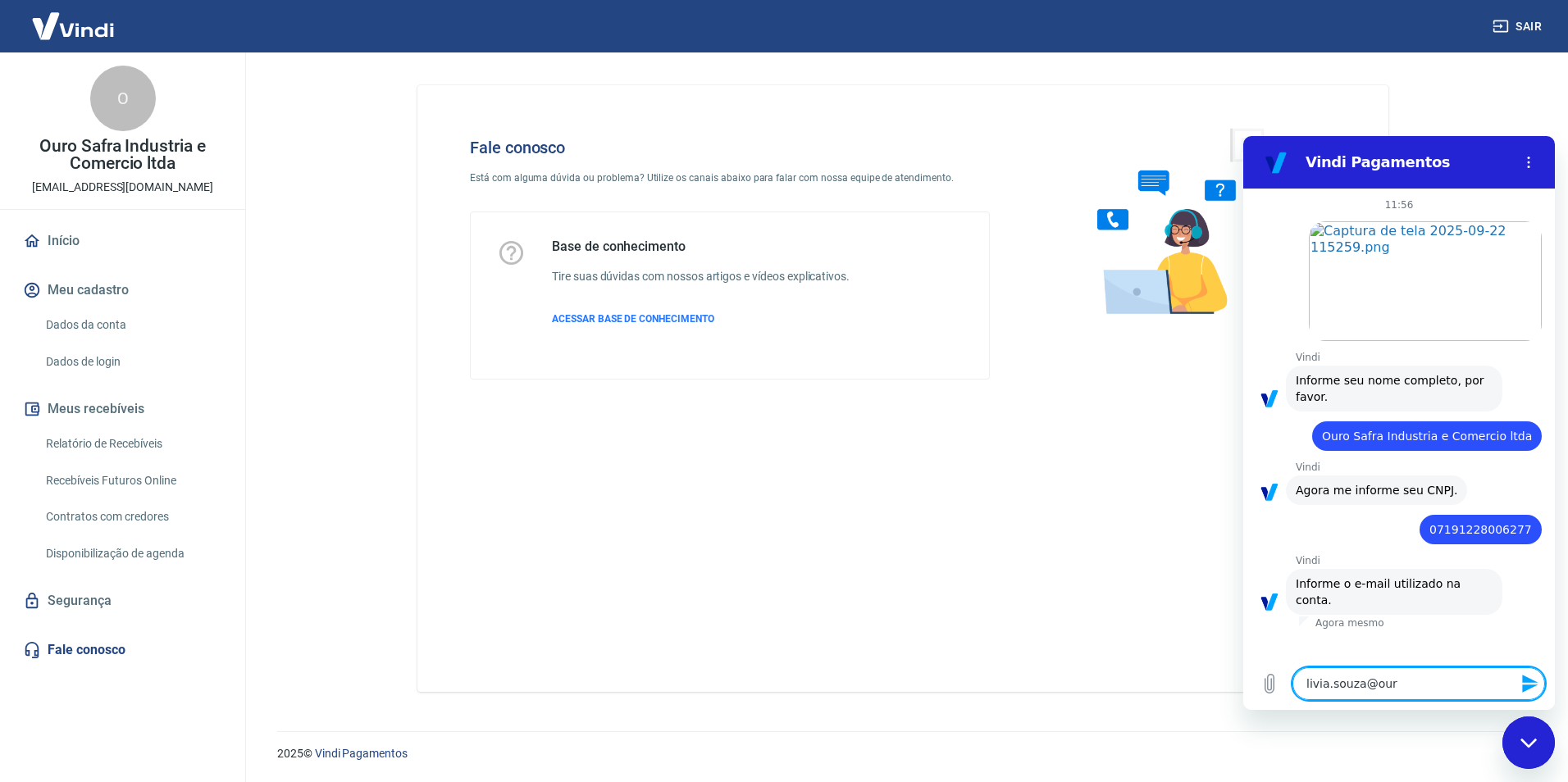
type textarea "livia.souza@ouro"
type textarea "x"
type textarea "livia.souza@ouros"
type textarea "x"
type textarea "livia.souza@ourosa"
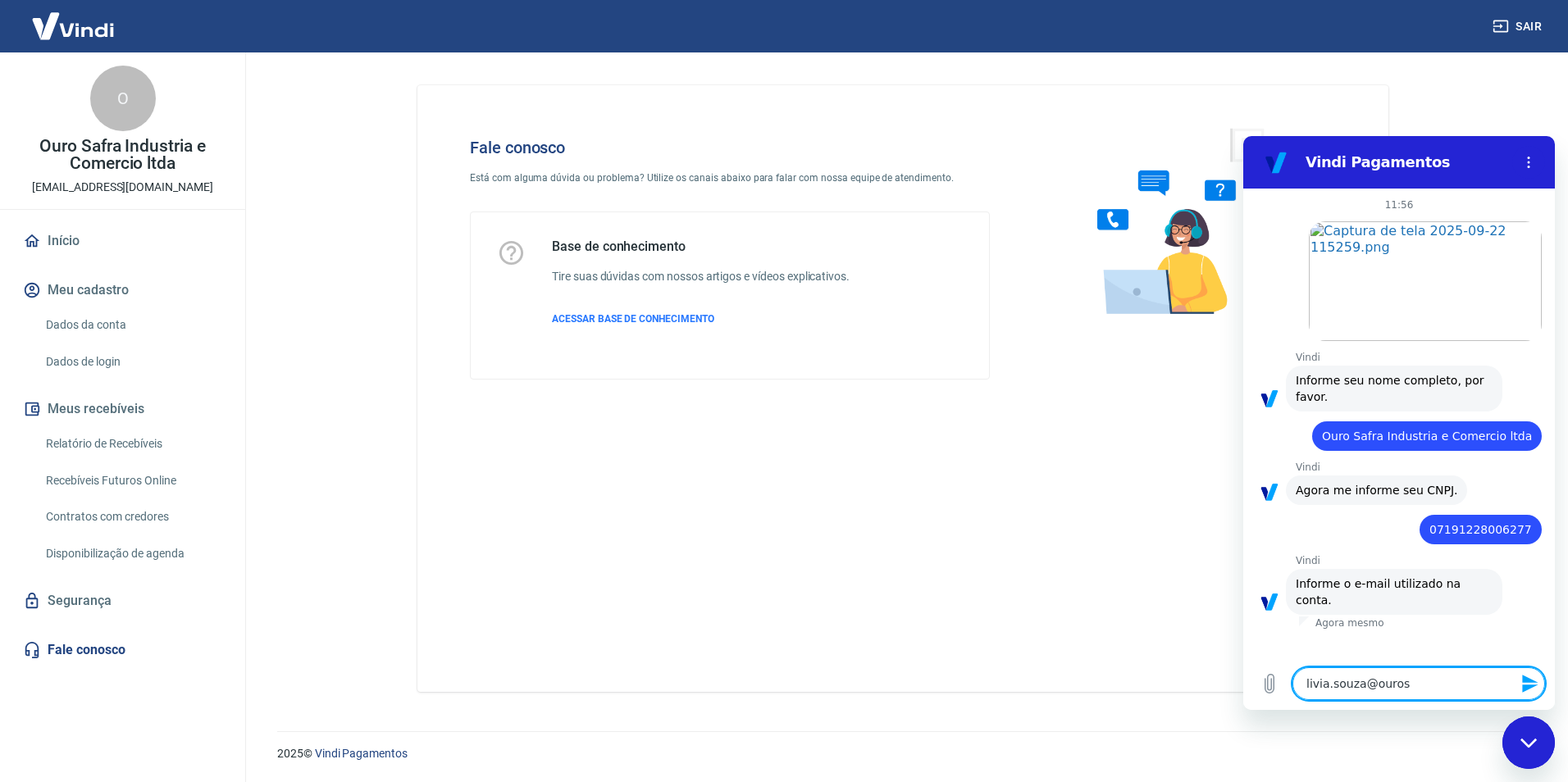
type textarea "x"
type textarea "livia.souza@ourosaf"
type textarea "x"
type textarea "livia.souza@ourosafr"
type textarea "x"
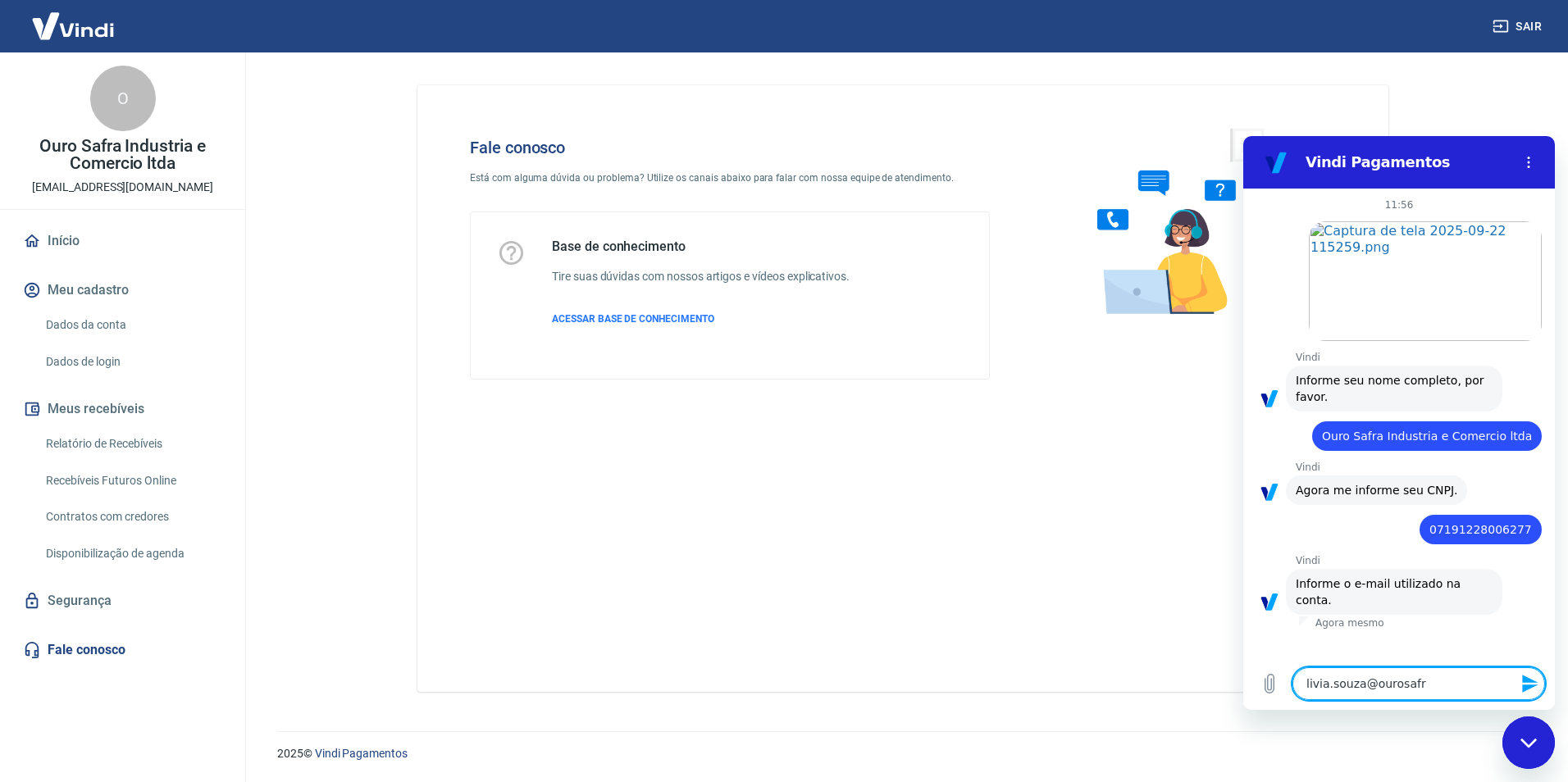
type textarea "livia.souza@ourosafra"
type textarea "x"
type textarea "livia.souza@ourosafra."
type textarea "x"
type textarea "livia.souza@ourosafra.c"
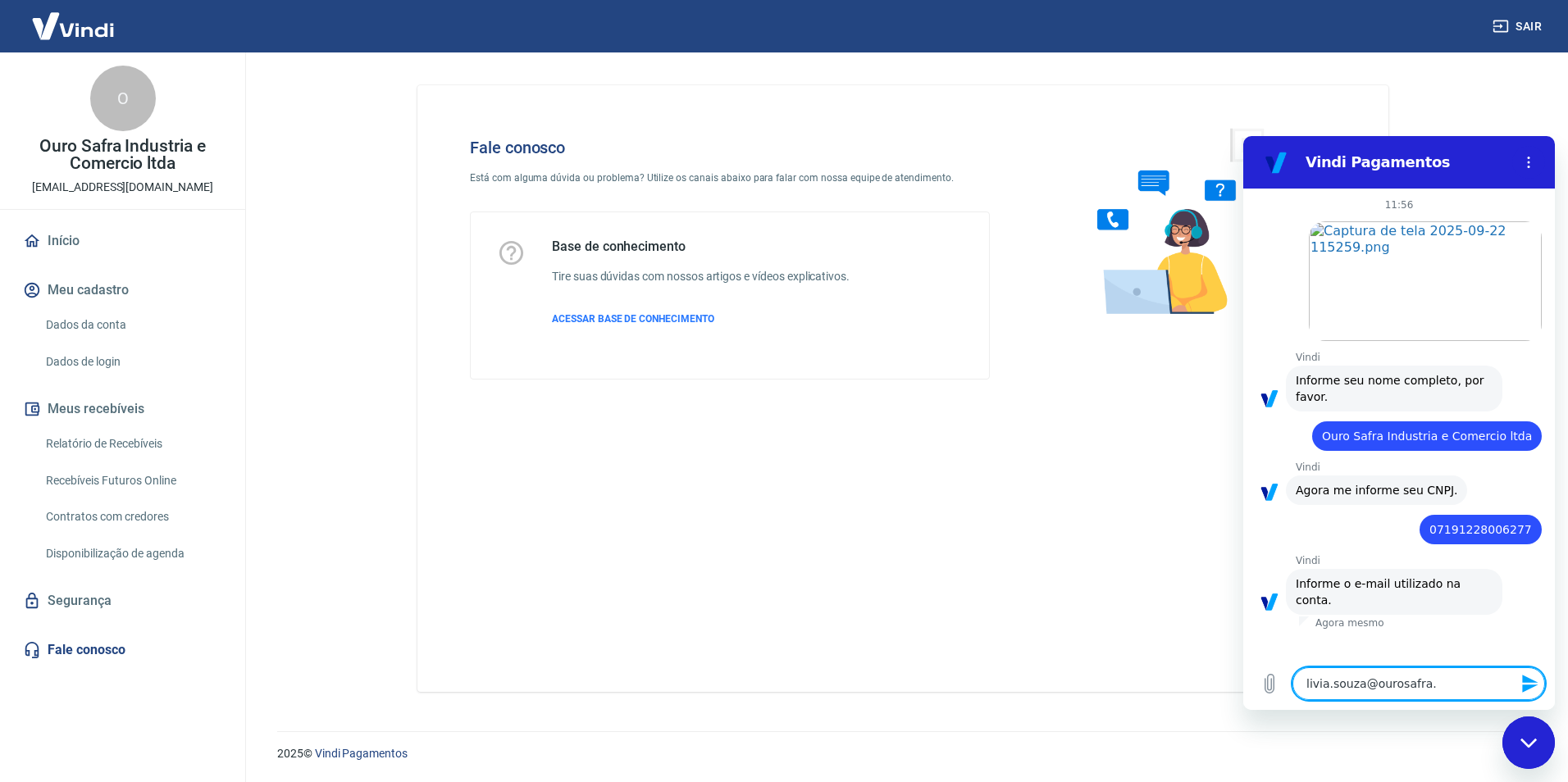
type textarea "x"
type textarea "livia.souza@ourosafra.cp"
type textarea "x"
type textarea "livia.souza@ourosafra.cpm"
type textarea "x"
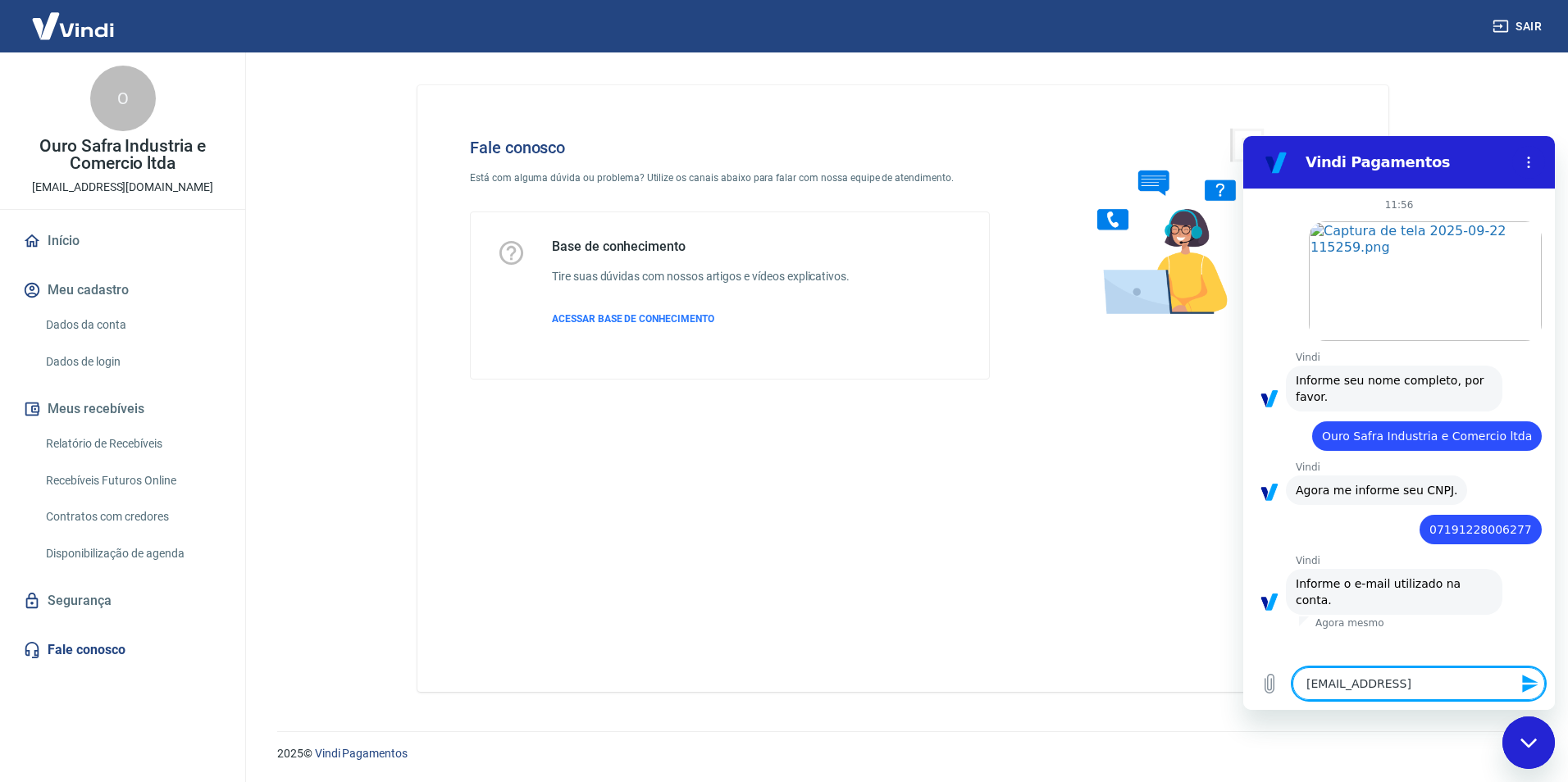
type textarea "livia.souza@ourosafra.cpm."
type textarea "x"
type textarea "livia.souza@ourosafra.cpm.b"
type textarea "x"
type textarea "livia.souza@ourosafra.cpm.br"
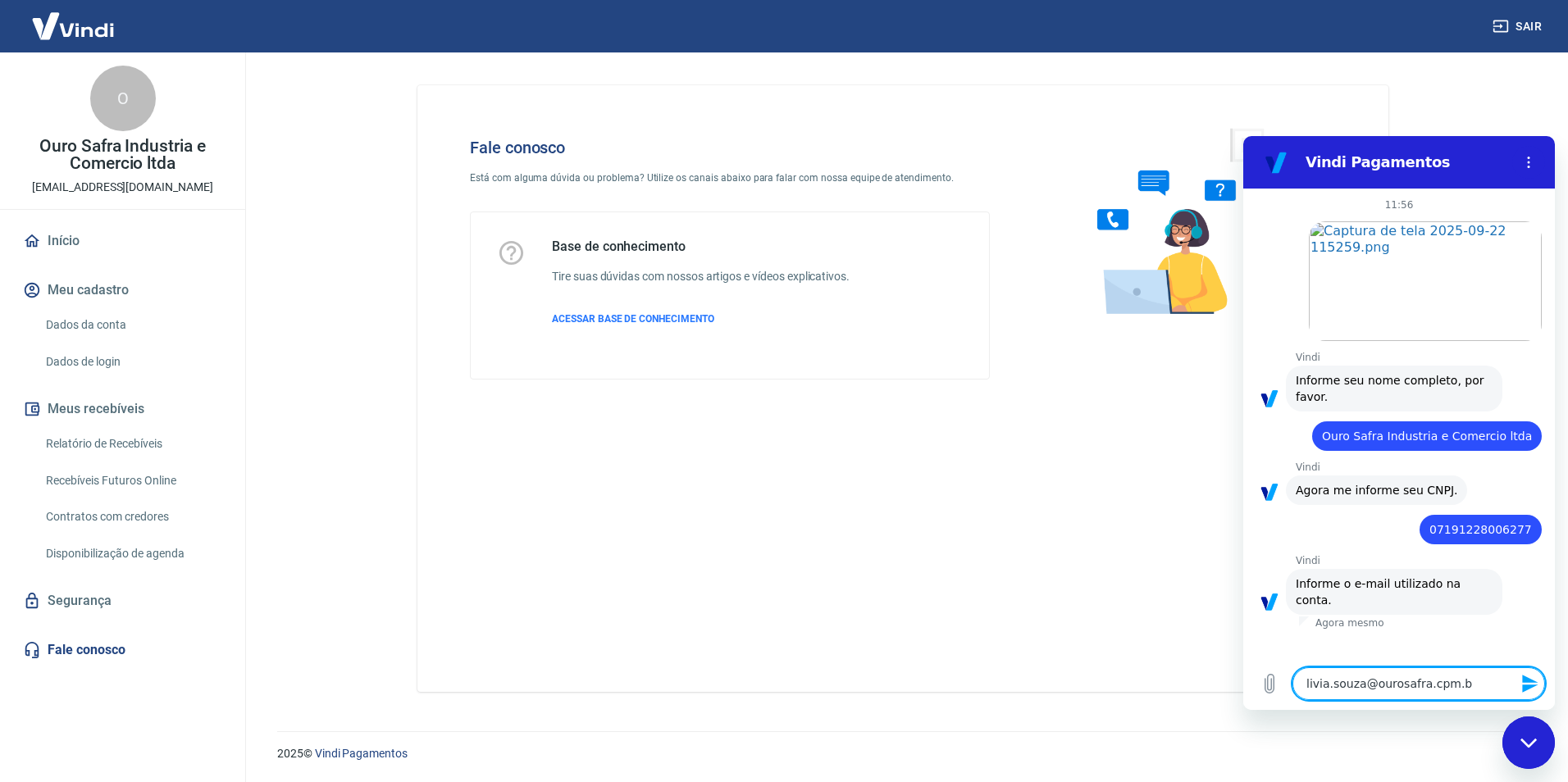
type textarea "x"
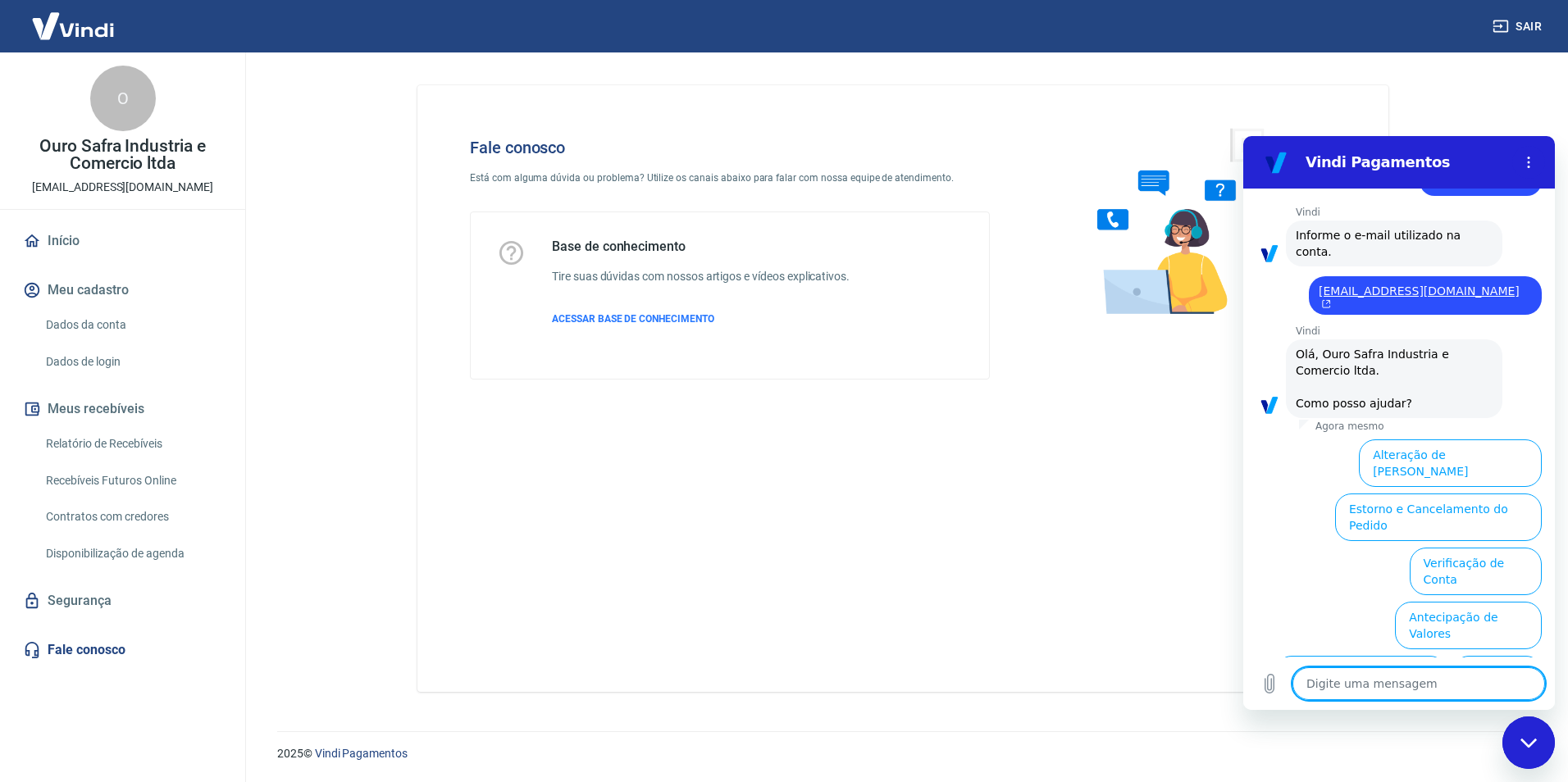
scroll to position [442, 0]
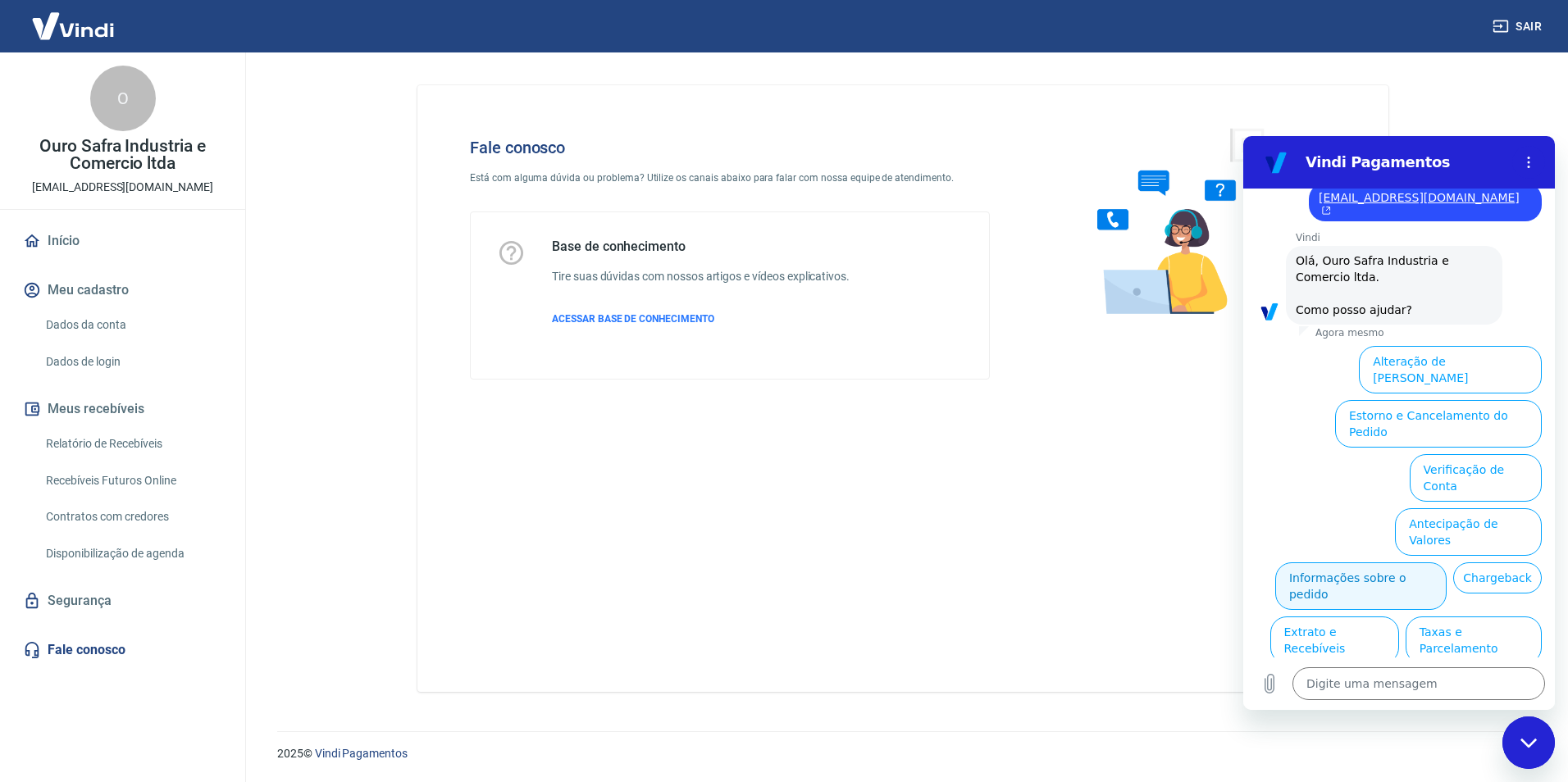
click at [1422, 562] on button "Informações sobre o pedido" at bounding box center [1361, 586] width 171 height 47
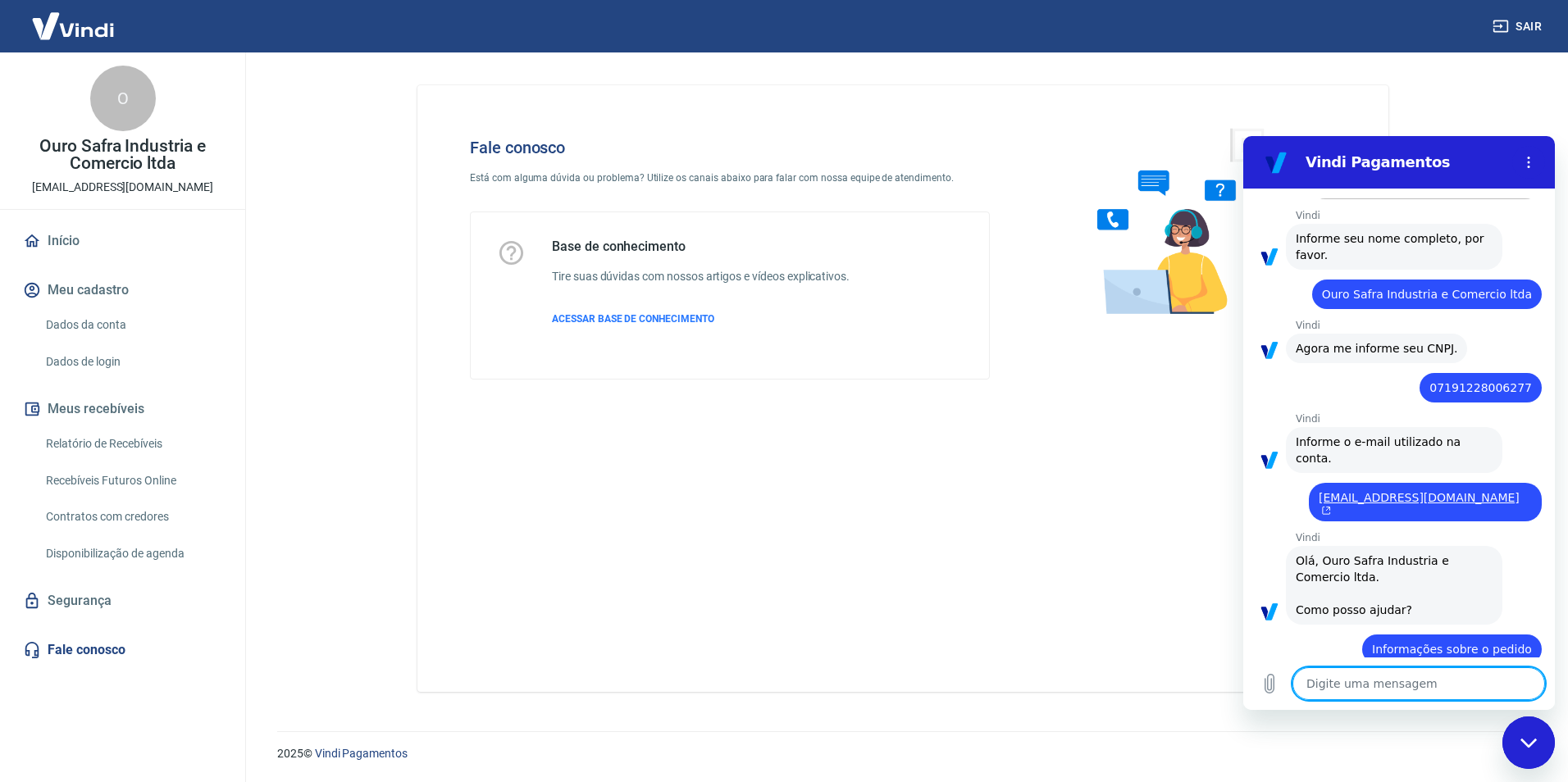
type textarea "x"
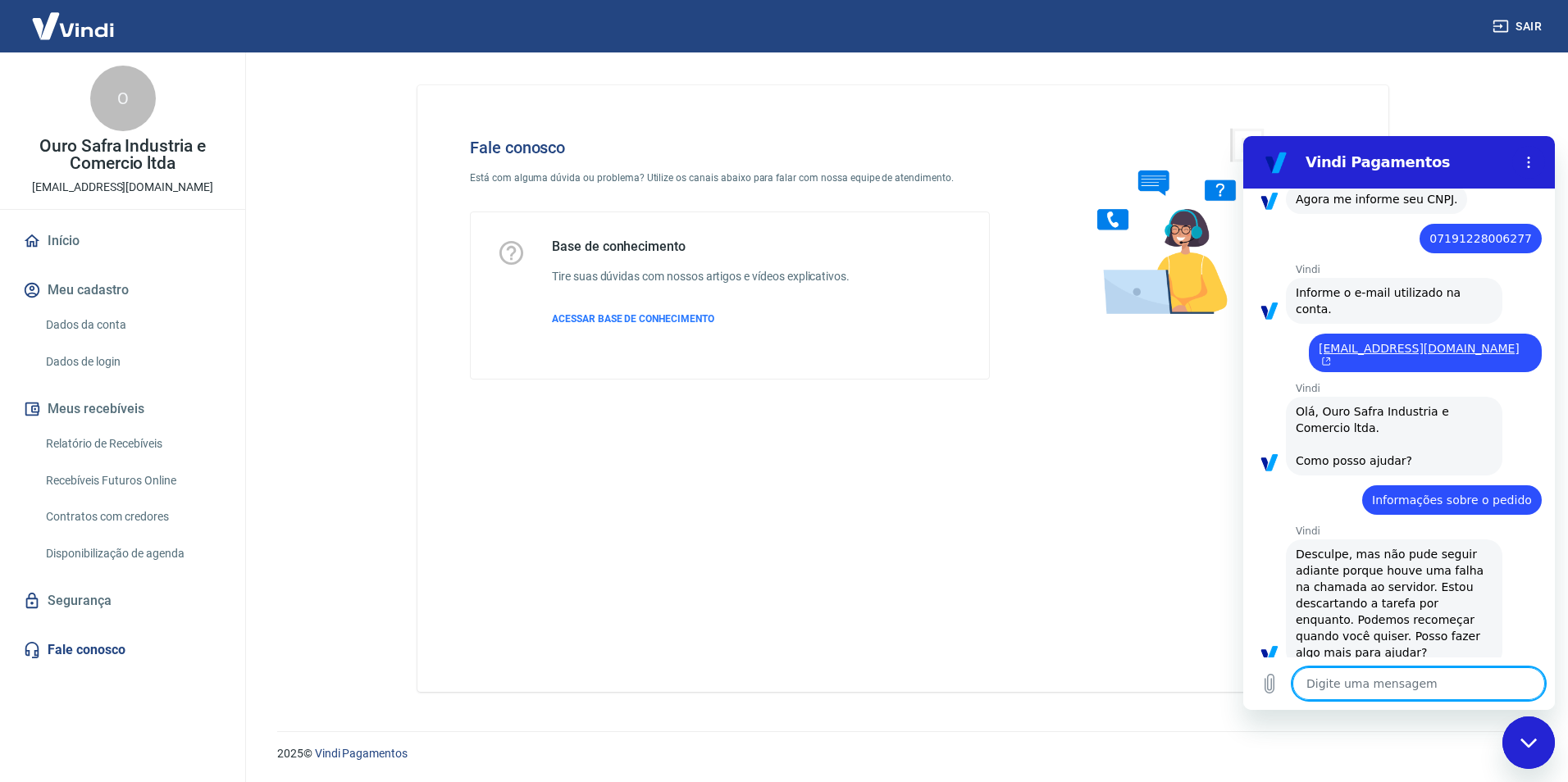
scroll to position [295, 0]
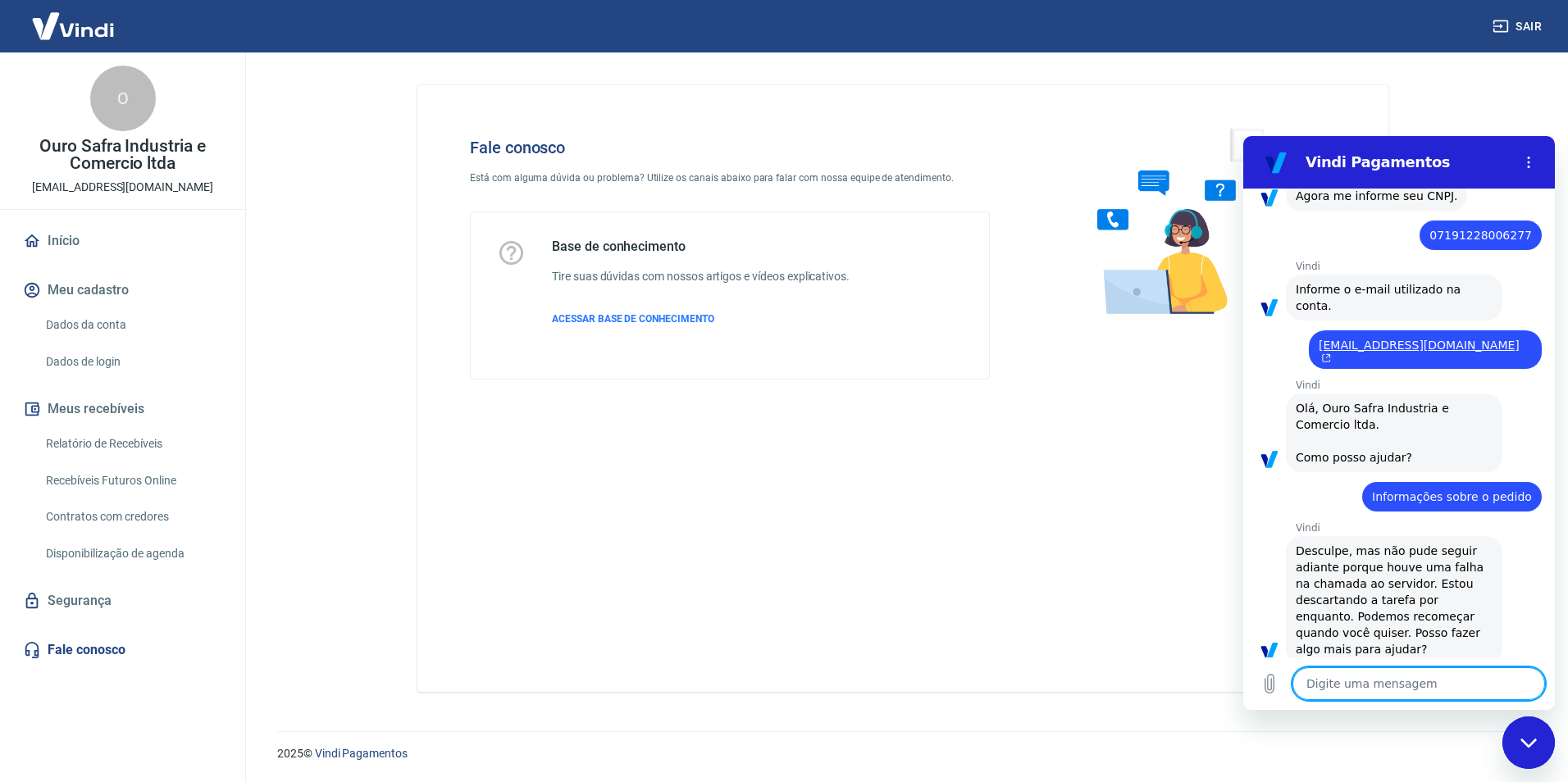
click at [1357, 671] on textarea at bounding box center [1419, 684] width 252 height 33
type textarea "S"
type textarea "x"
type textarea "Si"
type textarea "x"
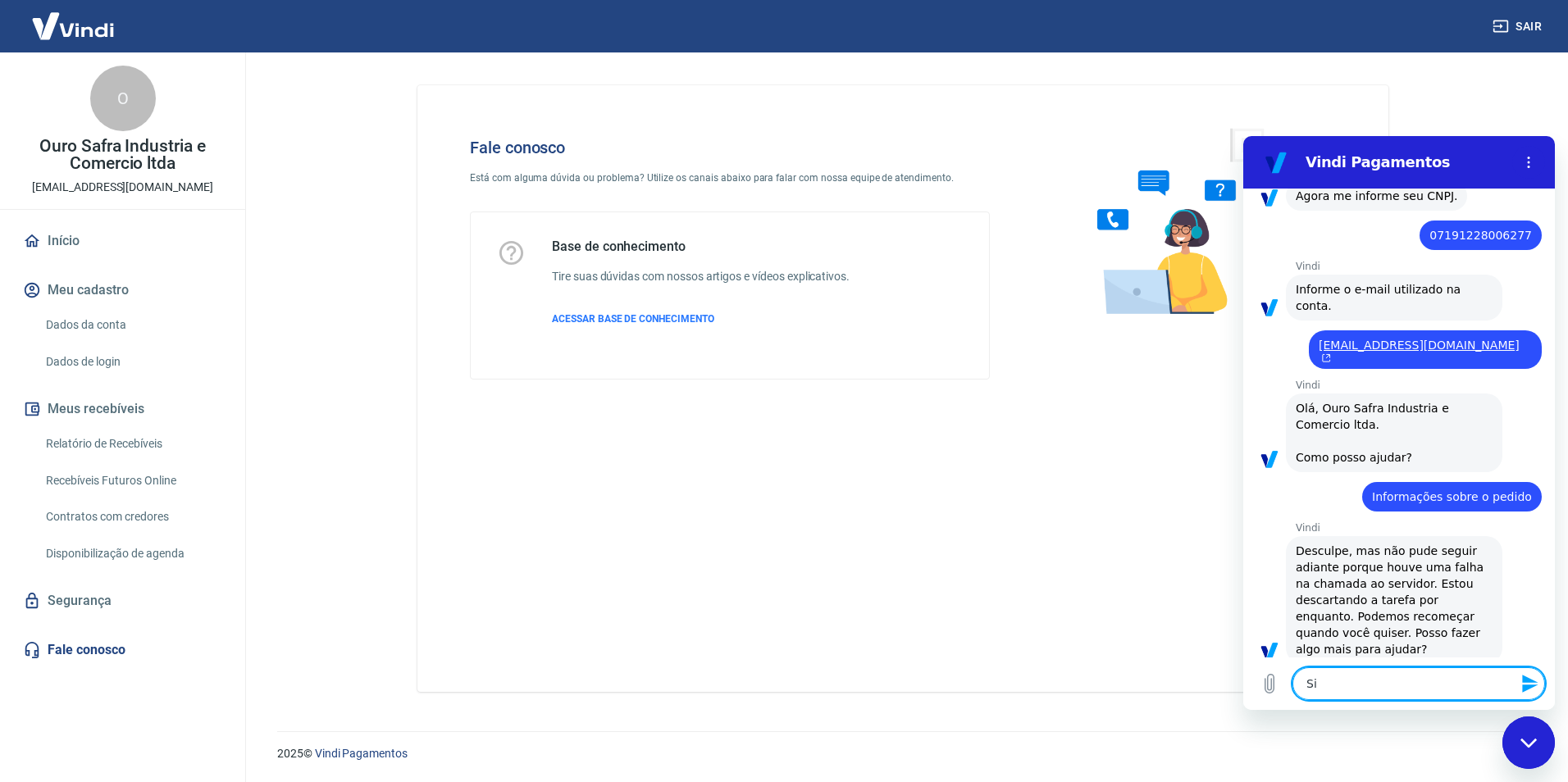
type textarea "Sim"
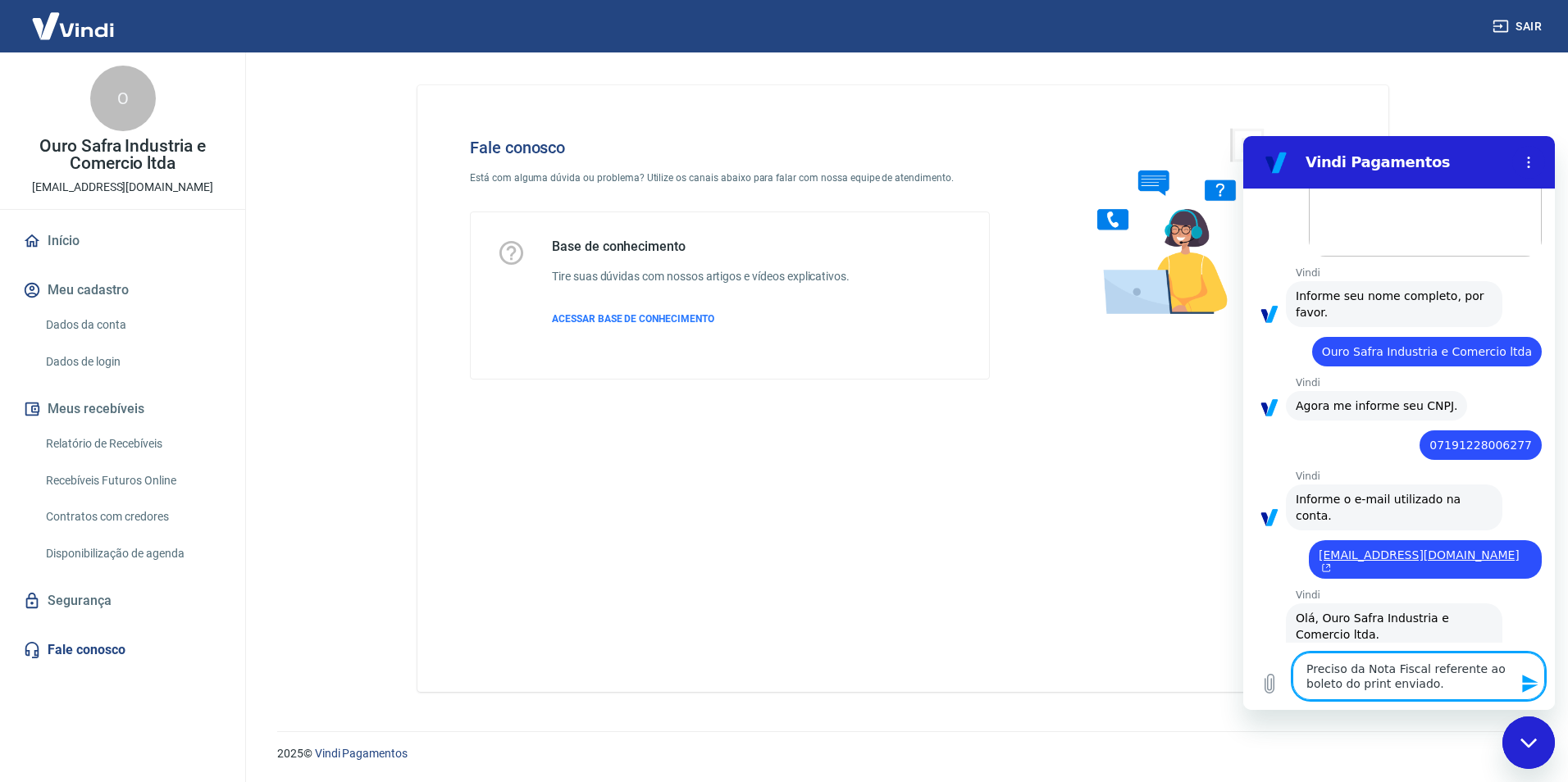
scroll to position [0, 0]
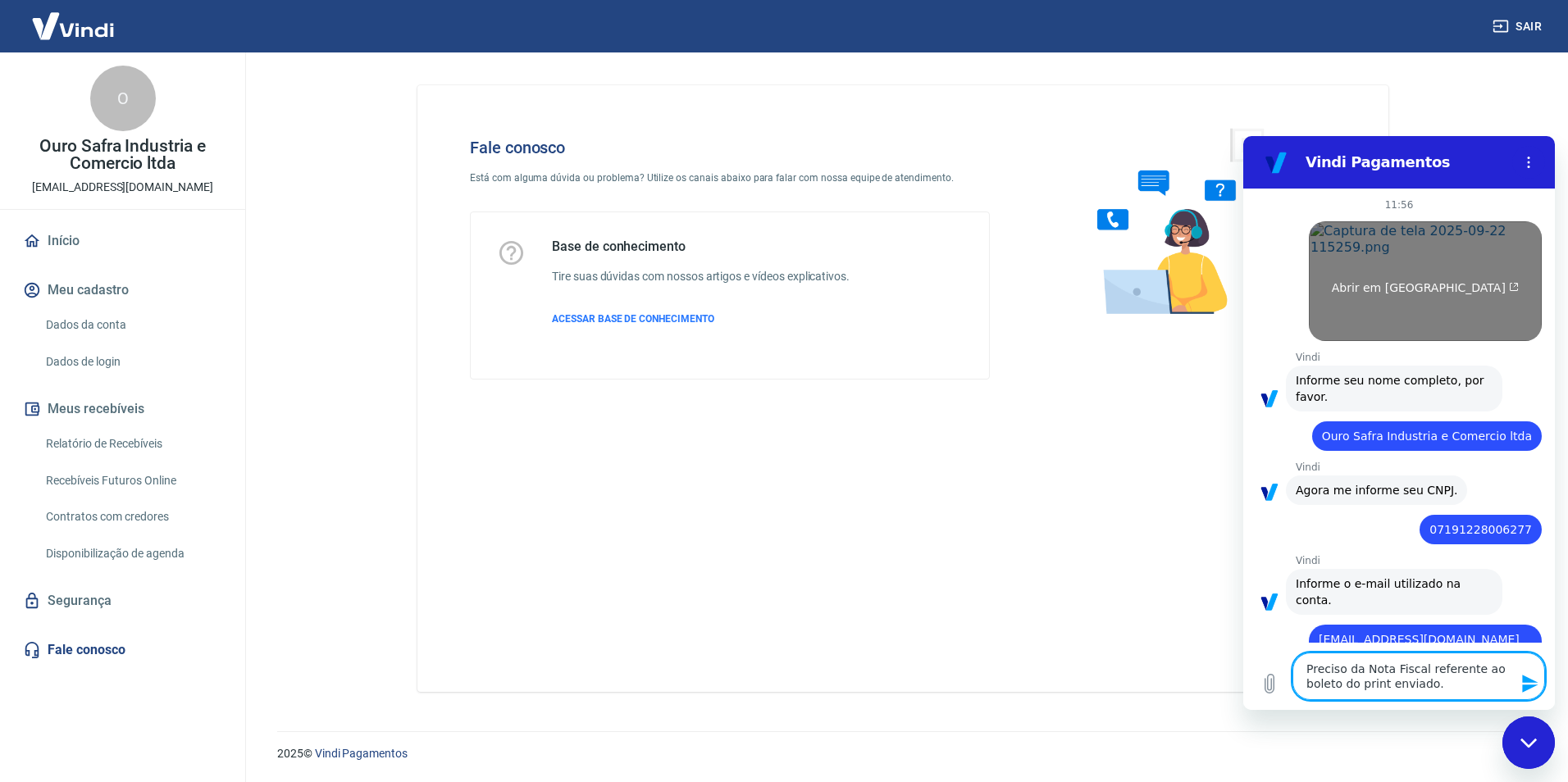
click at [1390, 304] on link "Abrir em nova aba" at bounding box center [1425, 281] width 233 height 119
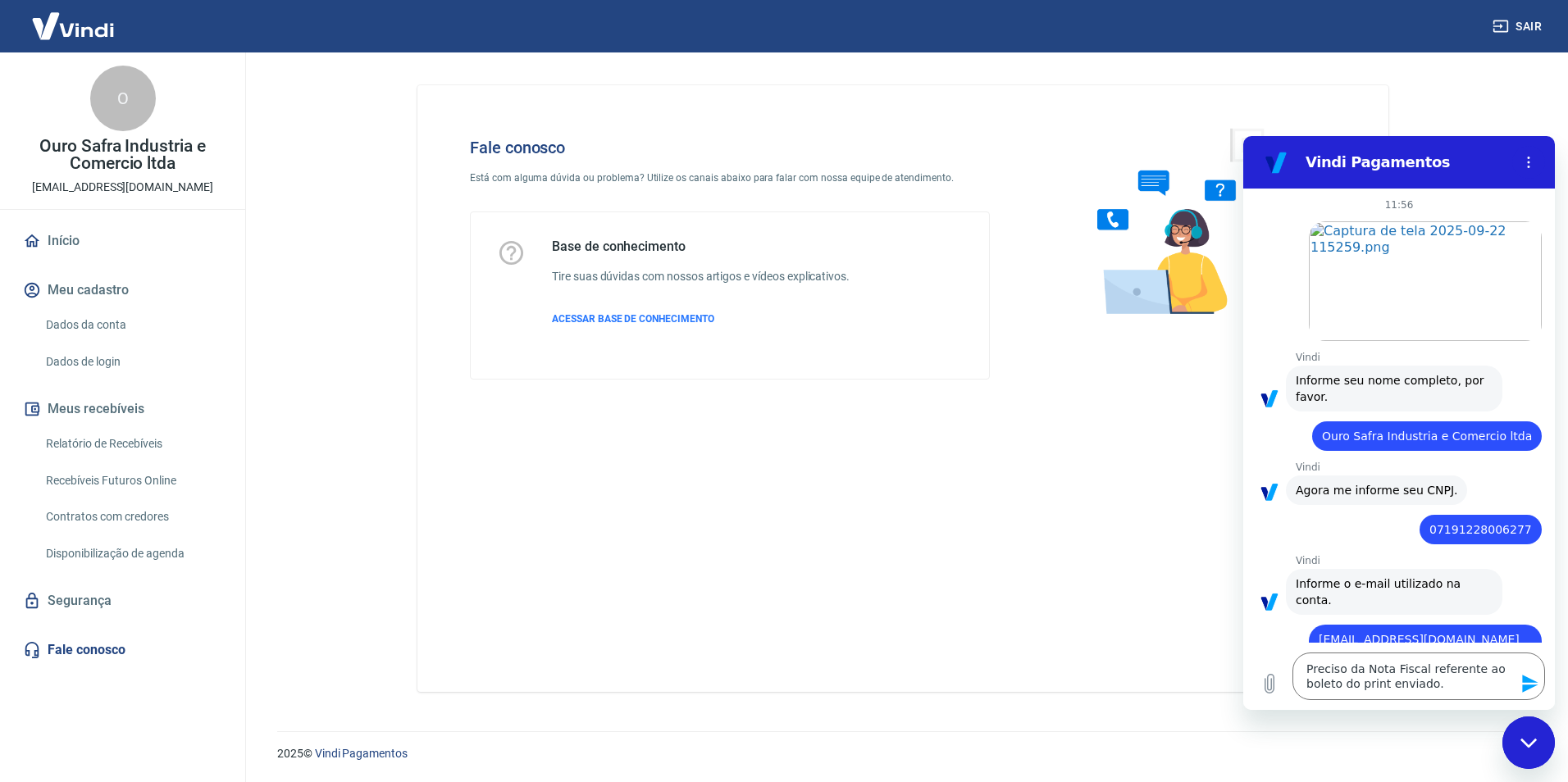
click at [1534, 679] on icon "Enviar mensagem" at bounding box center [1530, 684] width 19 height 19
click at [1348, 624] on button "Ver mais recente" at bounding box center [1399, 635] width 144 height 26
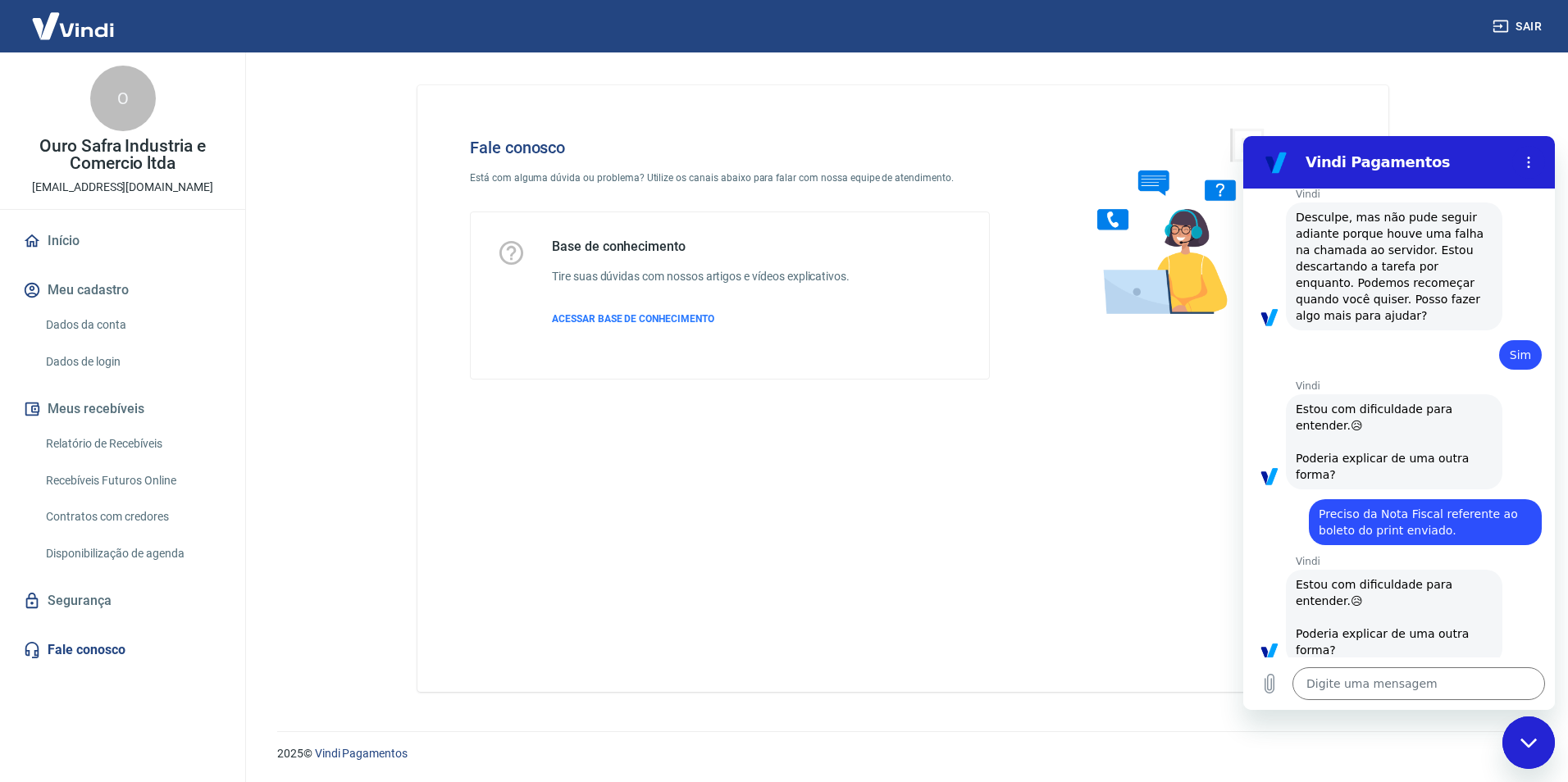
scroll to position [629, 0]
